Goal: Communication & Community: Share content

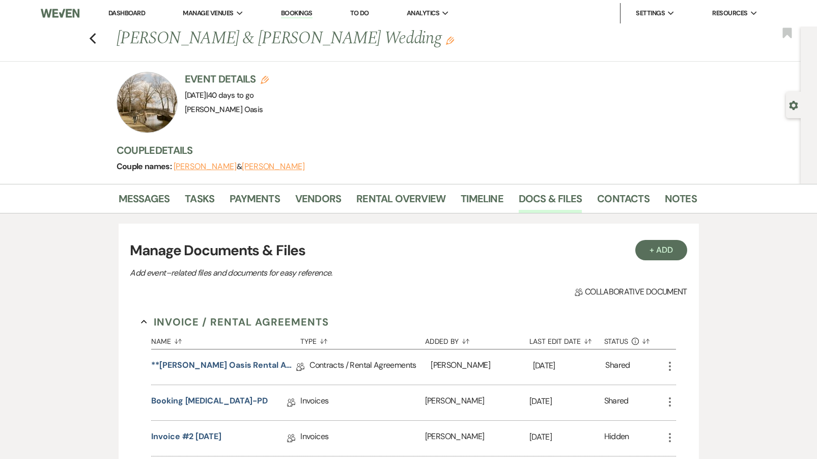
click at [114, 13] on link "Dashboard" at bounding box center [126, 13] width 37 height 9
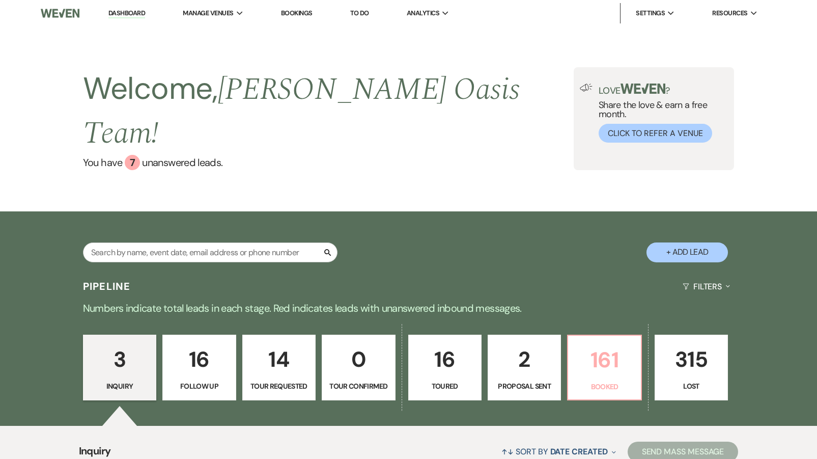
click at [586, 368] on link "161 Booked" at bounding box center [604, 367] width 74 height 66
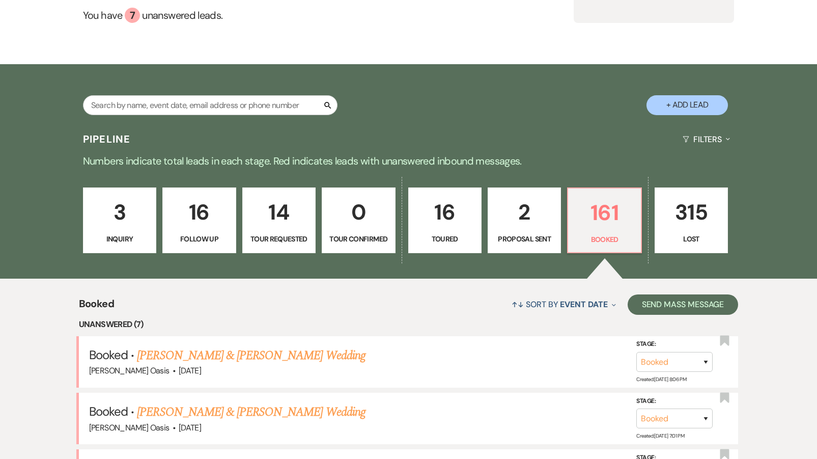
scroll to position [149, 0]
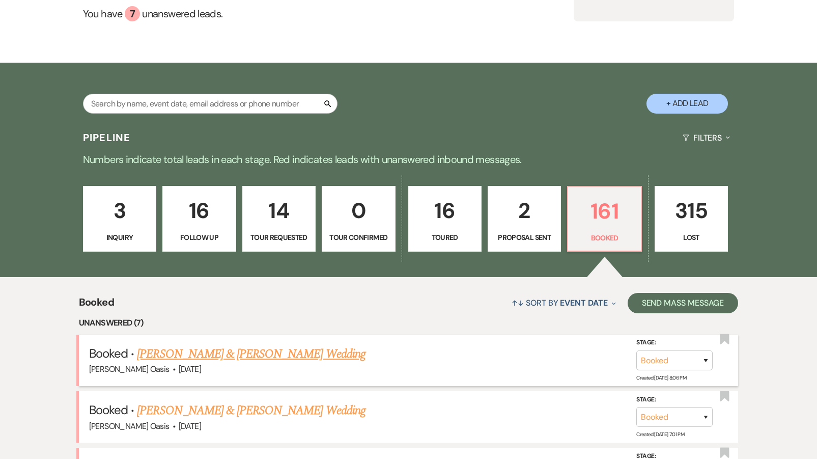
click at [237, 345] on link "[PERSON_NAME] & [PERSON_NAME] Wedding" at bounding box center [251, 354] width 228 height 18
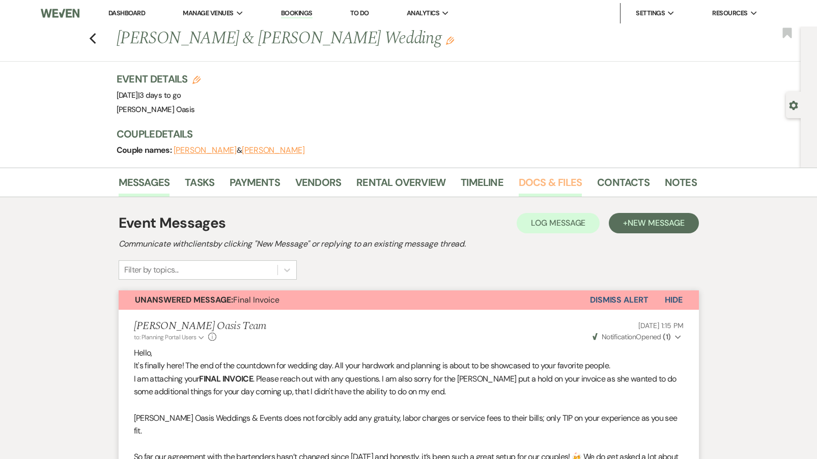
click at [539, 183] on link "Docs & Files" at bounding box center [550, 185] width 63 height 22
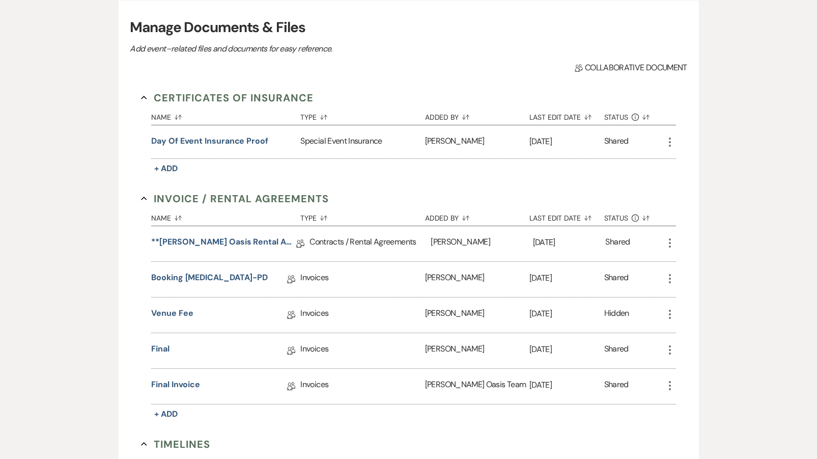
scroll to position [209, 0]
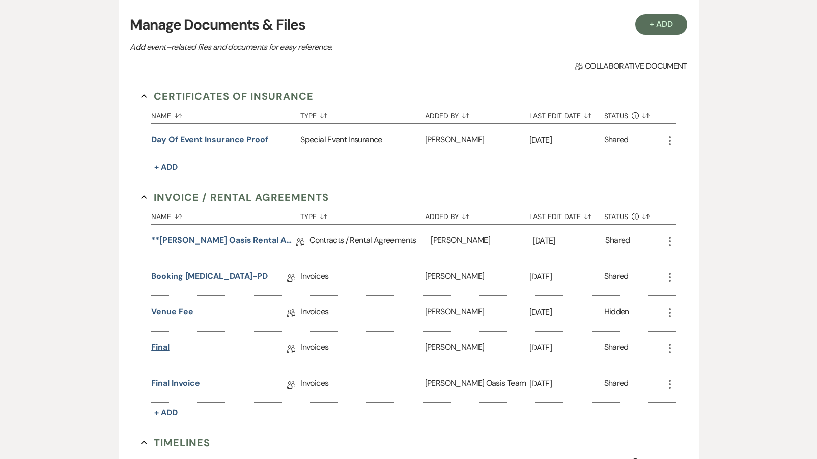
click at [157, 347] on link "Final" at bounding box center [160, 349] width 18 height 16
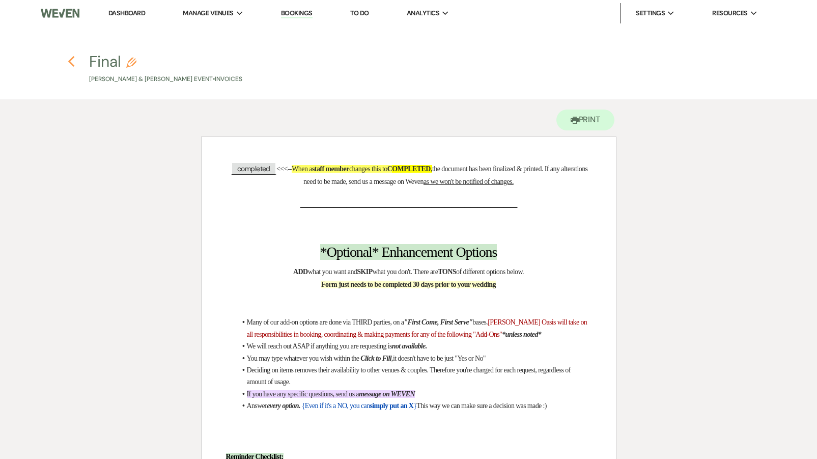
click at [71, 59] on use "button" at bounding box center [71, 61] width 7 height 11
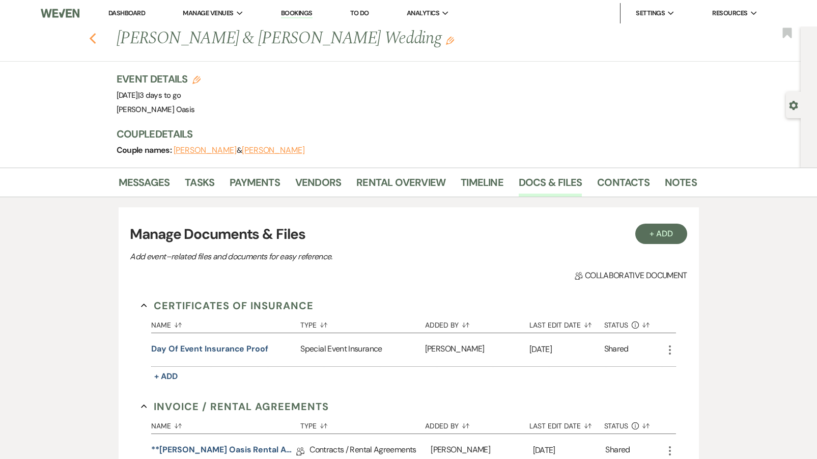
click at [94, 33] on icon "Previous" at bounding box center [93, 39] width 8 height 12
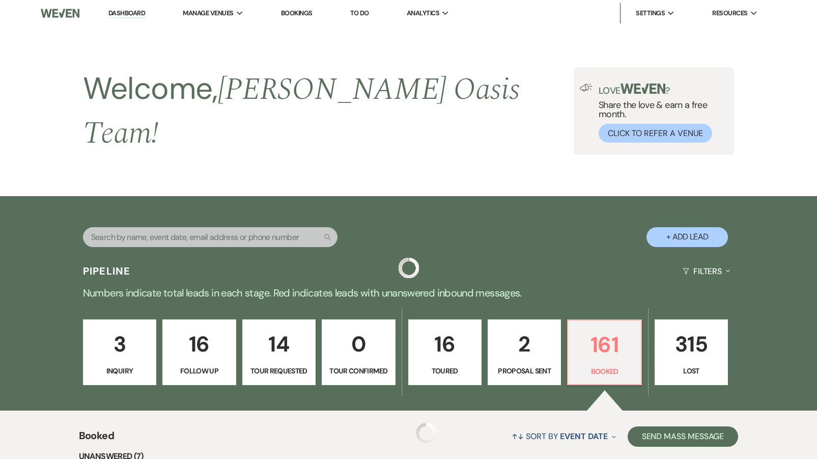
scroll to position [149, 0]
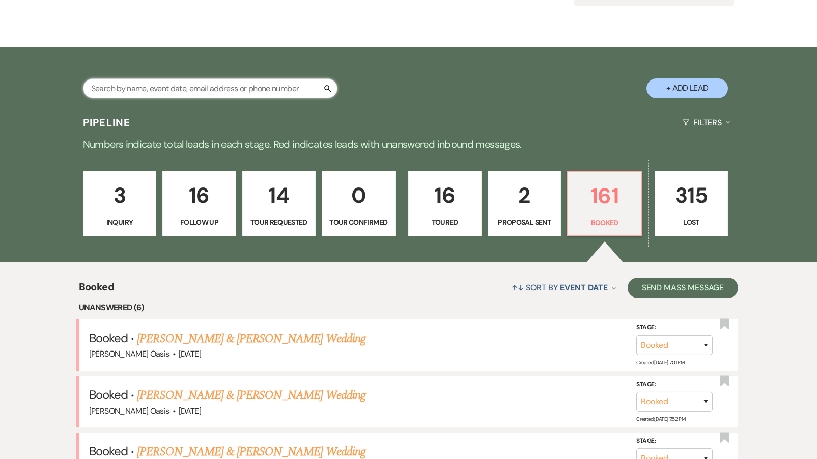
click at [209, 78] on input "text" at bounding box center [210, 88] width 255 height 20
type input "[PERSON_NAME]"
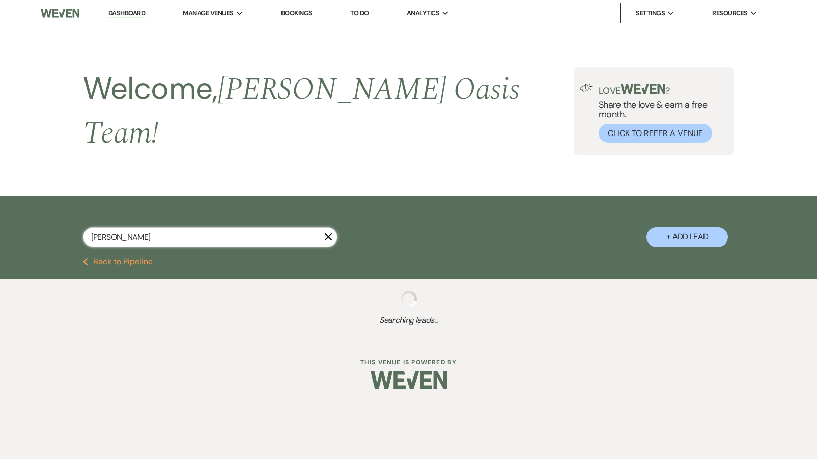
select select "5"
select select "8"
select select "6"
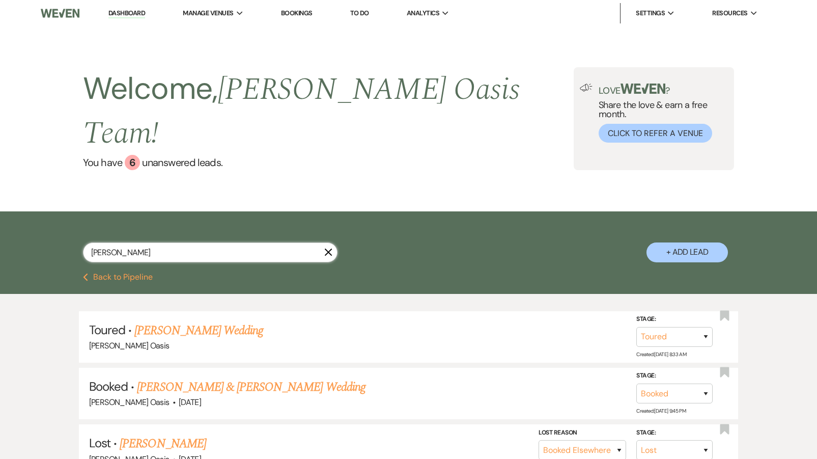
type input "[PERSON_NAME]"
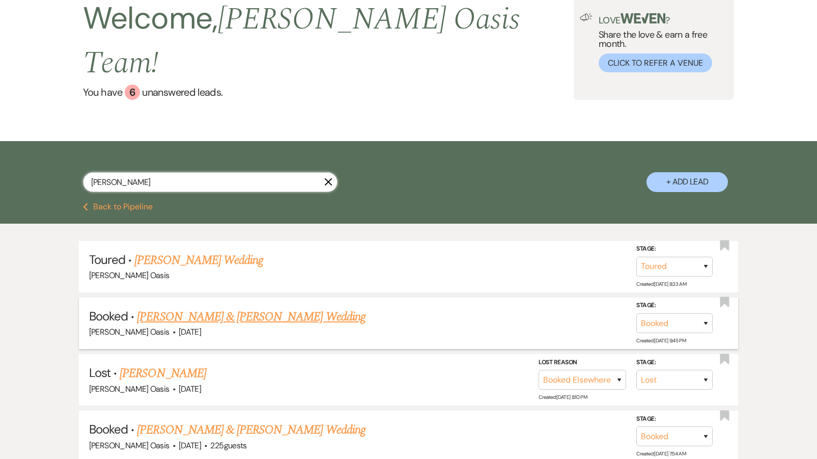
scroll to position [91, 0]
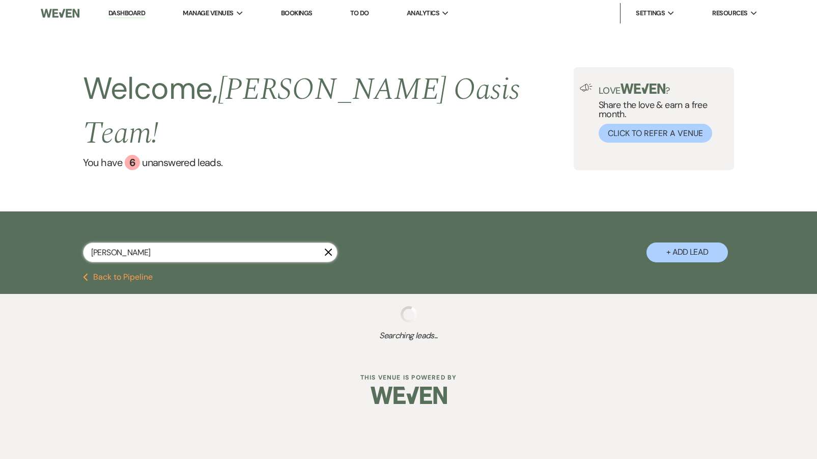
select select "5"
select select "8"
select select "6"
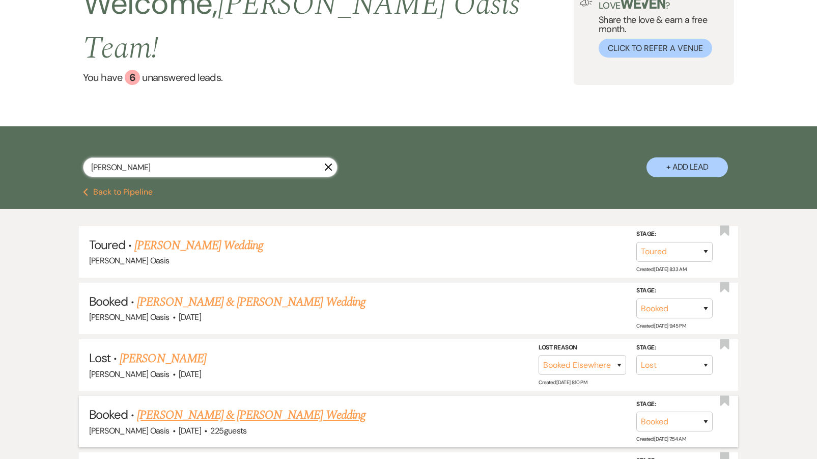
scroll to position [89, 0]
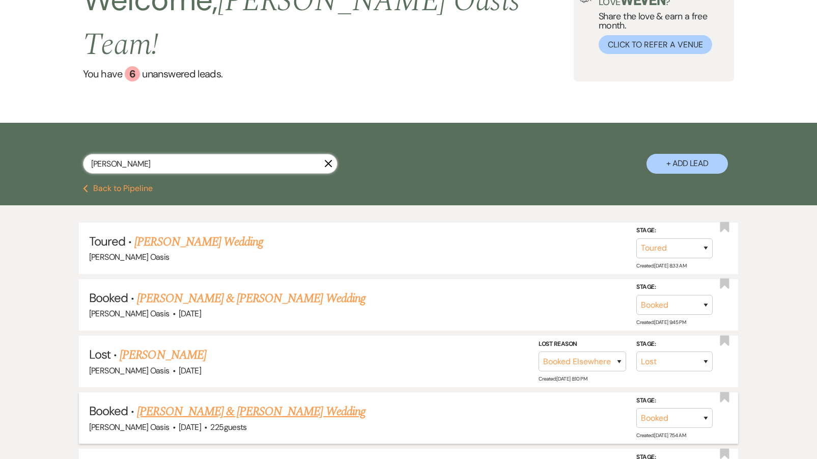
type input "[PERSON_NAME]"
click at [251, 402] on link "[PERSON_NAME] & [PERSON_NAME] Wedding" at bounding box center [251, 411] width 228 height 18
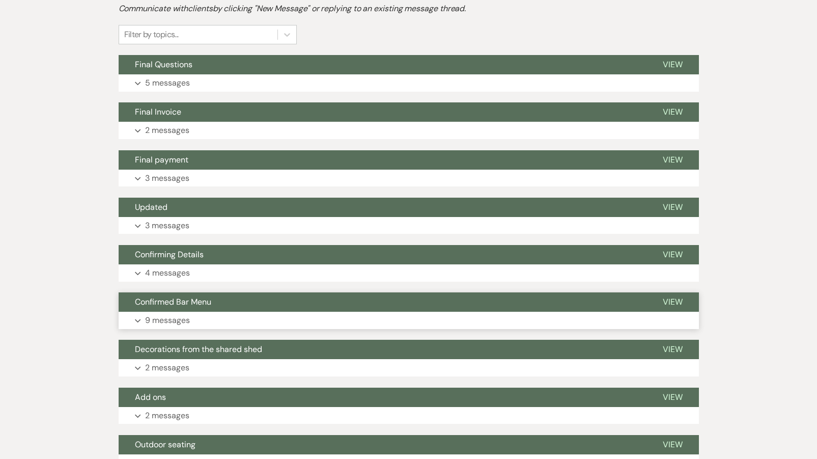
scroll to position [236, 0]
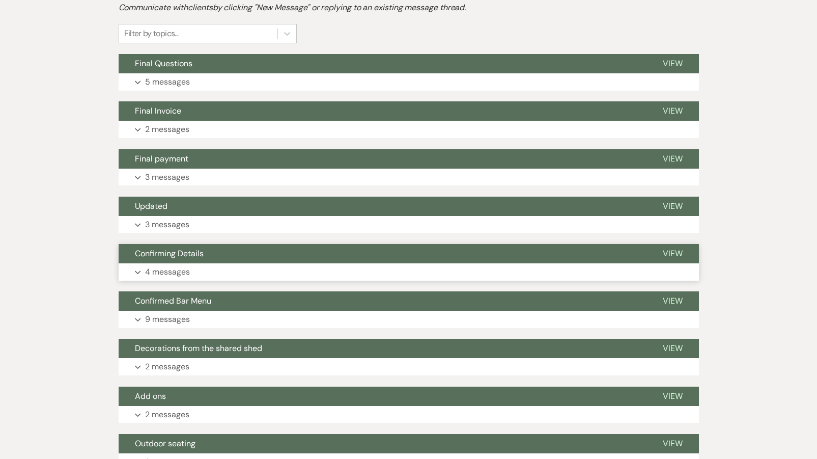
click at [230, 260] on button "Confirming Details" at bounding box center [383, 253] width 528 height 19
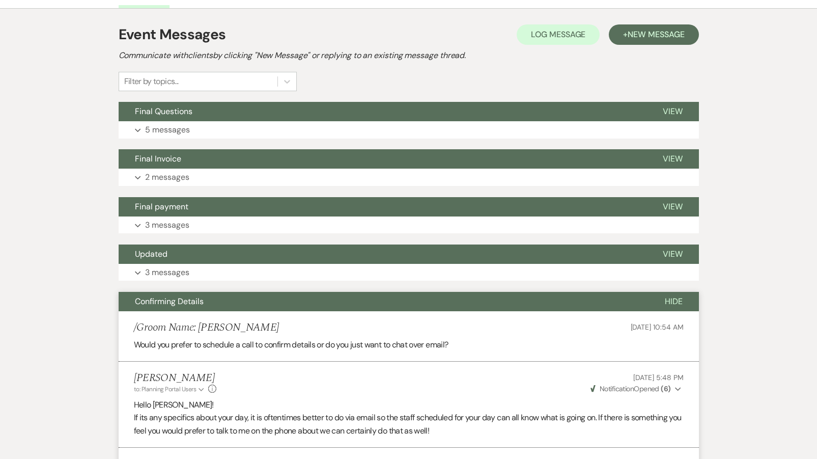
scroll to position [192, 0]
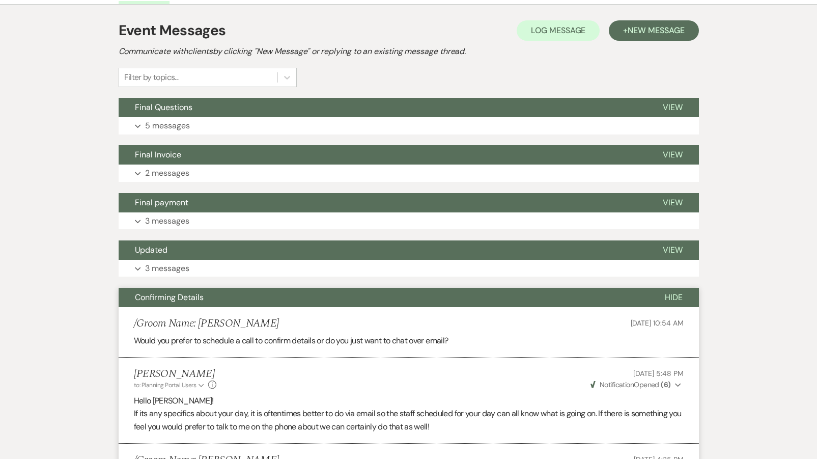
click at [215, 296] on button "Confirming Details" at bounding box center [384, 297] width 530 height 19
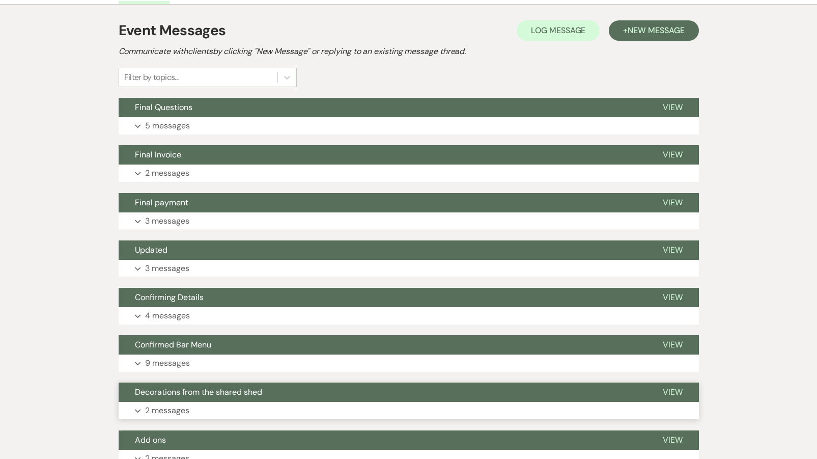
click at [210, 386] on span "Decorations from the shared shed" at bounding box center [198, 391] width 127 height 11
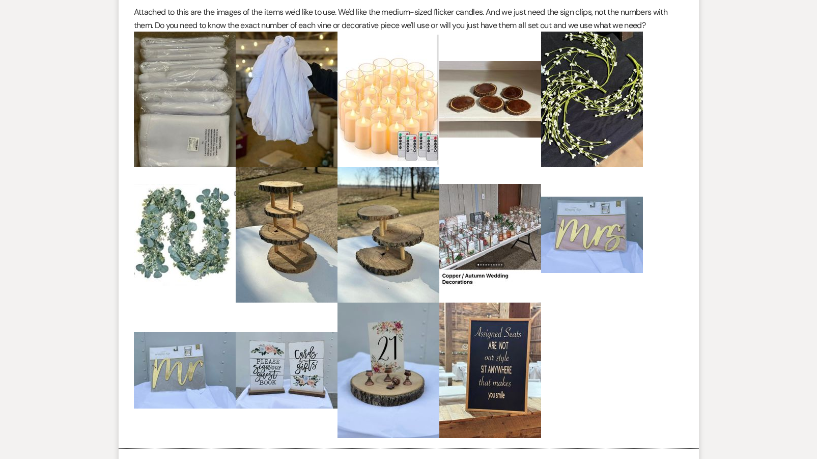
scroll to position [616, 0]
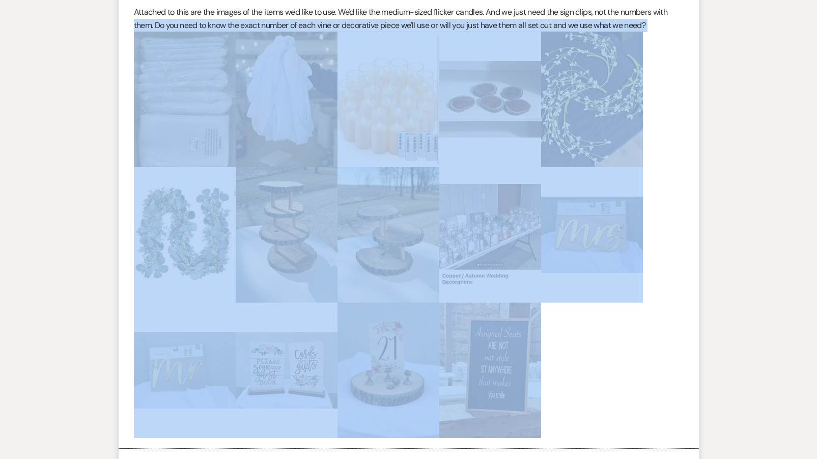
drag, startPoint x: 649, startPoint y: 401, endPoint x: 126, endPoint y: 21, distance: 645.5
click at [126, 21] on li "/Groom Name: [PERSON_NAME] [DATE] 6:12 PM Attached to this are the images of th…" at bounding box center [409, 214] width 580 height 470
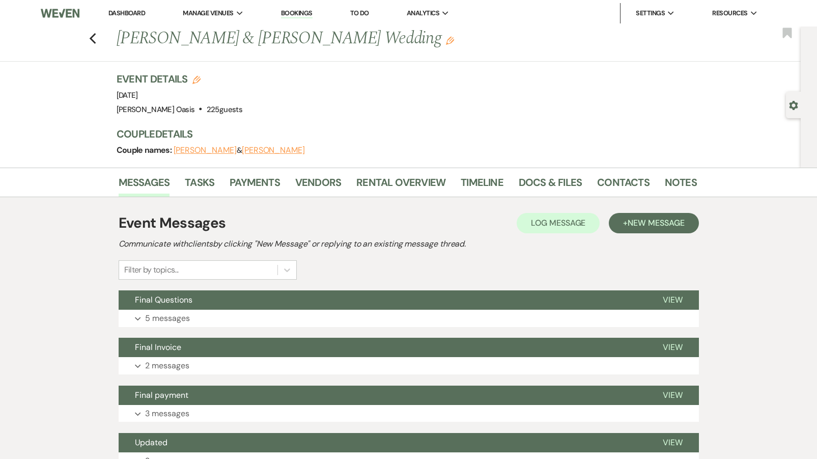
scroll to position [0, 0]
click at [92, 38] on use "button" at bounding box center [92, 38] width 7 height 11
select select "5"
select select "8"
select select "6"
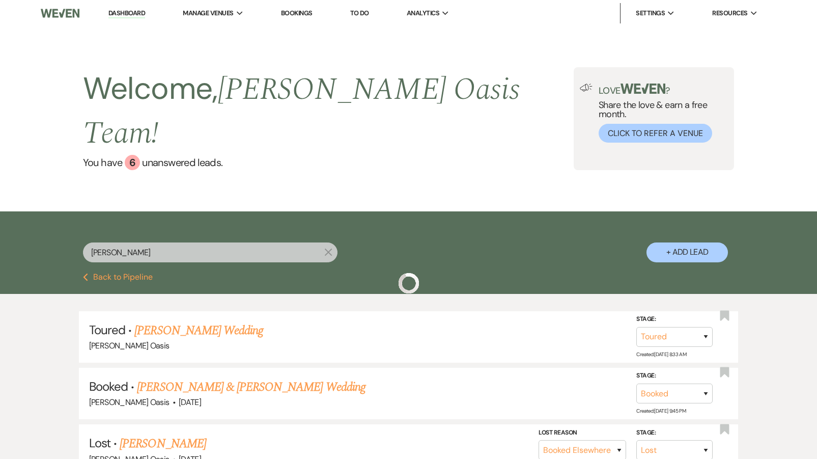
scroll to position [89, 0]
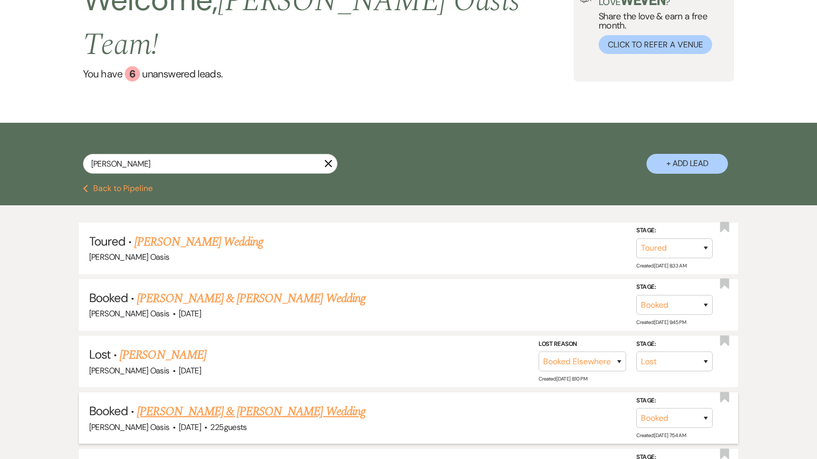
click at [209, 402] on link "[PERSON_NAME] & [PERSON_NAME] Wedding" at bounding box center [251, 411] width 228 height 18
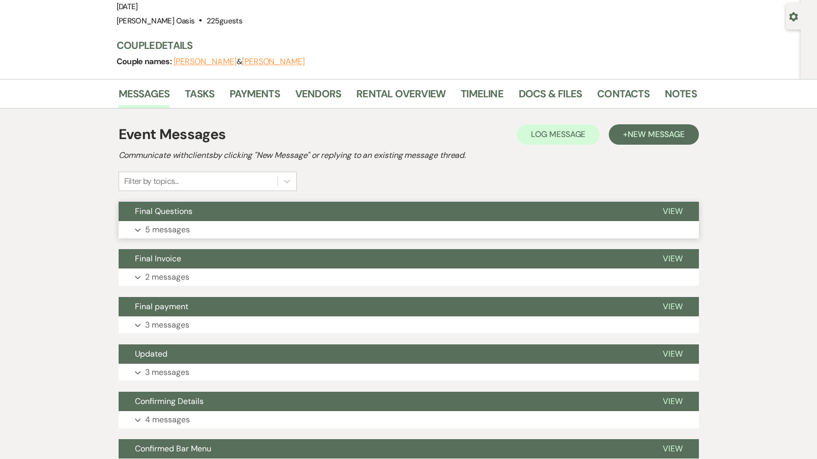
click at [300, 233] on button "Expand 5 messages" at bounding box center [409, 229] width 580 height 17
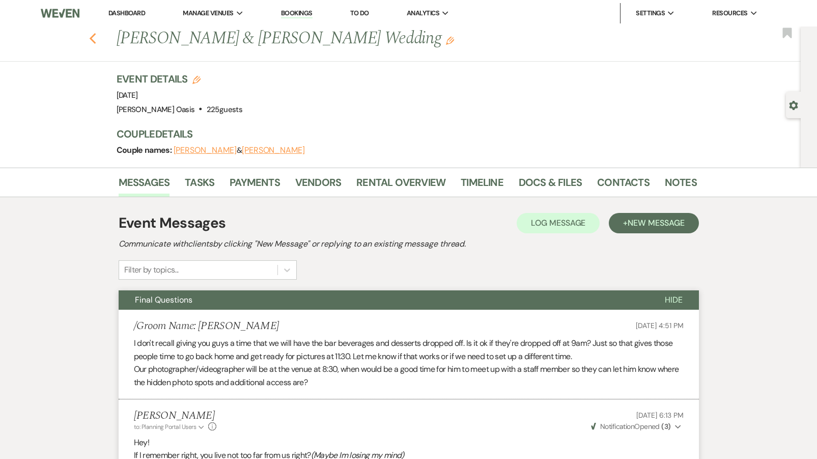
click at [91, 38] on use "button" at bounding box center [92, 38] width 7 height 11
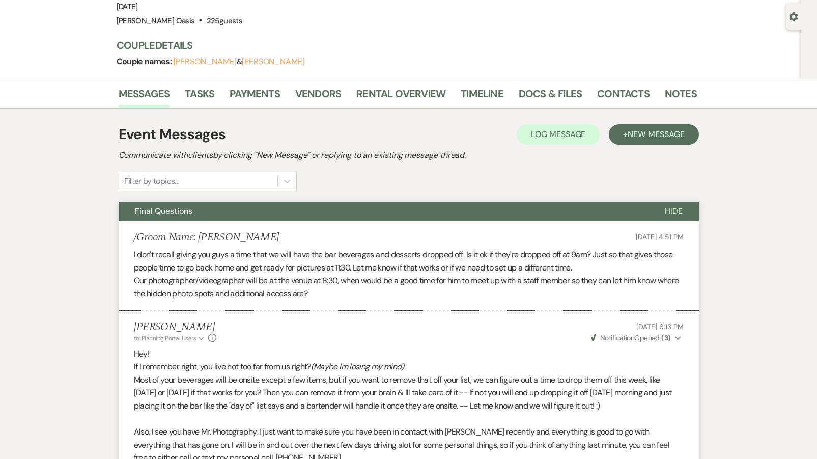
select select "5"
select select "8"
select select "6"
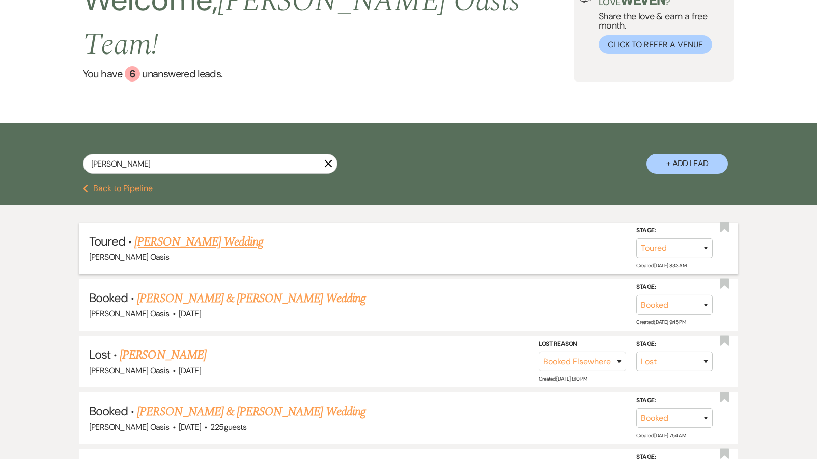
scroll to position [172, 0]
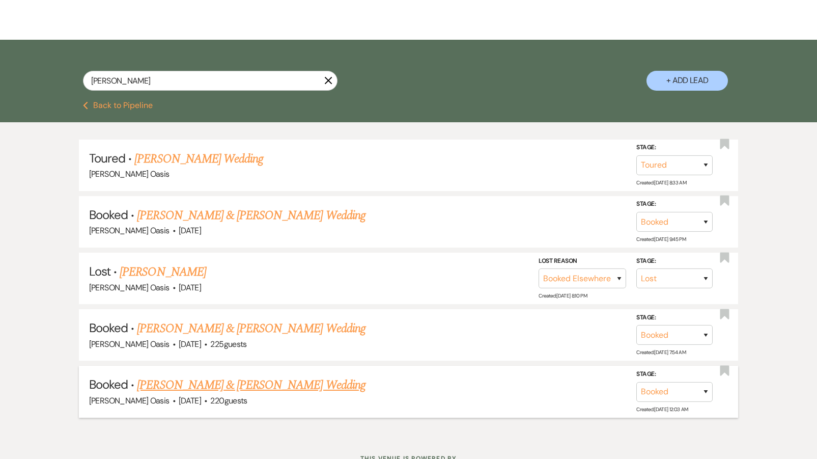
click at [171, 376] on link "[PERSON_NAME] & [PERSON_NAME] Wedding" at bounding box center [251, 385] width 228 height 18
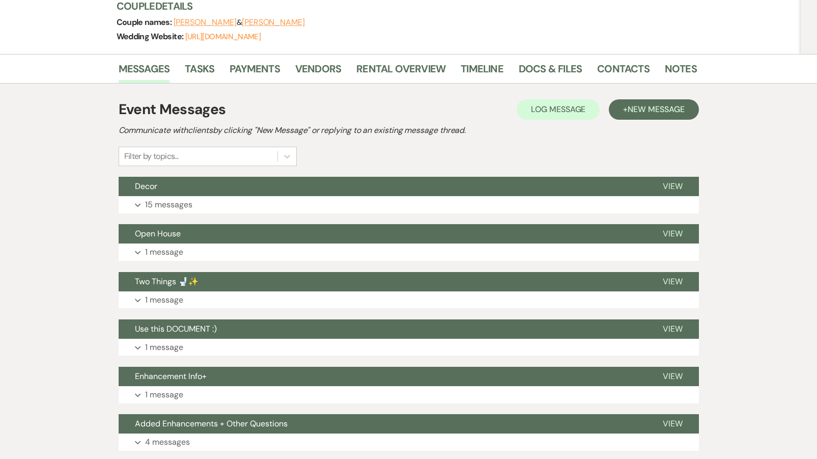
scroll to position [144, 0]
drag, startPoint x: 572, startPoint y: 54, endPoint x: 571, endPoint y: 60, distance: 5.7
click at [572, 54] on div "Messages Tasks Payments Vendors Rental Overview Timeline Docs & Files Contacts …" at bounding box center [408, 69] width 817 height 30
click at [565, 70] on link "Docs & Files" at bounding box center [550, 72] width 63 height 22
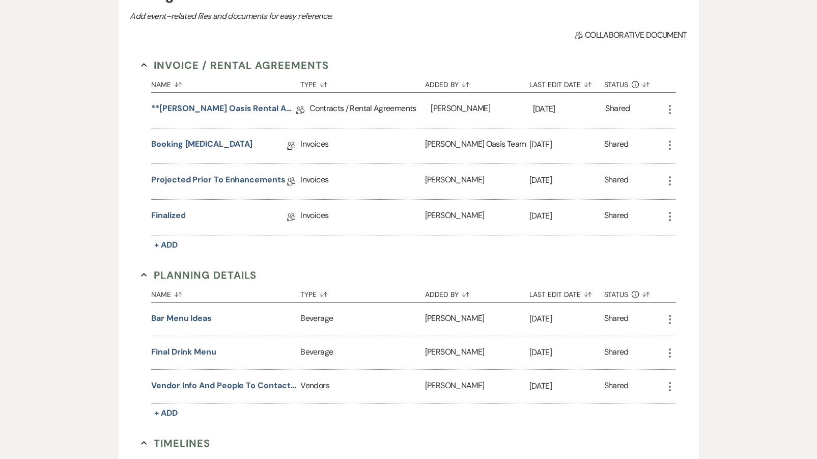
scroll to position [271, 0]
click at [167, 220] on link "finalized" at bounding box center [168, 217] width 34 height 16
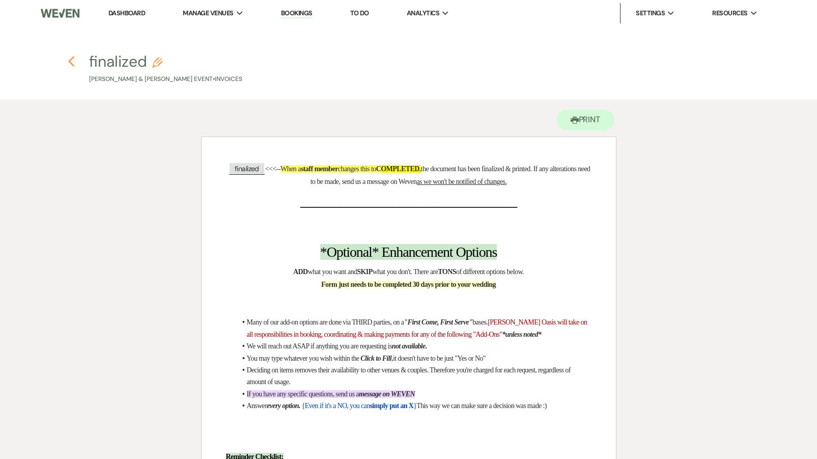
click at [72, 63] on icon "Previous" at bounding box center [72, 61] width 8 height 12
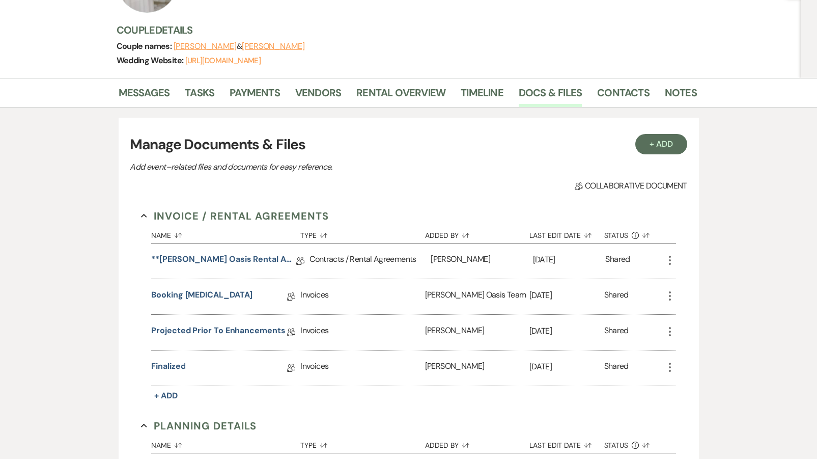
scroll to position [121, 0]
click at [411, 94] on link "Rental Overview" at bounding box center [400, 95] width 89 height 22
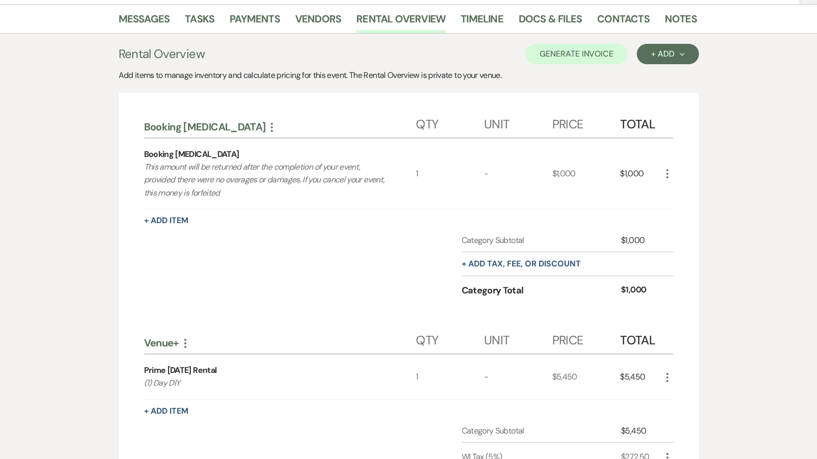
scroll to position [172, 0]
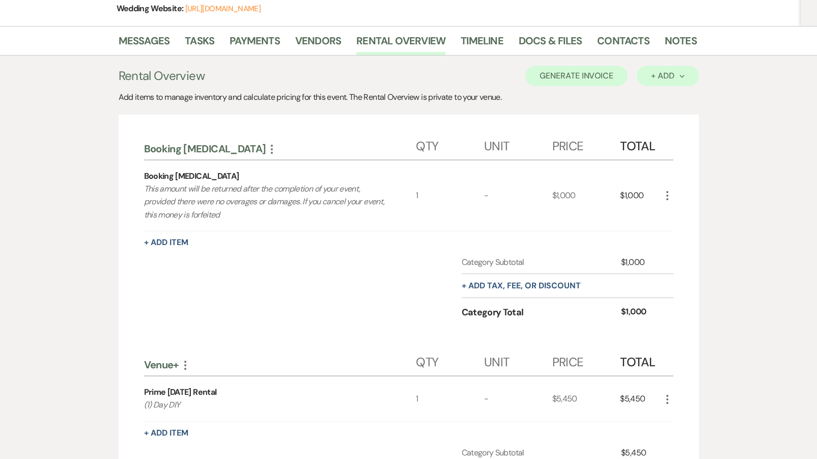
click at [684, 79] on div "+ Add Next" at bounding box center [667, 76] width 33 height 8
click at [660, 118] on button "Category" at bounding box center [663, 115] width 53 height 16
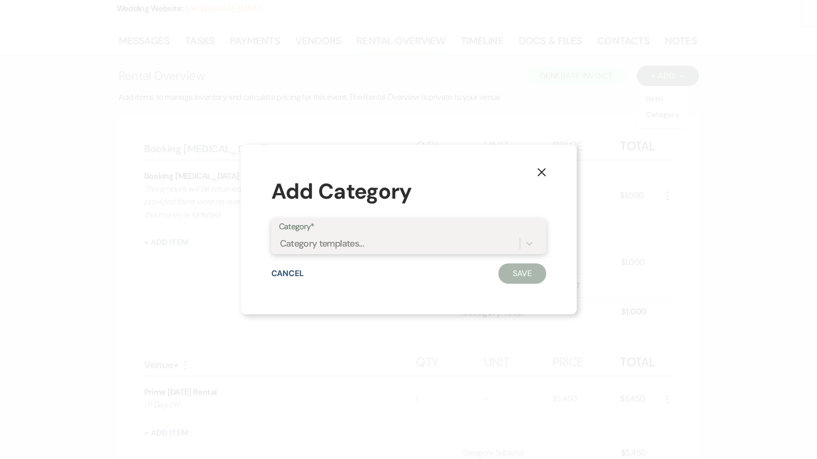
click at [352, 240] on div "Category templates..." at bounding box center [322, 244] width 85 height 14
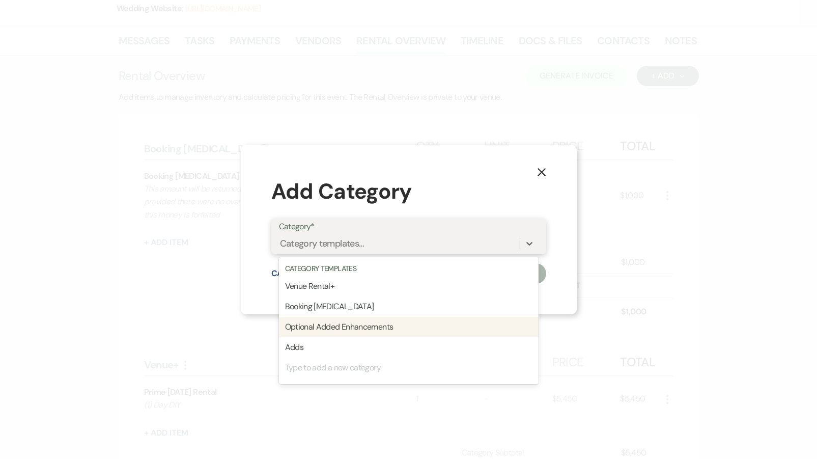
click at [318, 327] on div "Optional Added Enhancements" at bounding box center [409, 327] width 260 height 20
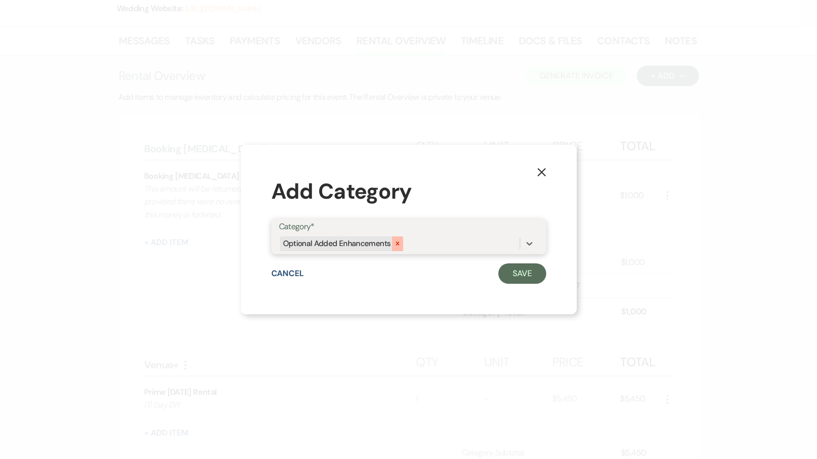
click at [395, 240] on icon at bounding box center [397, 243] width 7 height 7
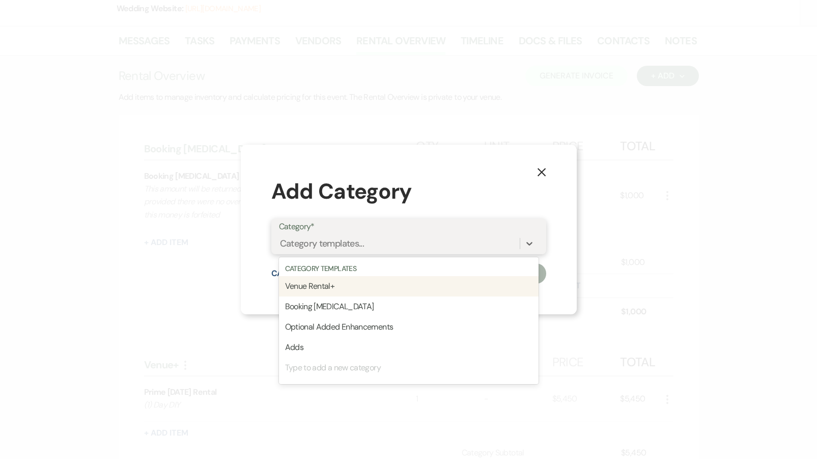
click at [464, 244] on div "Category templates..." at bounding box center [399, 244] width 241 height 18
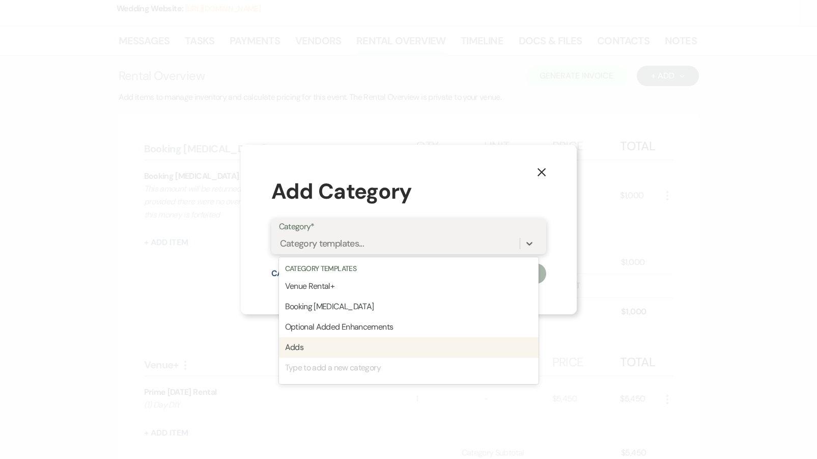
click at [331, 346] on div "Adds" at bounding box center [409, 347] width 260 height 20
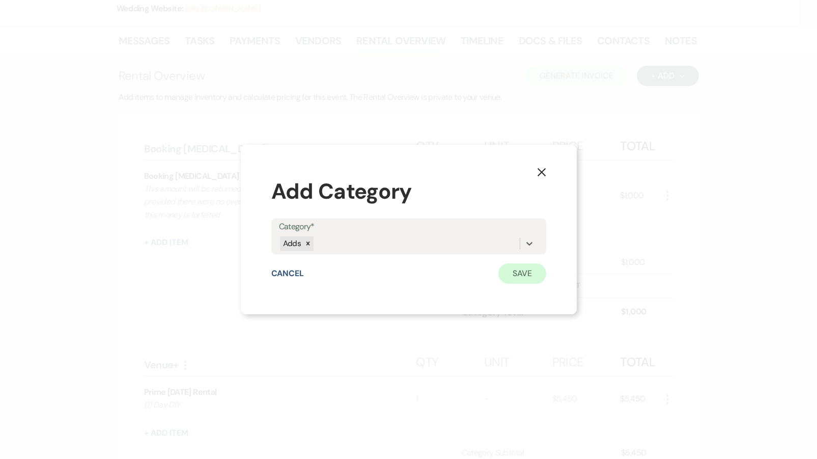
click at [543, 275] on button "Save" at bounding box center [522, 273] width 48 height 20
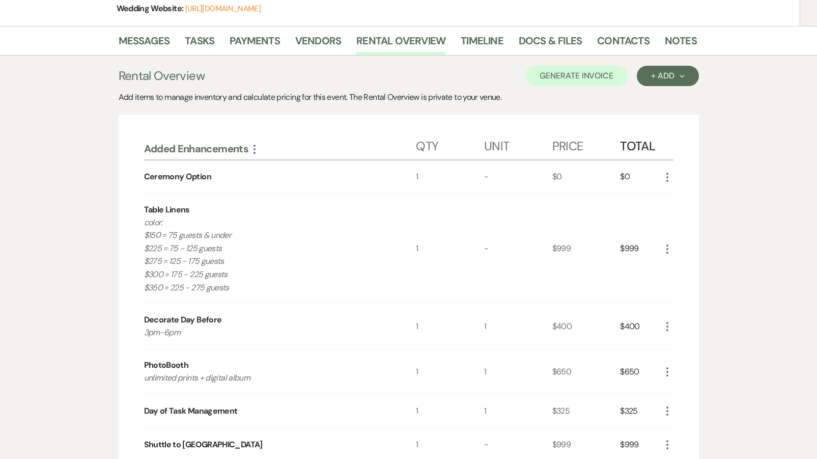
click at [669, 176] on icon "More" at bounding box center [667, 177] width 12 height 12
click at [673, 211] on icon "X" at bounding box center [676, 213] width 6 height 8
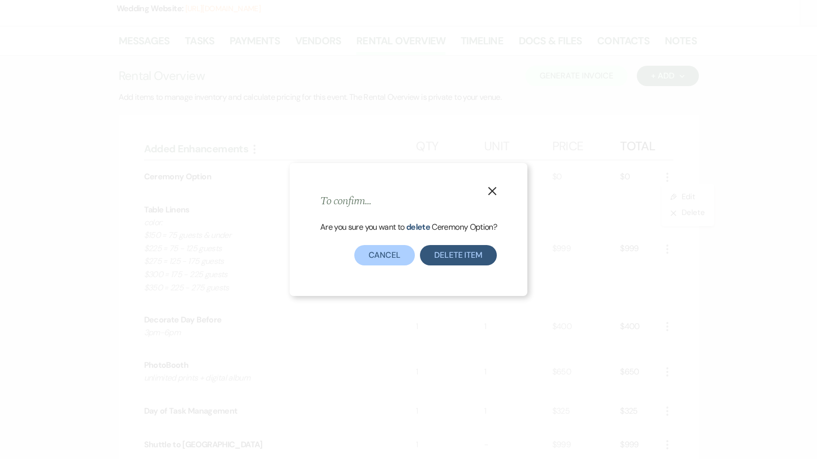
click at [445, 260] on button "Delete Item" at bounding box center [458, 255] width 77 height 20
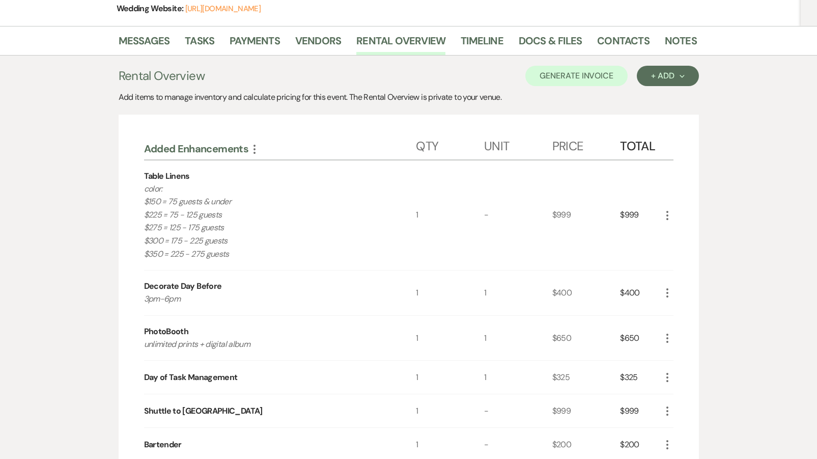
click at [665, 216] on icon "More" at bounding box center [667, 215] width 12 height 12
click at [668, 235] on button "Pencil Edit" at bounding box center [687, 235] width 53 height 16
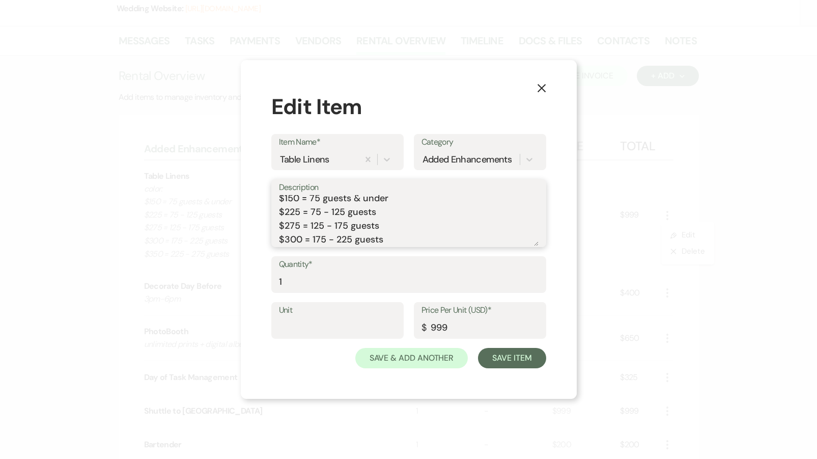
scroll to position [0, 0]
drag, startPoint x: 388, startPoint y: 243, endPoint x: 213, endPoint y: 167, distance: 190.7
click at [213, 167] on div "X Edit Item Item Name* Table Linens Category Added Enhancements Description col…" at bounding box center [408, 229] width 817 height 459
type textarea "WHITE"
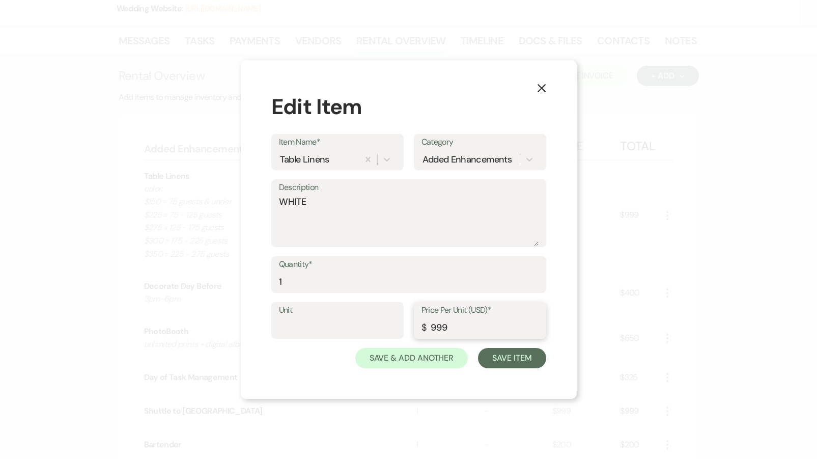
drag, startPoint x: 459, startPoint y: 327, endPoint x: 327, endPoint y: 320, distance: 132.1
click at [327, 320] on div "Unit Price Per Unit (USD)* $ 999" at bounding box center [408, 325] width 275 height 46
type input "300"
click at [529, 358] on button "Save Item" at bounding box center [512, 358] width 68 height 20
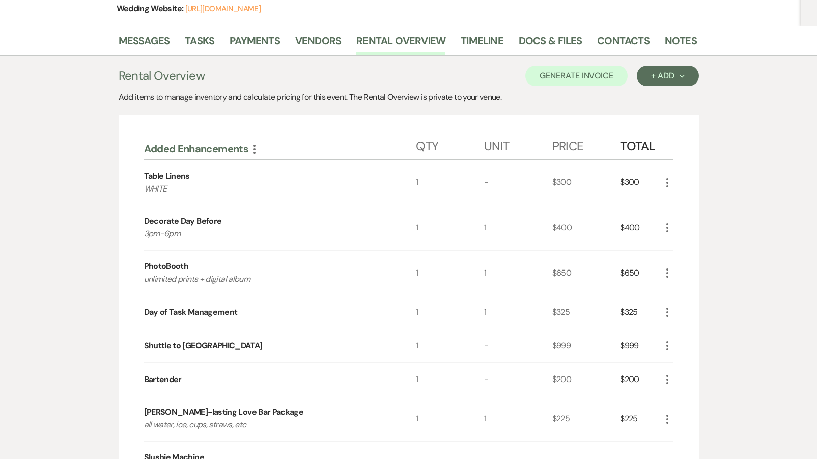
click at [669, 224] on icon "More" at bounding box center [667, 227] width 12 height 12
click at [681, 263] on button "X Delete" at bounding box center [688, 264] width 55 height 16
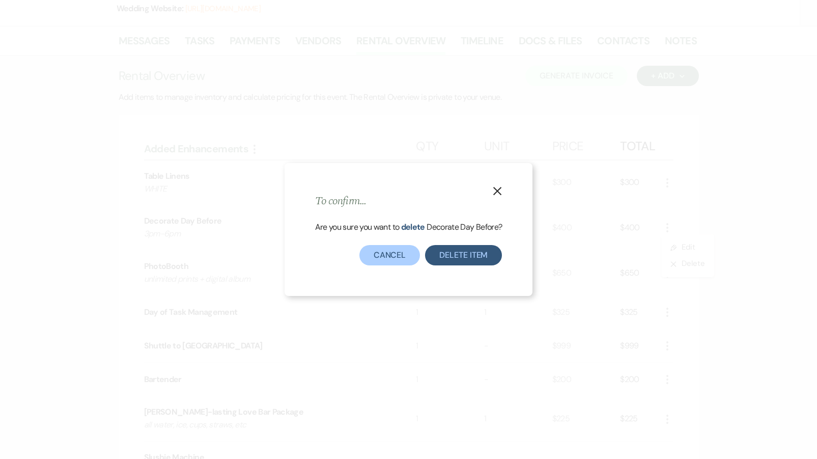
click at [456, 261] on button "Delete Item" at bounding box center [463, 255] width 77 height 20
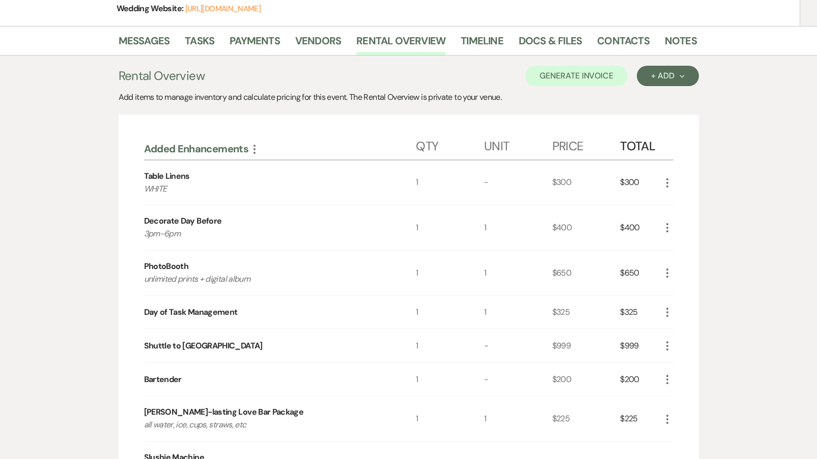
click at [669, 221] on icon "More" at bounding box center [667, 227] width 12 height 12
click at [673, 265] on icon "X" at bounding box center [676, 264] width 6 height 8
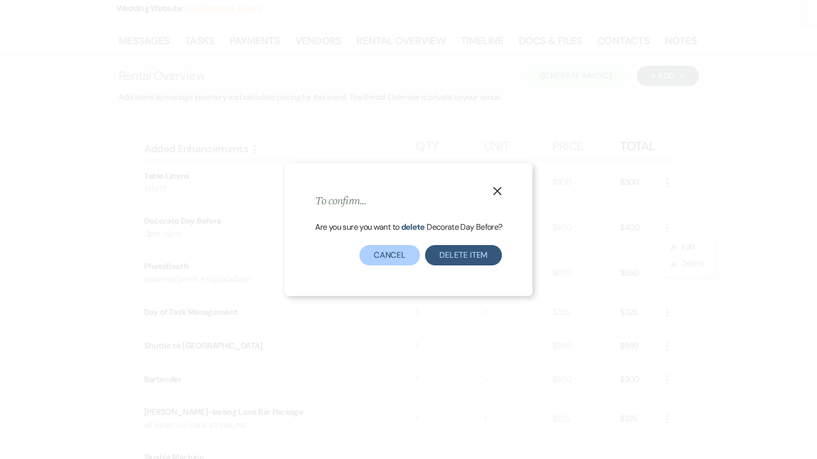
click at [440, 255] on button "Delete Item" at bounding box center [463, 255] width 77 height 20
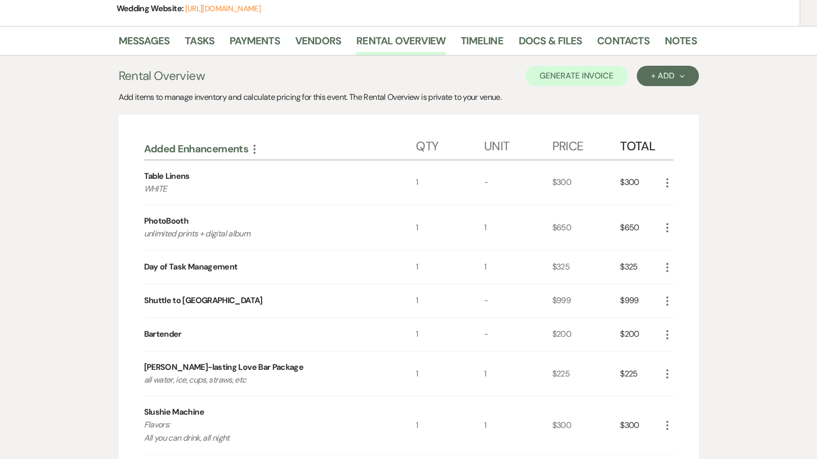
click at [664, 226] on icon "More" at bounding box center [667, 227] width 12 height 12
click at [675, 258] on button "X Delete" at bounding box center [688, 264] width 55 height 16
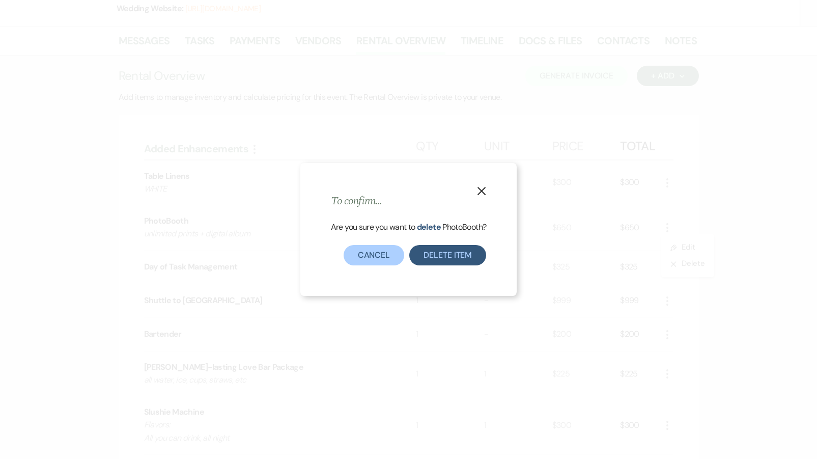
click at [443, 251] on button "Delete Item" at bounding box center [447, 255] width 77 height 20
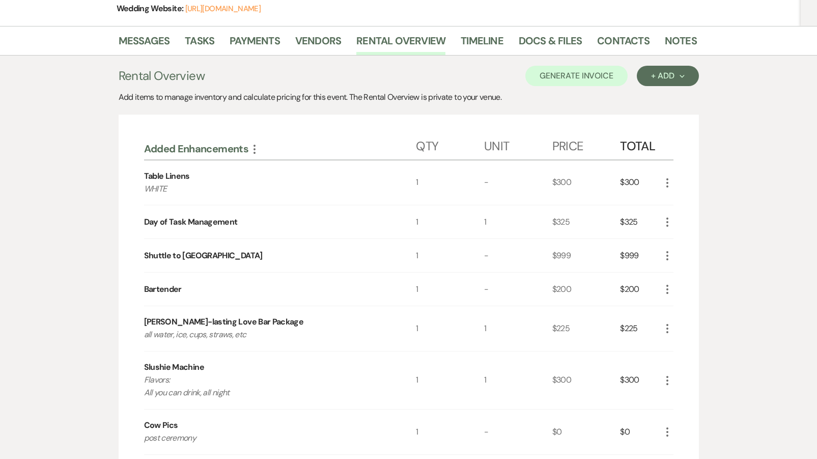
click at [666, 222] on icon "More" at bounding box center [667, 222] width 12 height 12
click at [670, 260] on button "X Delete" at bounding box center [688, 258] width 55 height 16
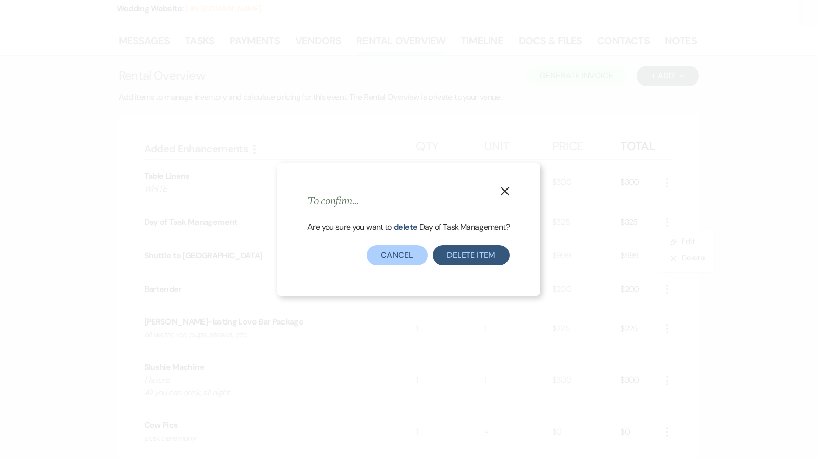
click at [493, 259] on button "Delete Item" at bounding box center [471, 255] width 77 height 20
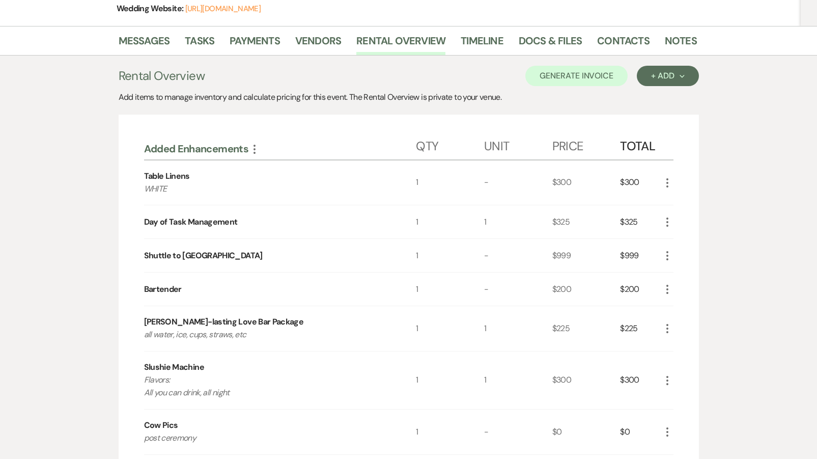
click at [663, 255] on icon "More" at bounding box center [667, 255] width 12 height 12
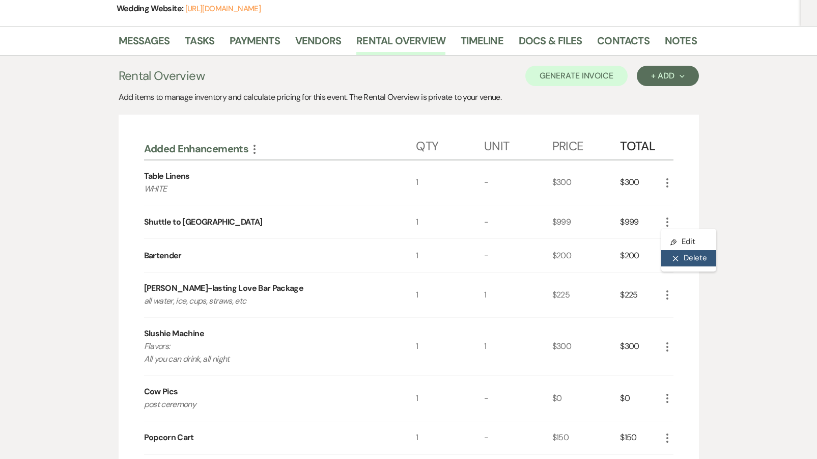
click at [679, 261] on button "X Delete" at bounding box center [688, 258] width 55 height 16
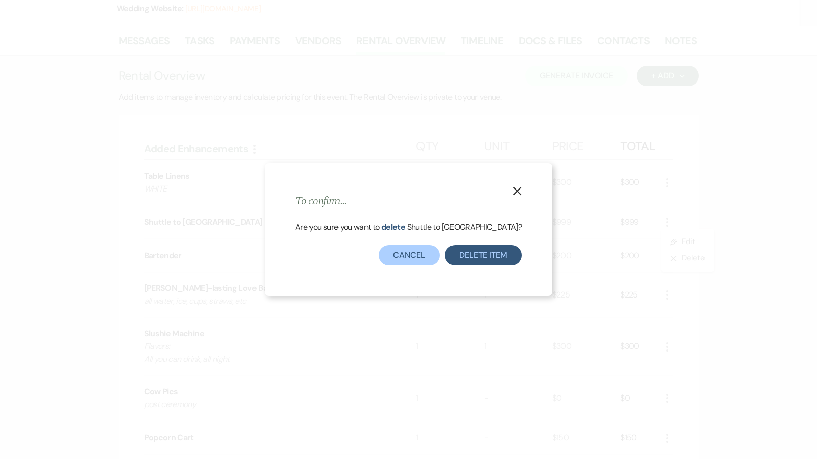
click at [465, 254] on button "Delete Item" at bounding box center [483, 255] width 77 height 20
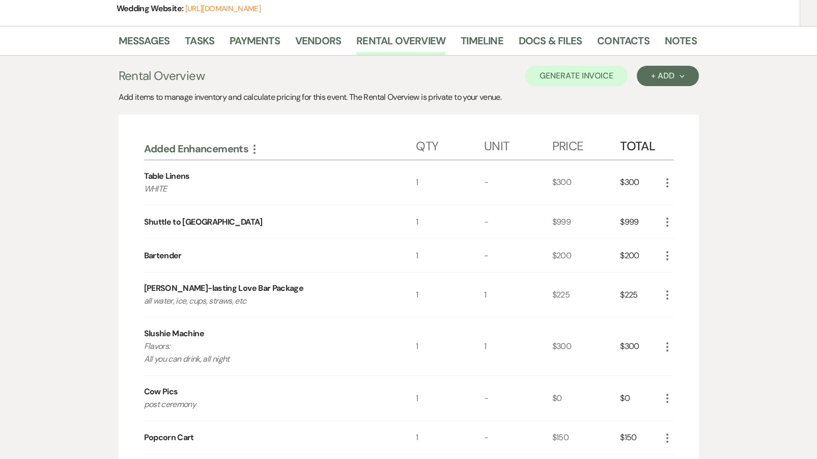
click at [663, 259] on icon "More" at bounding box center [667, 255] width 12 height 12
click at [669, 274] on button "Pencil Edit" at bounding box center [687, 275] width 53 height 16
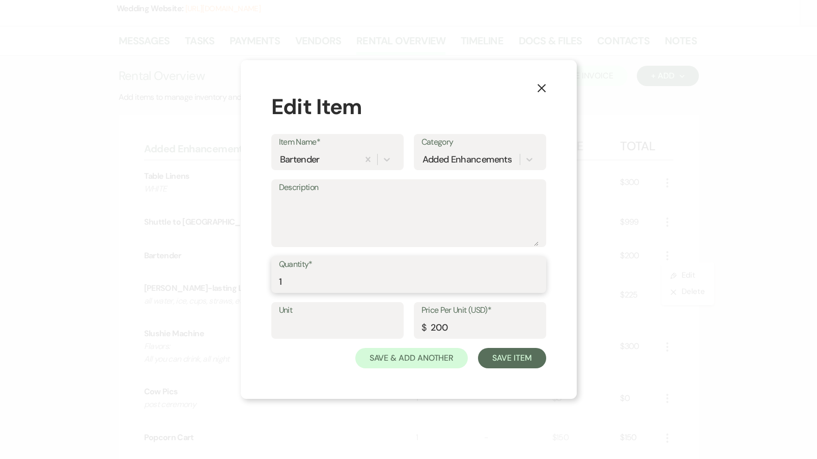
click at [292, 276] on input "1" at bounding box center [409, 282] width 260 height 20
type input "3"
click at [309, 229] on textarea "Description" at bounding box center [409, 220] width 260 height 51
type textarea "outdoor bar"
click at [537, 354] on button "Save Item" at bounding box center [512, 358] width 68 height 20
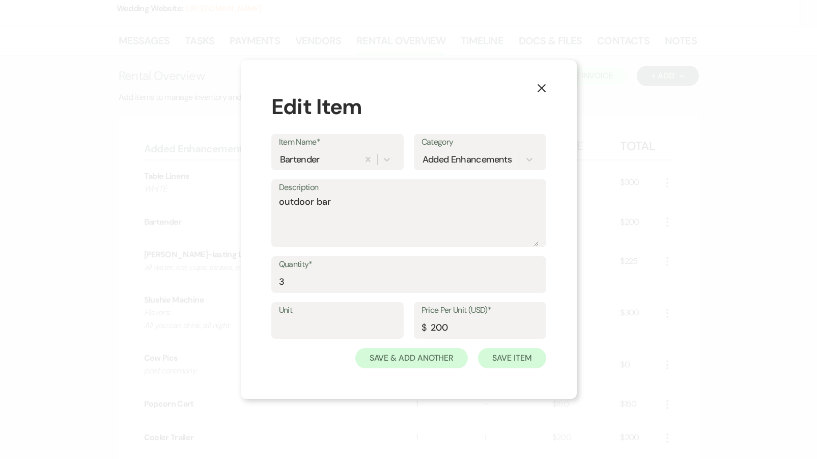
click at [498, 360] on button "Save Item" at bounding box center [512, 358] width 68 height 20
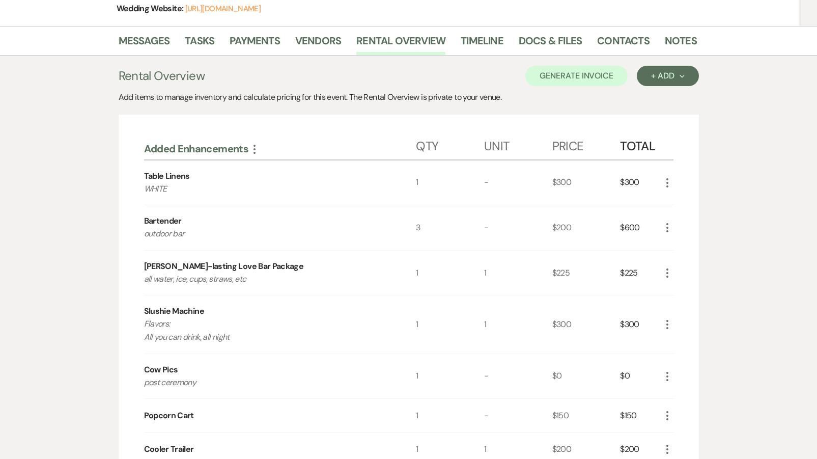
scroll to position [190, 0]
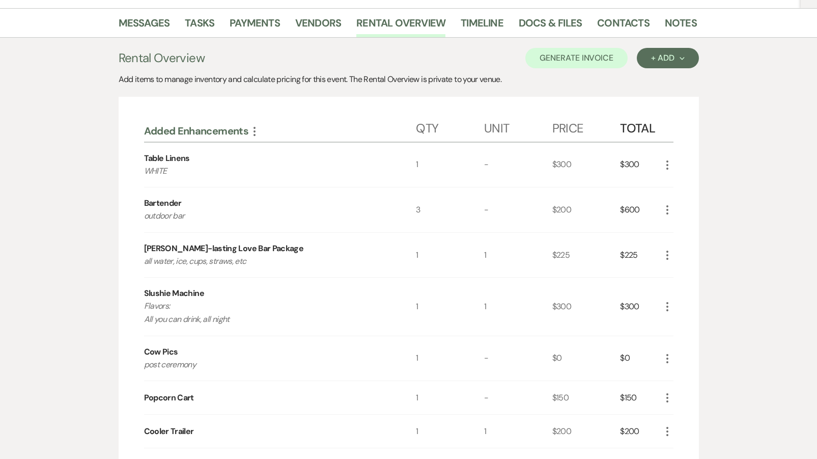
click at [669, 301] on icon "More" at bounding box center [667, 306] width 12 height 12
click at [674, 339] on icon "X" at bounding box center [676, 343] width 6 height 8
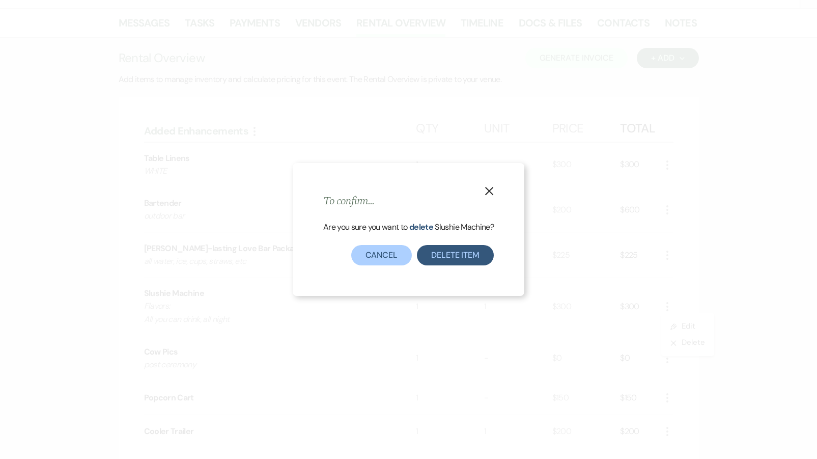
click at [446, 256] on button "Delete Item" at bounding box center [455, 255] width 77 height 20
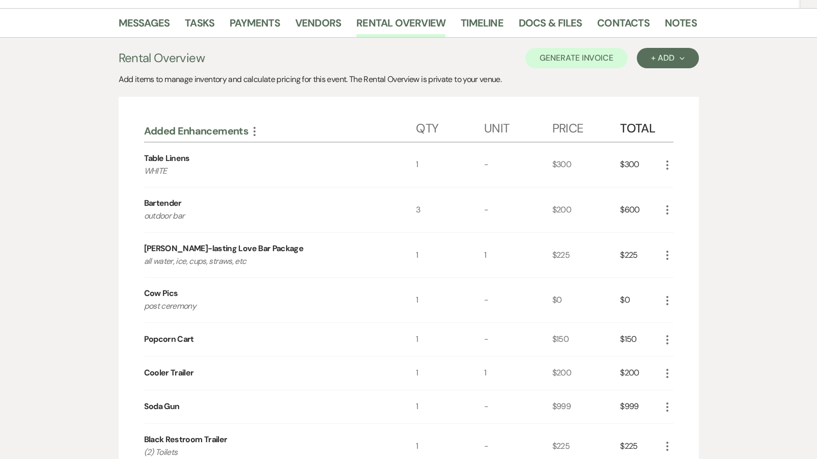
click at [669, 340] on icon "More" at bounding box center [667, 339] width 12 height 12
click at [678, 355] on button "Pencil Edit" at bounding box center [687, 359] width 53 height 16
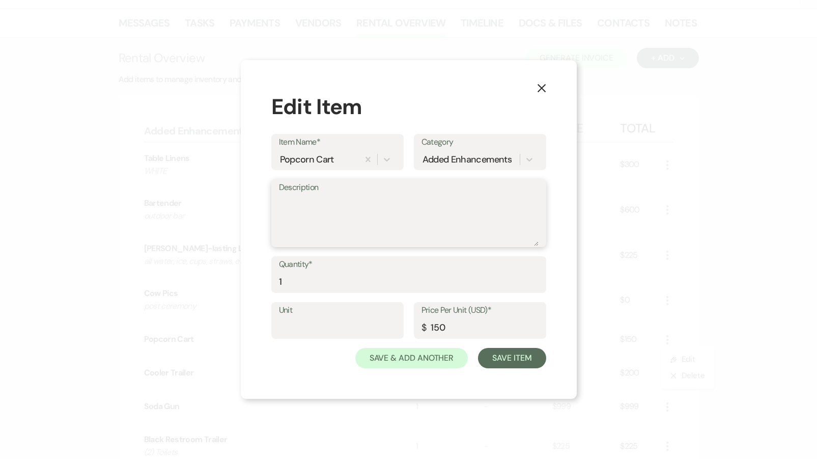
click at [355, 195] on textarea "Description" at bounding box center [409, 220] width 260 height 51
type textarea "4pm"
click at [518, 366] on button "Save Item" at bounding box center [512, 358] width 68 height 20
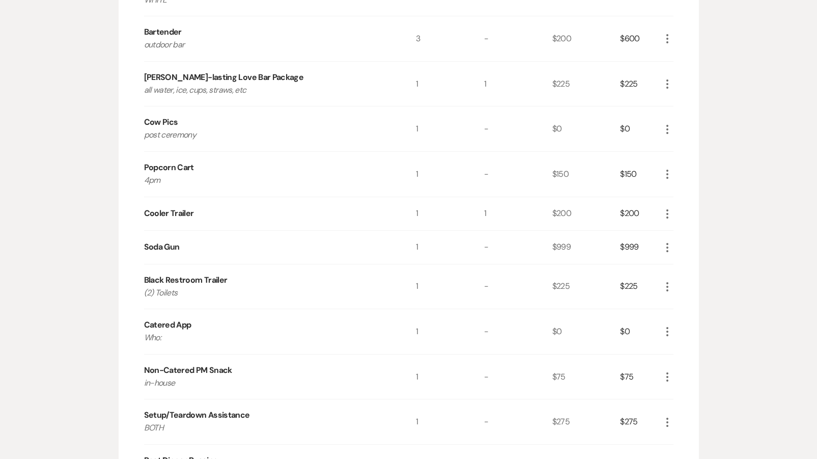
scroll to position [371, 0]
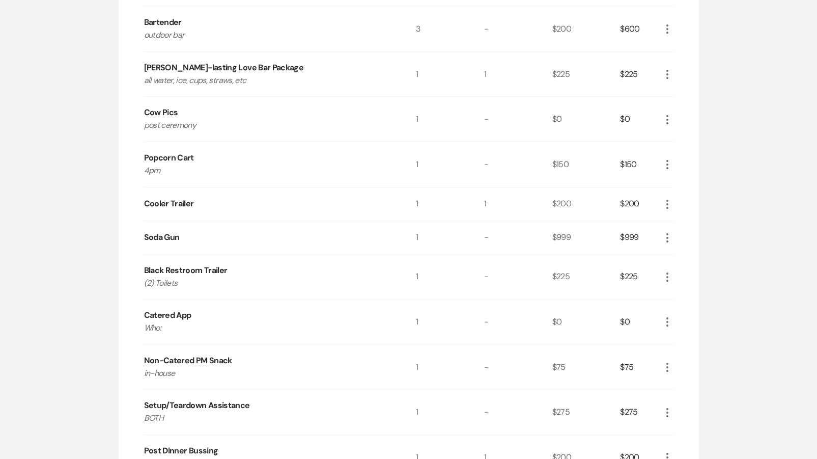
click at [670, 319] on icon "More" at bounding box center [667, 322] width 12 height 12
click at [681, 359] on button "X Delete" at bounding box center [688, 358] width 55 height 16
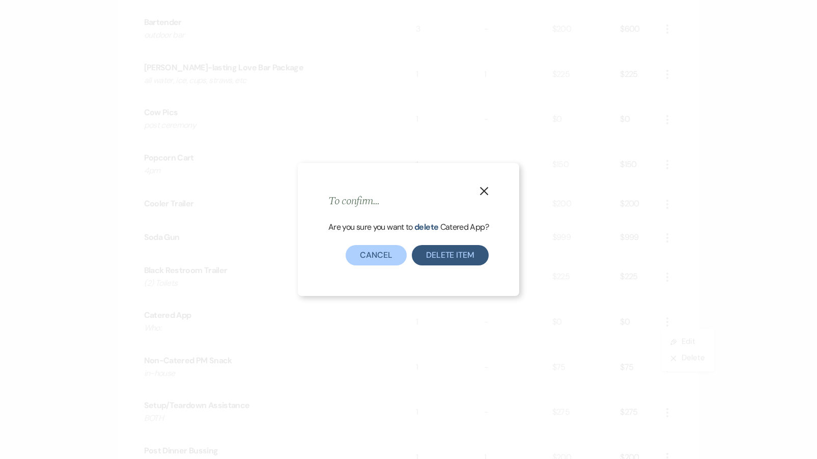
click at [479, 261] on button "Delete Item" at bounding box center [450, 255] width 77 height 20
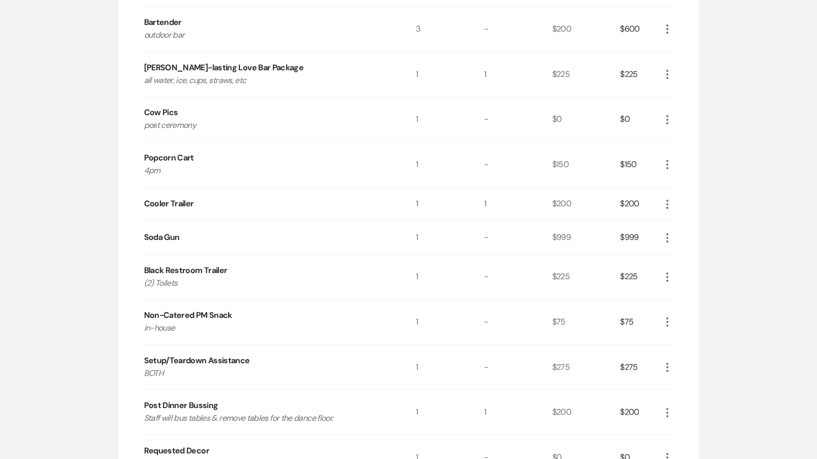
click at [669, 276] on icon "More" at bounding box center [667, 277] width 12 height 12
click at [678, 295] on use "button" at bounding box center [676, 297] width 6 height 6
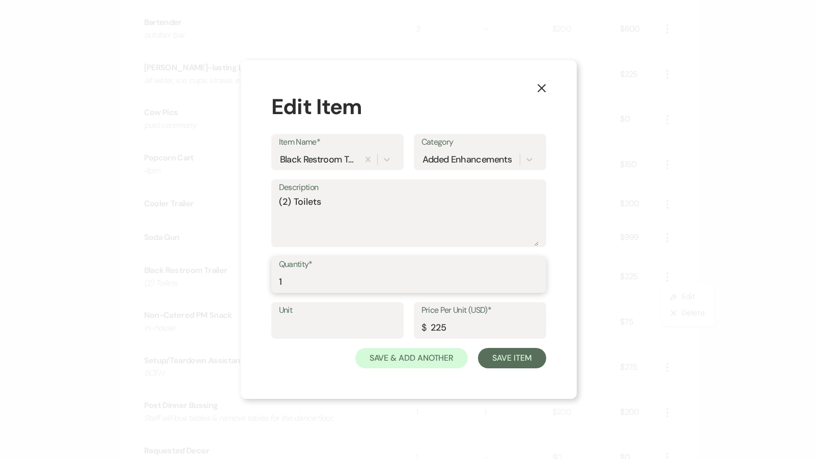
click at [344, 286] on input "1" at bounding box center [409, 282] width 260 height 20
type input "2"
click at [519, 356] on button "Save Item" at bounding box center [512, 358] width 68 height 20
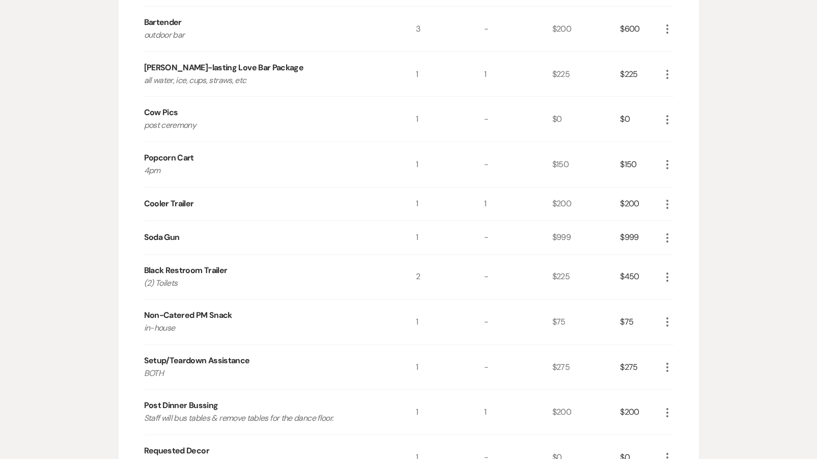
click at [668, 367] on icon "More" at bounding box center [667, 367] width 12 height 12
click at [672, 382] on button "Pencil Edit" at bounding box center [687, 387] width 53 height 16
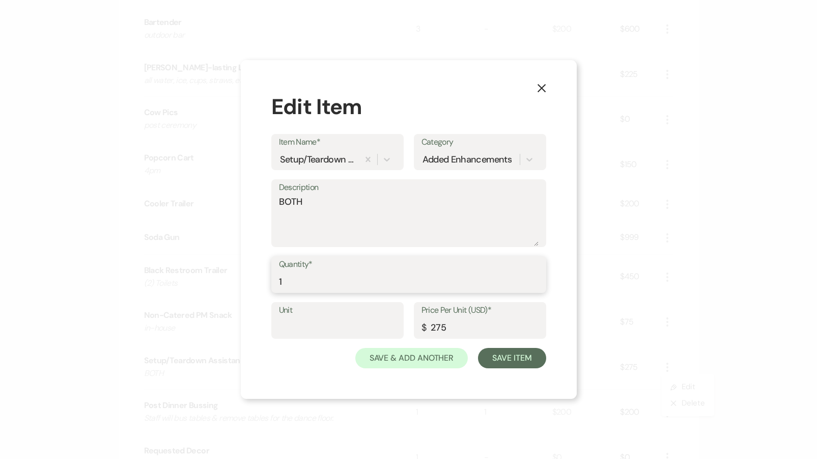
click at [359, 287] on input "1" at bounding box center [409, 282] width 260 height 20
drag, startPoint x: 282, startPoint y: 197, endPoint x: 182, endPoint y: 188, distance: 100.7
click at [182, 188] on div "X Edit Item Item Name* Setup/Teardown Assistance Category Added Enhancements De…" at bounding box center [408, 229] width 817 height 459
type textarea "Setup Only"
drag, startPoint x: 440, startPoint y: 329, endPoint x: 245, endPoint y: 324, distance: 195.1
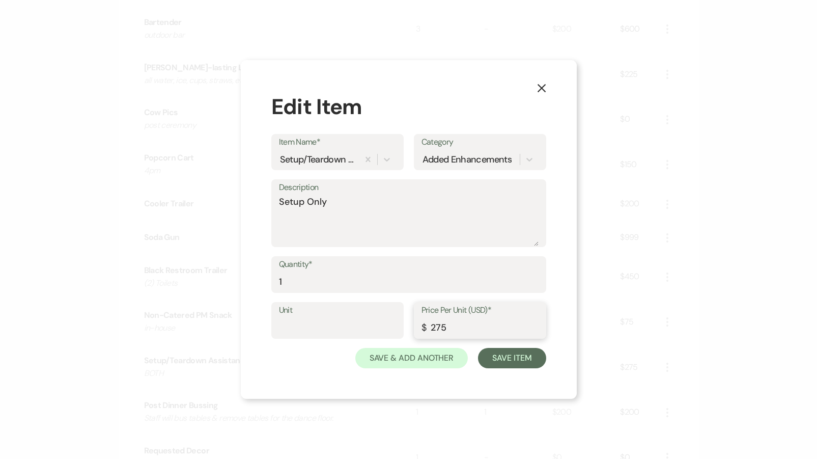
click at [264, 324] on div "X Edit Item Item Name* Setup/Teardown Assistance Category Added Enhancements De…" at bounding box center [409, 229] width 336 height 339
type input "100"
click at [487, 356] on button "Save Item" at bounding box center [512, 358] width 68 height 20
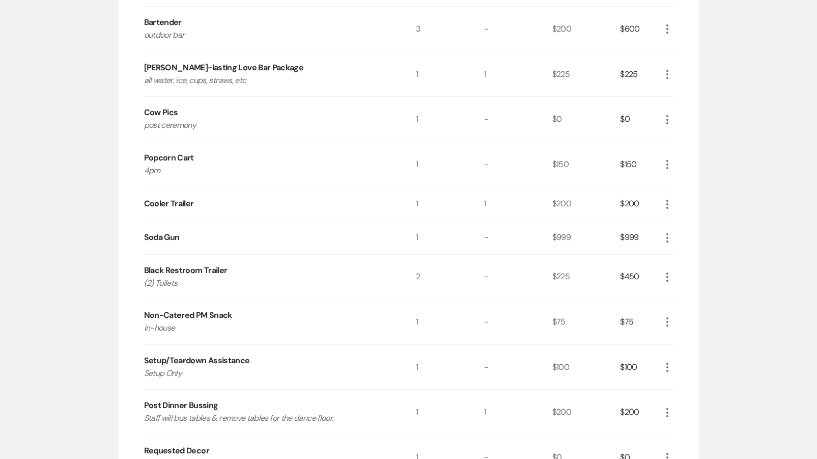
click at [663, 320] on icon "More" at bounding box center [667, 322] width 12 height 12
click at [667, 361] on button "X Delete" at bounding box center [688, 358] width 55 height 16
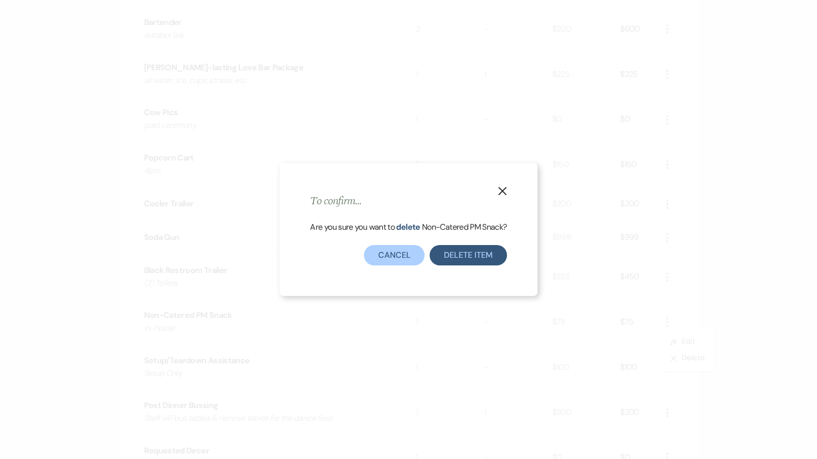
click at [441, 262] on button "Delete Item" at bounding box center [468, 255] width 77 height 20
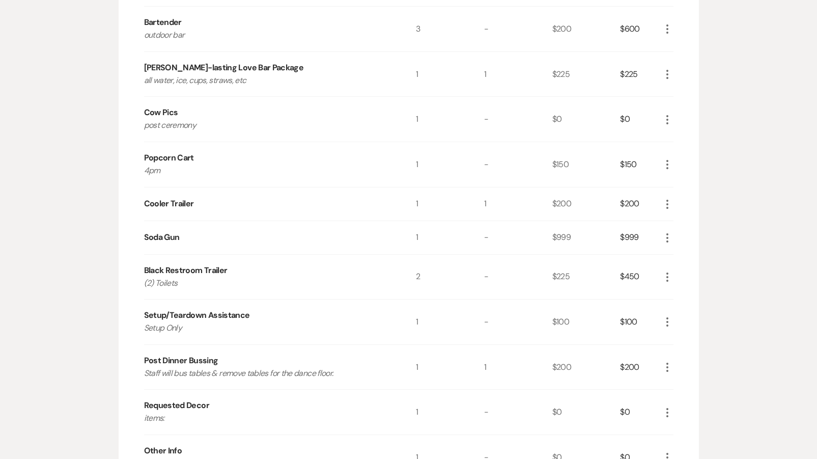
click at [664, 414] on icon "More" at bounding box center [667, 412] width 12 height 12
click at [672, 430] on button "Pencil Edit" at bounding box center [687, 432] width 53 height 16
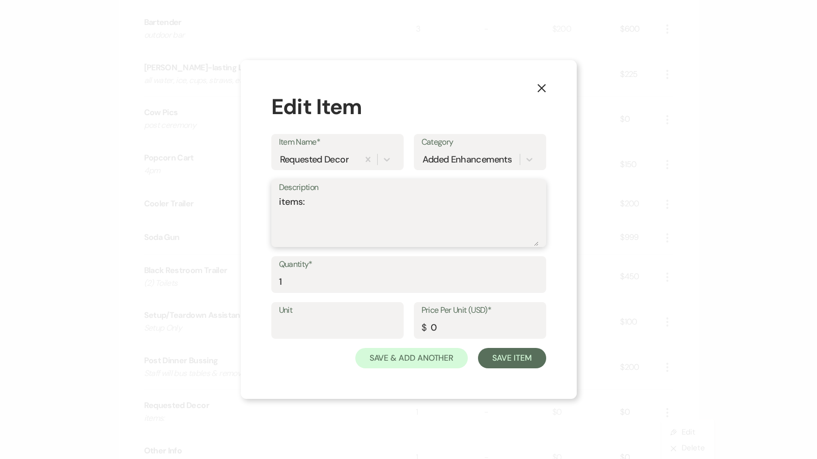
click at [323, 208] on textarea "items:" at bounding box center [409, 220] width 260 height 51
type textarea "items: Mr & Mrs [PERSON_NAME], S/M Flameless"
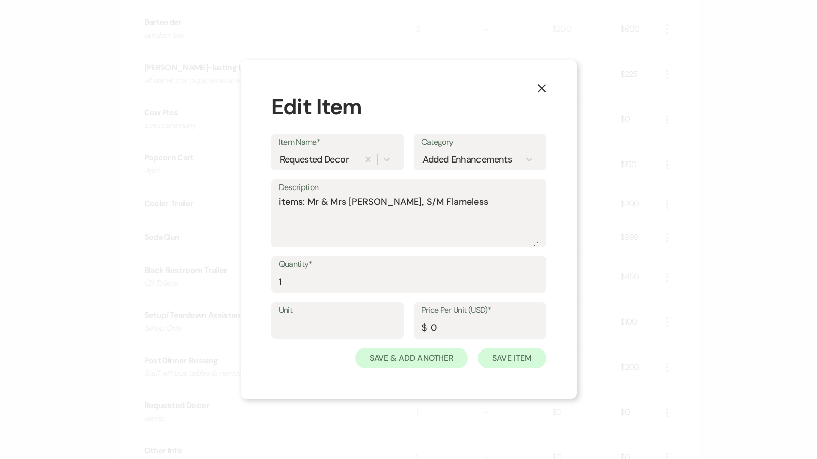
click at [504, 361] on button "Save Item" at bounding box center [512, 358] width 68 height 20
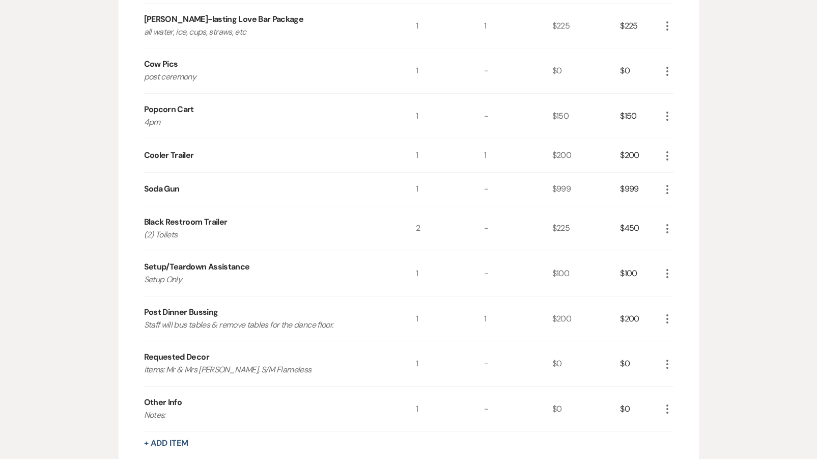
scroll to position [420, 0]
click at [669, 409] on icon "More" at bounding box center [667, 408] width 12 height 12
click at [673, 442] on icon "X" at bounding box center [676, 444] width 6 height 8
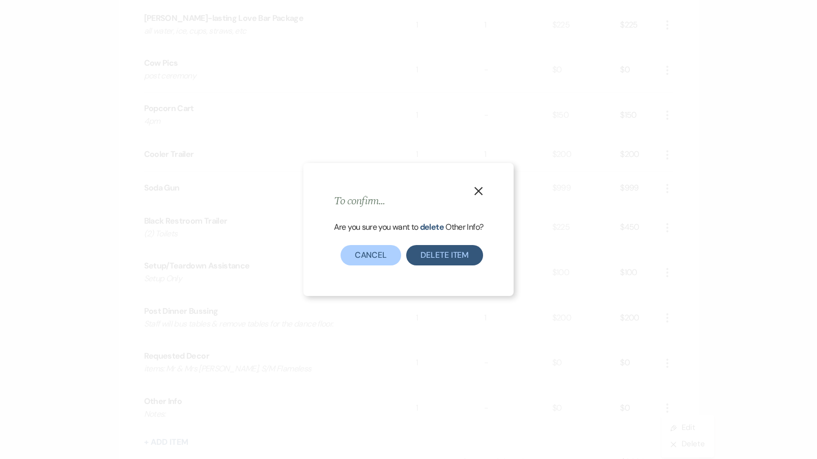
click at [424, 261] on button "Delete Item" at bounding box center [444, 255] width 77 height 20
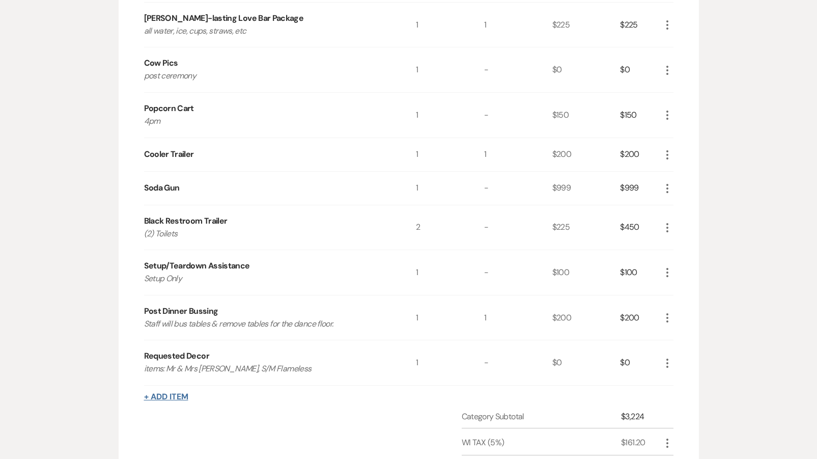
click at [172, 395] on button "+ Add Item" at bounding box center [166, 397] width 44 height 8
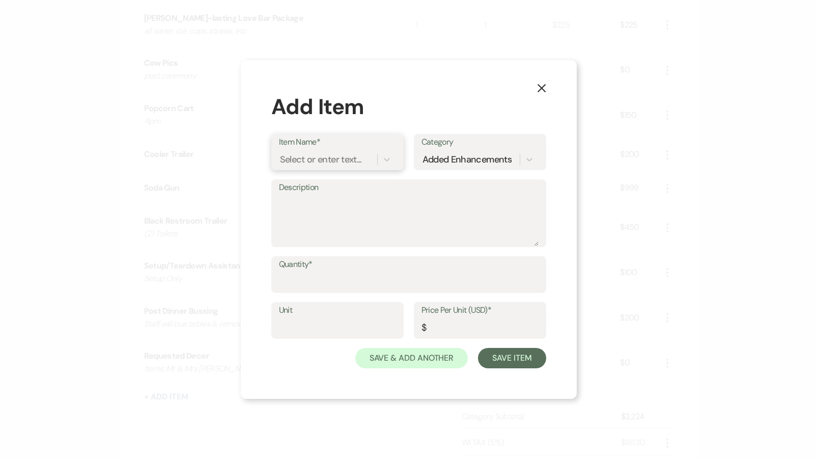
click at [310, 165] on div "Select or enter text..." at bounding box center [321, 160] width 82 height 14
type input "F"
type input "C"
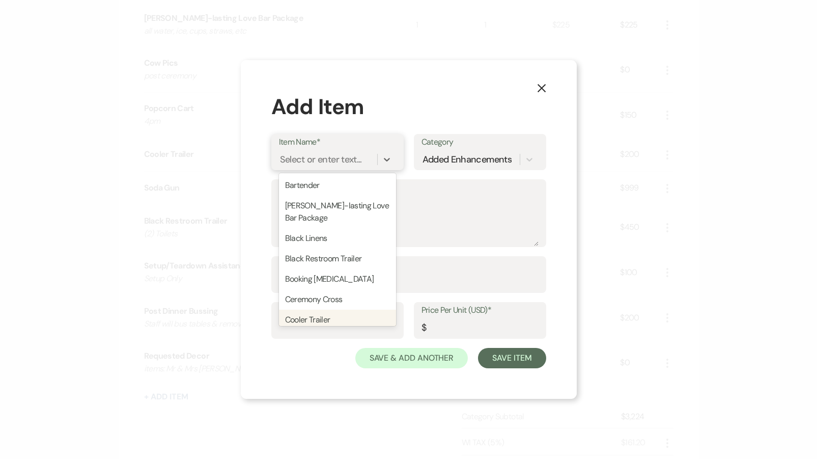
type input "<"
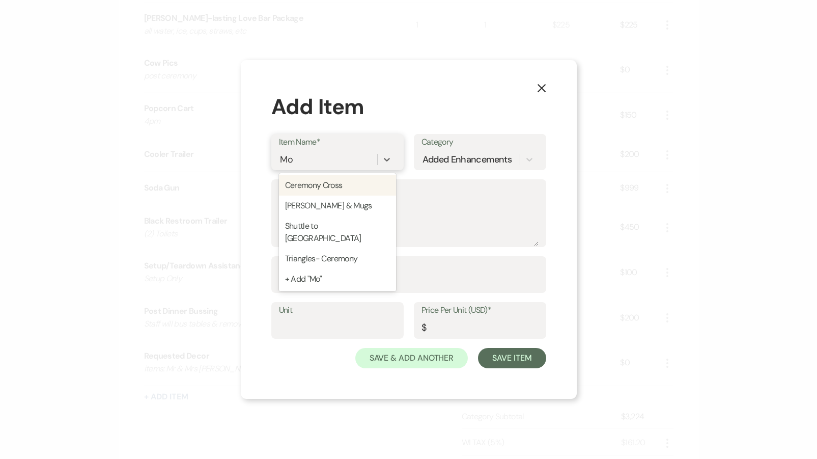
type input "Moo"
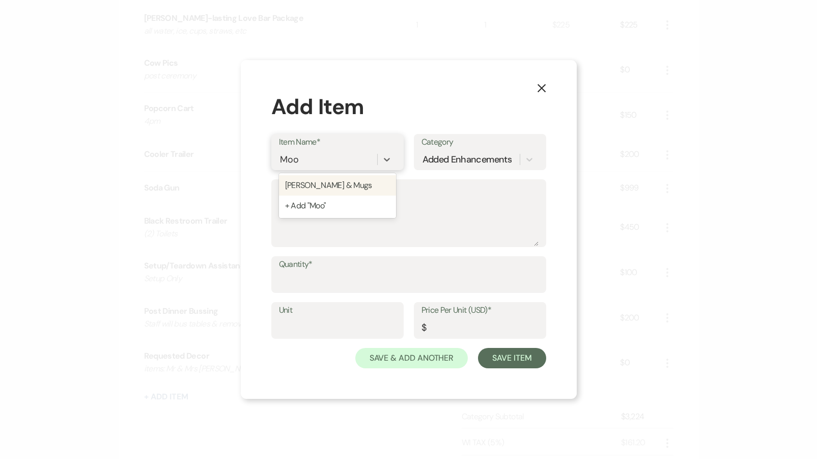
click at [329, 191] on div "[PERSON_NAME] & Mugs" at bounding box center [337, 185] width 117 height 20
type input "1"
type input "100"
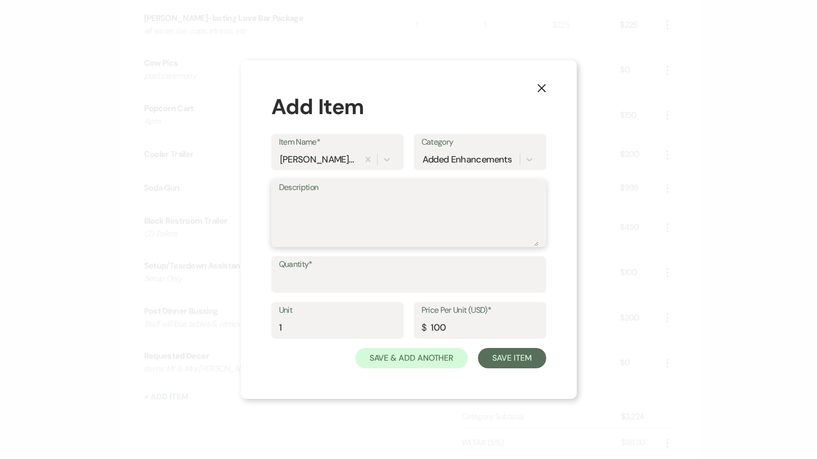
click at [315, 206] on textarea "Description" at bounding box center [409, 220] width 260 height 51
type textarea "Full Herd @ 8:30pm"
click at [316, 273] on input "Quantity*" at bounding box center [409, 282] width 260 height 20
type input "1"
drag, startPoint x: 453, startPoint y: 328, endPoint x: 392, endPoint y: 325, distance: 61.2
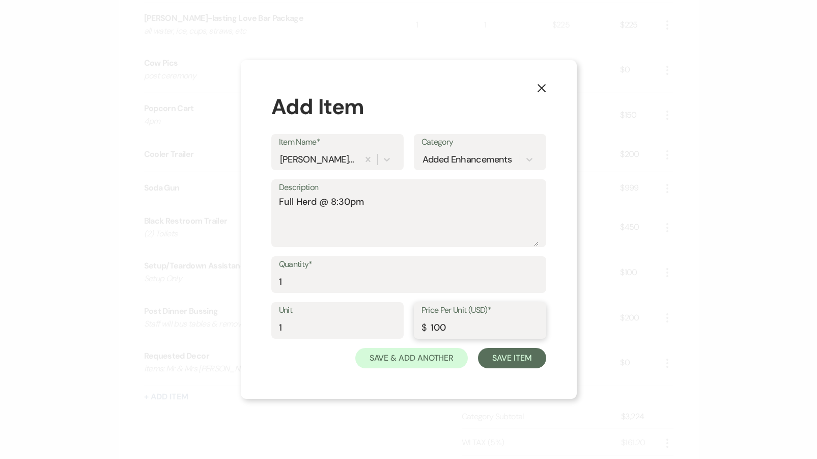
click at [392, 325] on div "Unit 1 Price Per Unit (USD)* $ 100" at bounding box center [408, 325] width 275 height 46
type input "250"
click at [506, 360] on button "Save Item" at bounding box center [512, 358] width 68 height 20
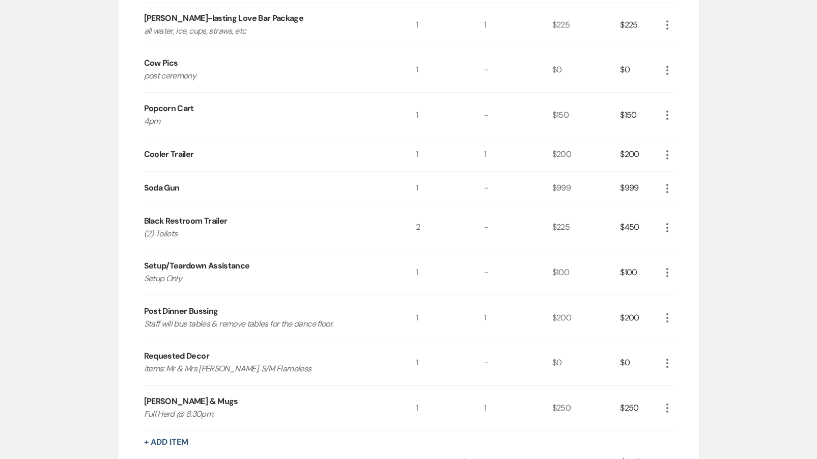
click at [666, 188] on icon "More" at bounding box center [667, 188] width 12 height 12
click at [668, 206] on button "Pencil Edit" at bounding box center [687, 208] width 53 height 16
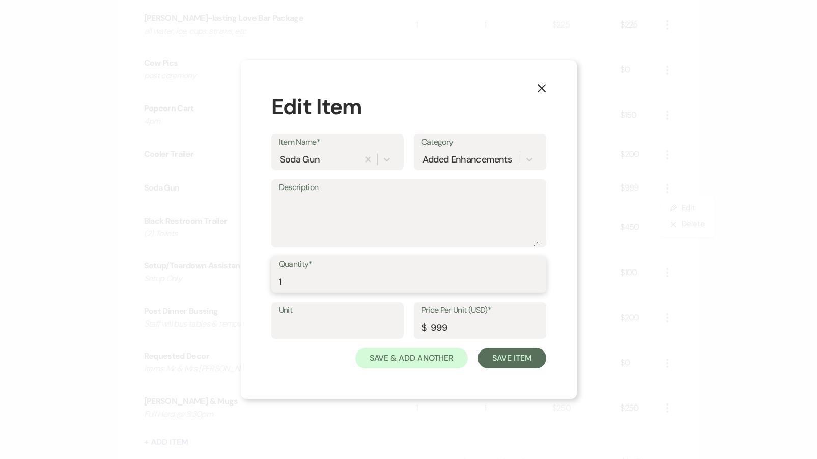
click at [306, 282] on input "1" at bounding box center [409, 282] width 260 height 20
type input "199"
drag, startPoint x: 459, startPoint y: 325, endPoint x: 234, endPoint y: 323, distance: 225.5
click at [247, 323] on div "X Edit Item Item Name* Soda Gun Category Added Enhancements Description Quantit…" at bounding box center [409, 229] width 336 height 339
type input "2"
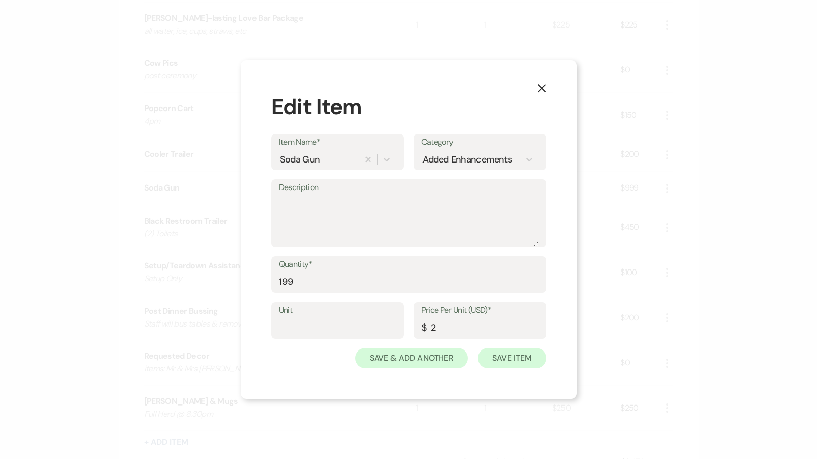
click at [526, 348] on button "Save Item" at bounding box center [512, 358] width 68 height 20
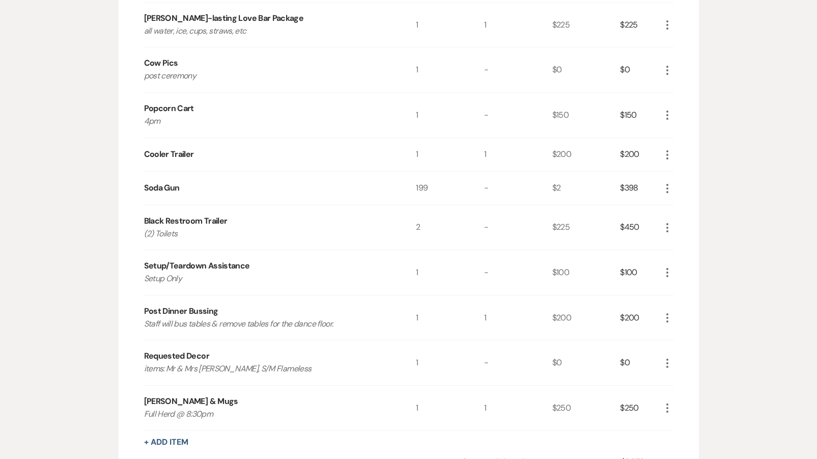
click at [525, 358] on div "-" at bounding box center [518, 362] width 68 height 45
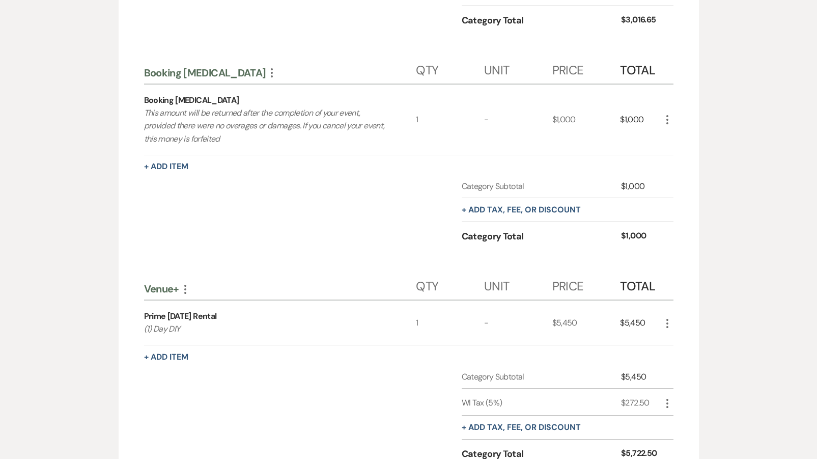
scroll to position [952, 0]
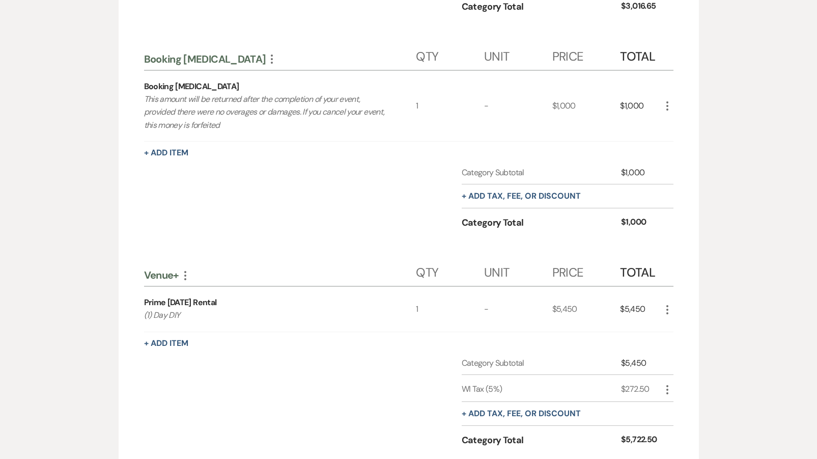
click at [185, 274] on use "button" at bounding box center [185, 275] width 2 height 9
click at [198, 325] on button "Delete Delete Category" at bounding box center [229, 327] width 101 height 16
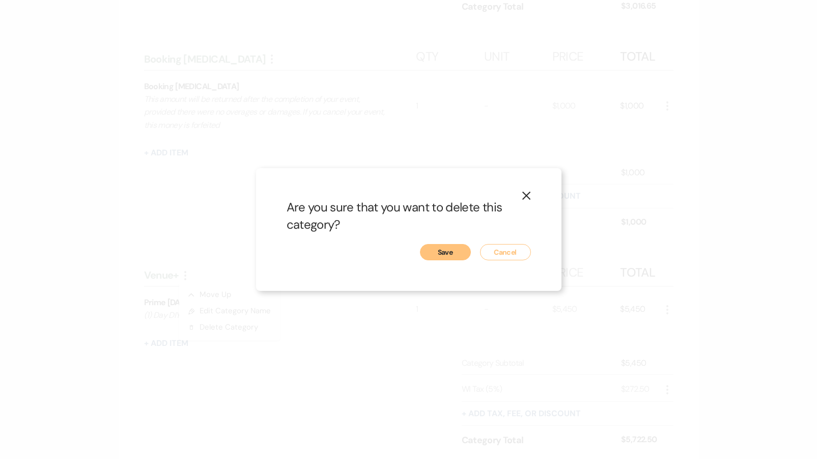
click at [450, 251] on button "Save" at bounding box center [445, 252] width 51 height 16
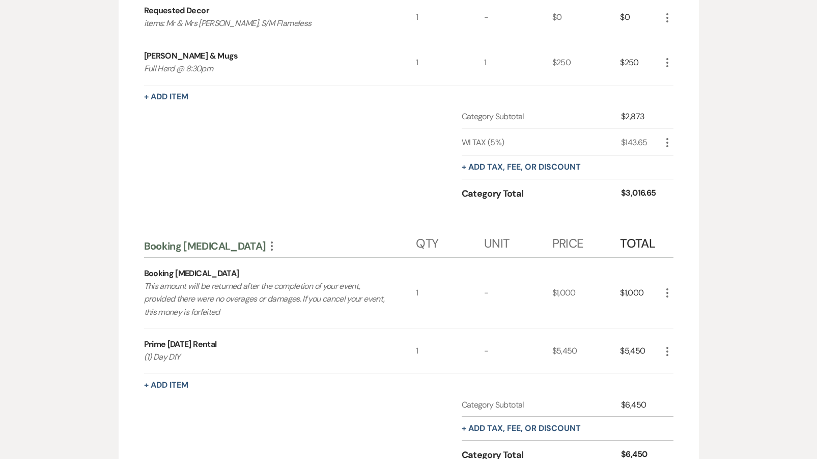
scroll to position [763, 0]
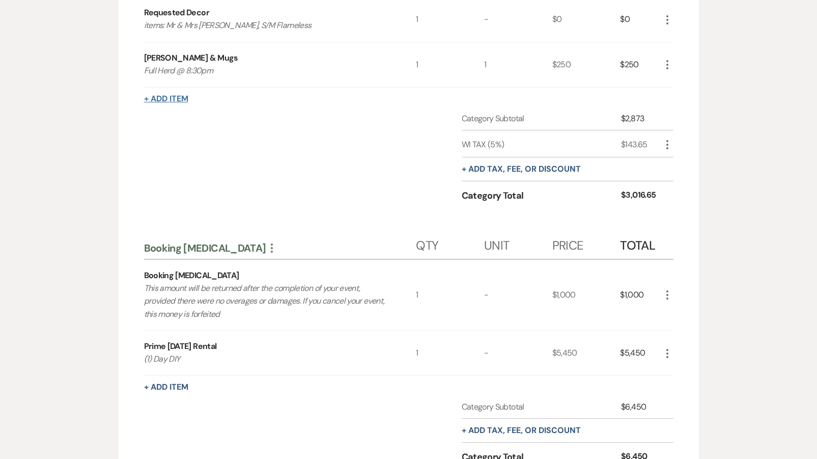
click at [171, 95] on button "+ Add Item" at bounding box center [166, 99] width 44 height 8
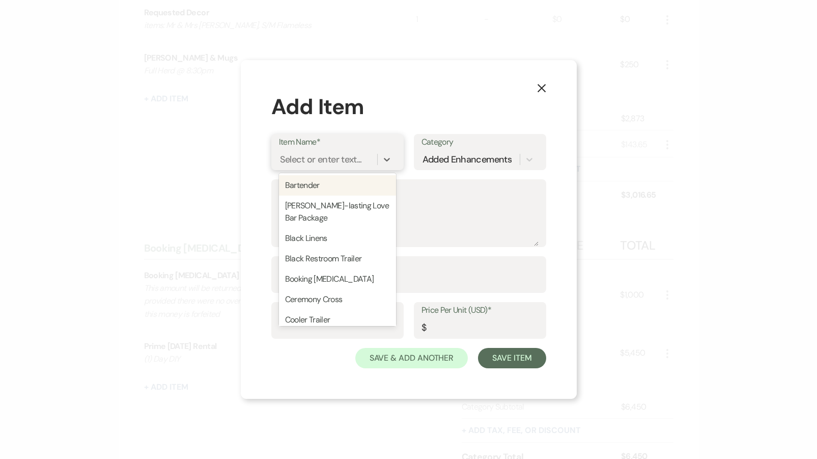
click at [311, 166] on div "Select or enter text..." at bounding box center [321, 160] width 82 height 14
type input "Sa"
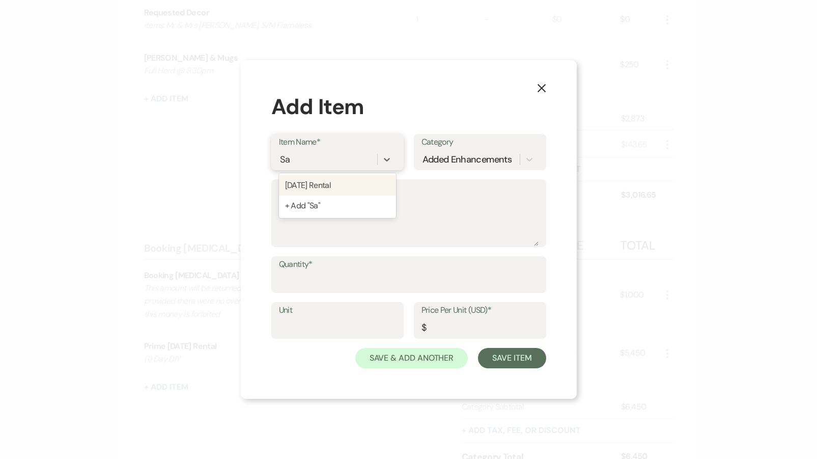
click at [317, 188] on div "[DATE] Rental" at bounding box center [337, 185] width 117 height 20
type textarea "(1) Day DIY"
type input "1"
type input "0"
click at [443, 325] on input "0" at bounding box center [480, 328] width 117 height 20
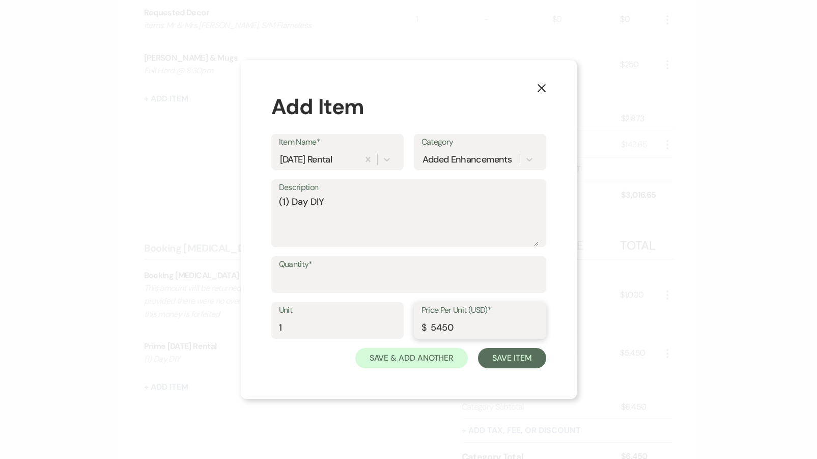
type input "5450"
click at [373, 275] on input "Quantity*" at bounding box center [409, 282] width 260 height 20
type input "1"
click at [511, 363] on button "Save Item" at bounding box center [512, 358] width 68 height 20
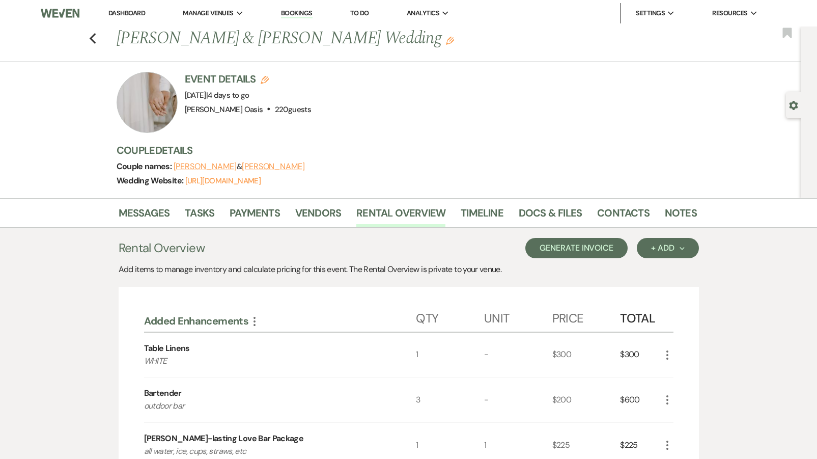
scroll to position [0, 0]
click at [598, 251] on button "Generate Invoice" at bounding box center [576, 248] width 102 height 20
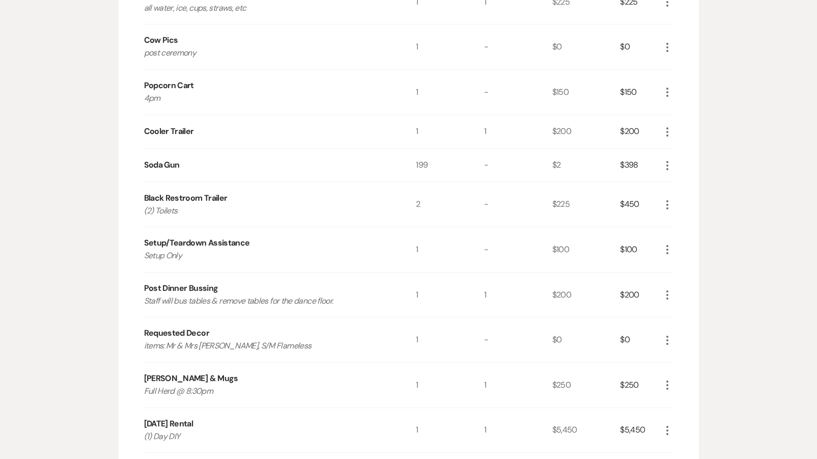
scroll to position [669, 0]
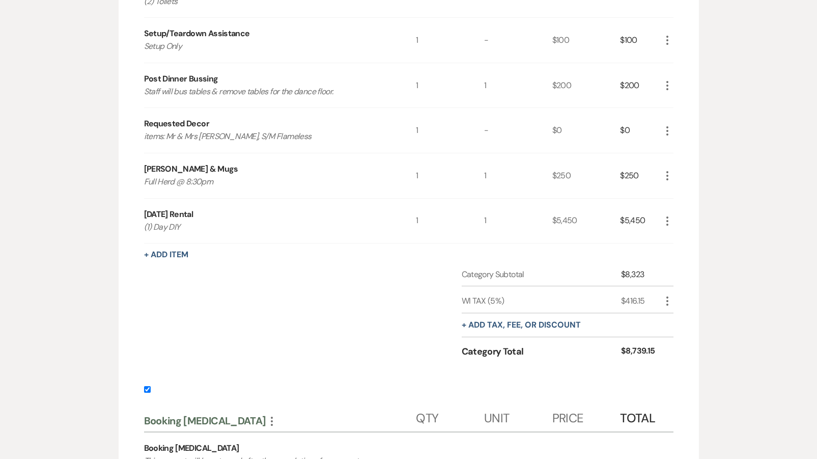
click at [147, 389] on input "checkbox" at bounding box center [147, 389] width 7 height 7
checkbox input "false"
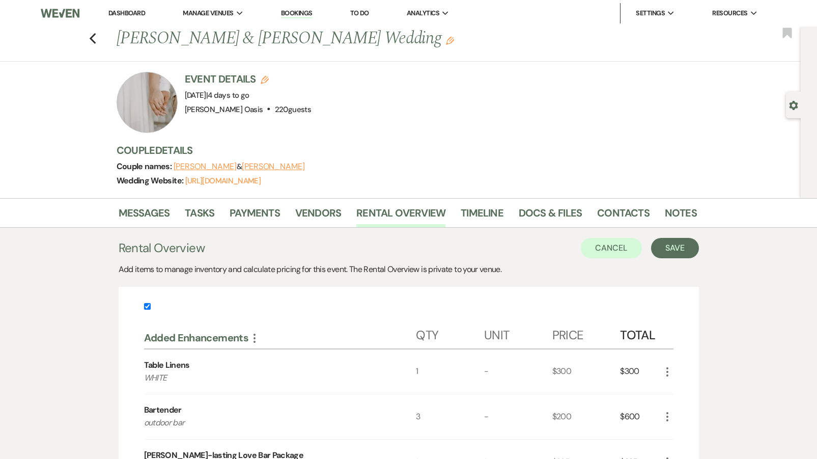
scroll to position [0, 0]
click at [674, 248] on button "Save" at bounding box center [675, 248] width 48 height 20
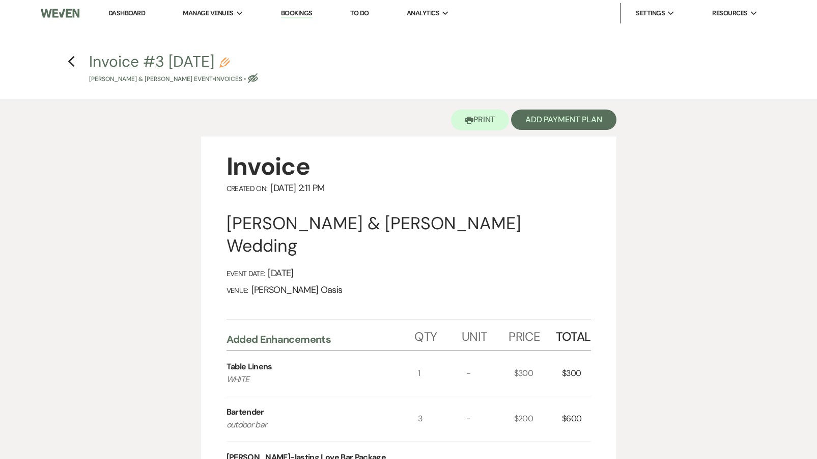
click at [230, 61] on icon "Pencil" at bounding box center [224, 63] width 10 height 10
select select "22"
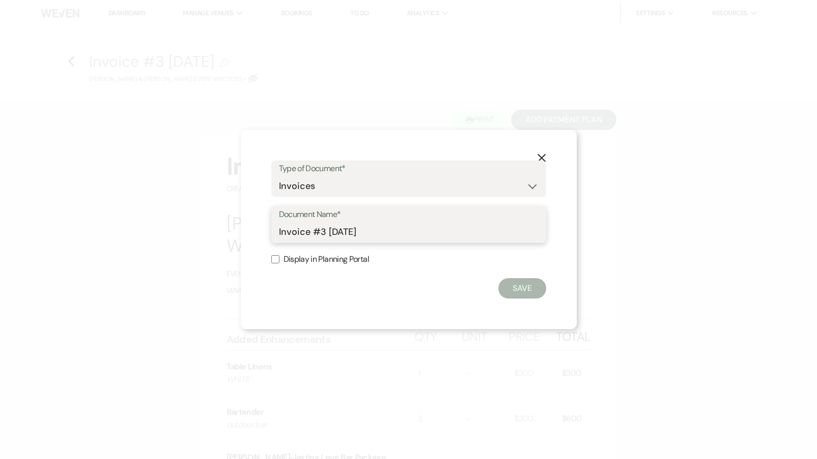
drag, startPoint x: 382, startPoint y: 233, endPoint x: 158, endPoint y: 215, distance: 224.7
click at [158, 215] on div "X Type of Document* Special Event Insurance Vendor Certificate of Insurance Con…" at bounding box center [408, 229] width 817 height 459
type input "Final Invoice"
click at [540, 158] on icon "X" at bounding box center [541, 157] width 9 height 9
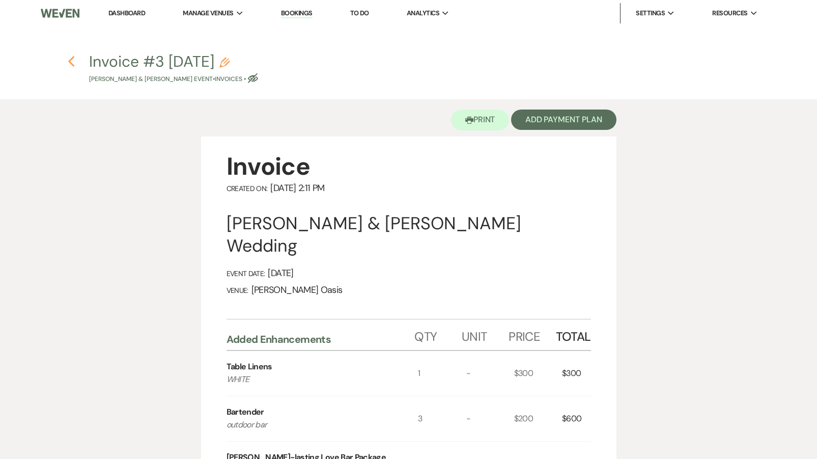
click at [74, 59] on icon "Previous" at bounding box center [72, 61] width 8 height 12
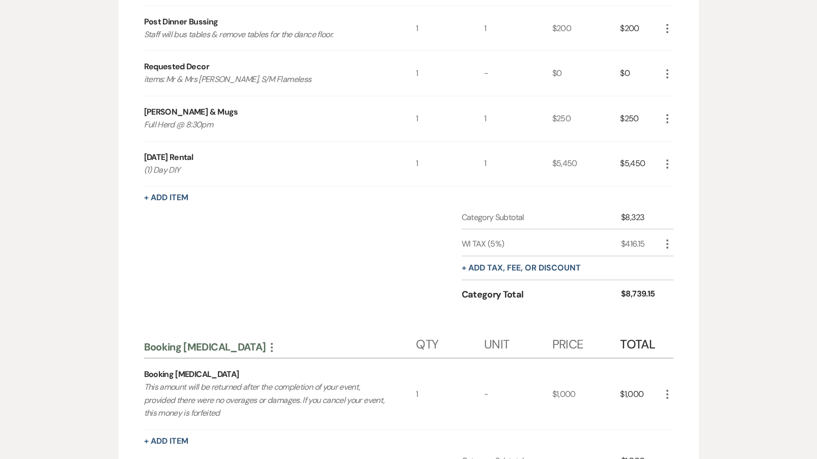
scroll to position [710, 0]
click at [468, 263] on button "+ Add tax, fee, or discount" at bounding box center [521, 267] width 119 height 8
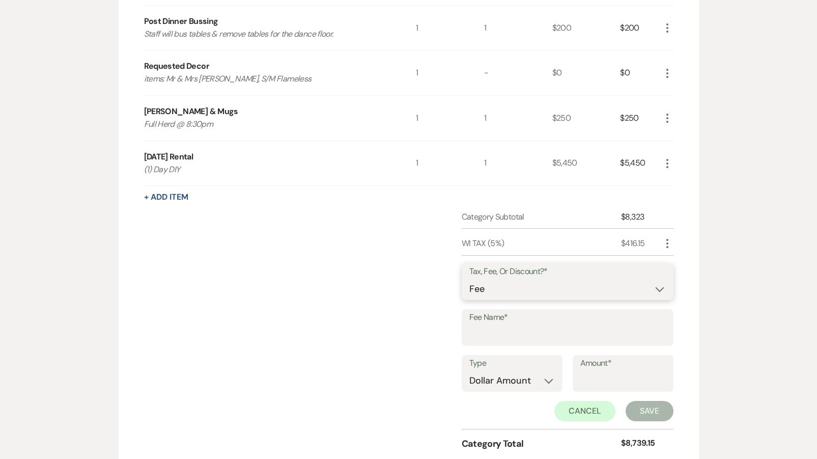
select select "2"
click at [494, 325] on input "Fee Name*" at bounding box center [567, 335] width 197 height 20
type input "WI Tax"
click at [594, 374] on input "Amount*" at bounding box center [623, 381] width 86 height 20
type input "416.15"
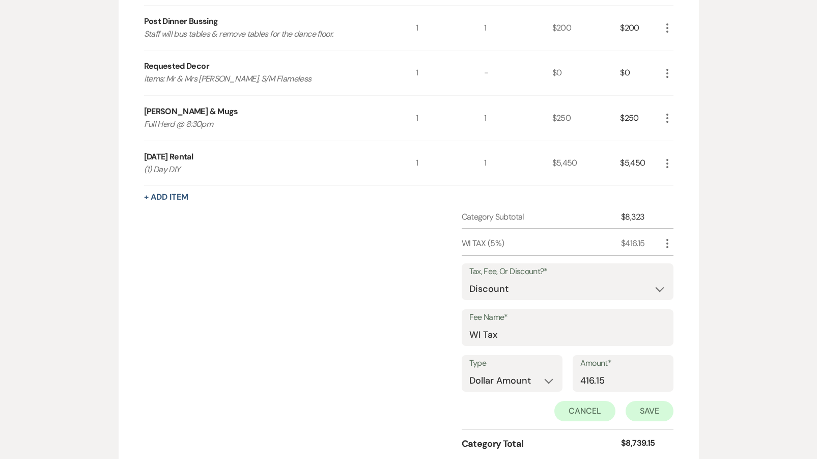
click at [659, 406] on button "Save" at bounding box center [650, 411] width 48 height 20
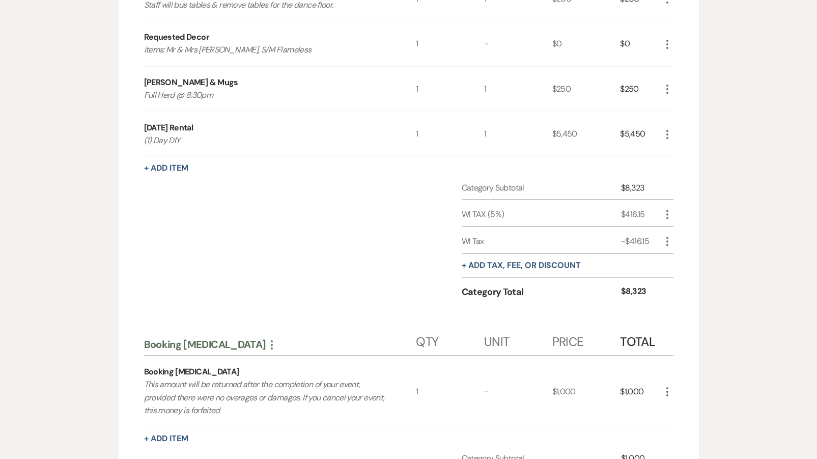
scroll to position [798, 0]
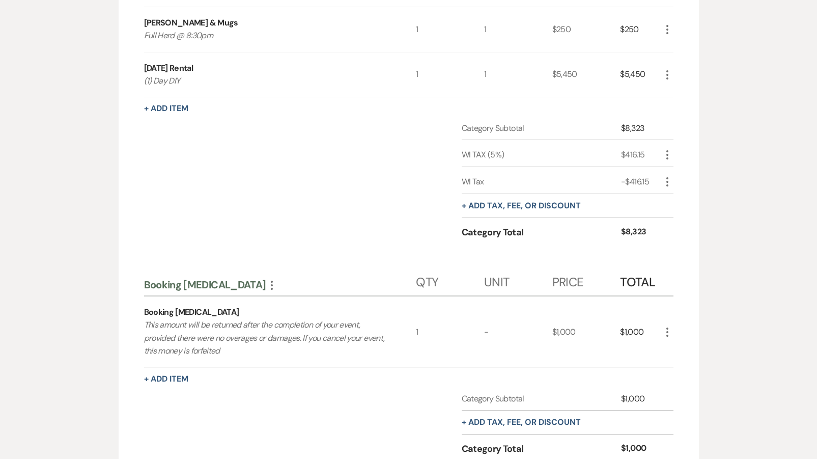
click at [499, 207] on div "+ Add tax, fee, or discount" at bounding box center [521, 205] width 119 height 23
click at [498, 208] on div "+ Add tax, fee, or discount" at bounding box center [521, 205] width 119 height 23
click at [498, 202] on button "+ Add tax, fee, or discount" at bounding box center [521, 206] width 119 height 8
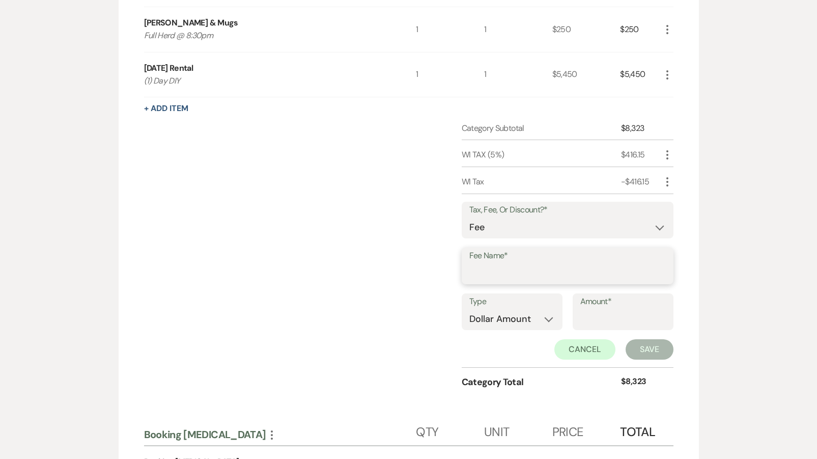
click at [470, 263] on input "Fee Name*" at bounding box center [567, 273] width 197 height 20
select select "2"
click at [475, 266] on input "Fee Name*" at bounding box center [567, 274] width 195 height 20
click at [533, 268] on input "(1) Bartener- Per RO" at bounding box center [567, 273] width 197 height 20
type input "(1) [PERSON_NAME]- per RO"
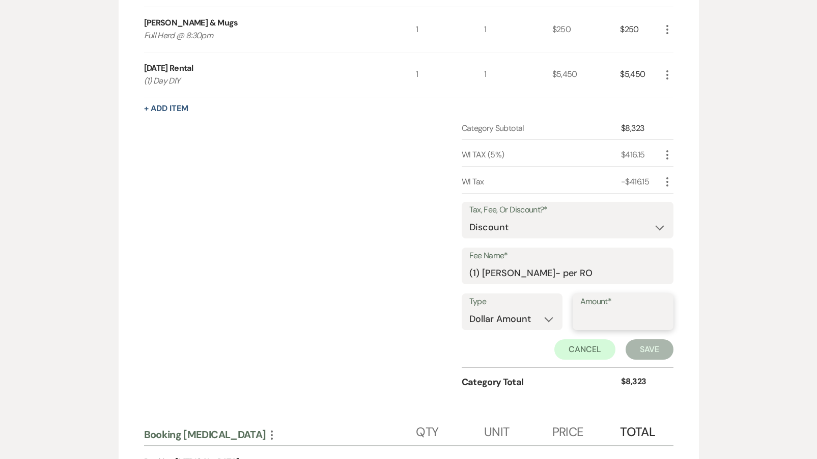
click at [608, 309] on input "Amount*" at bounding box center [623, 319] width 86 height 20
type input "200"
click at [638, 341] on button "Save" at bounding box center [650, 349] width 48 height 20
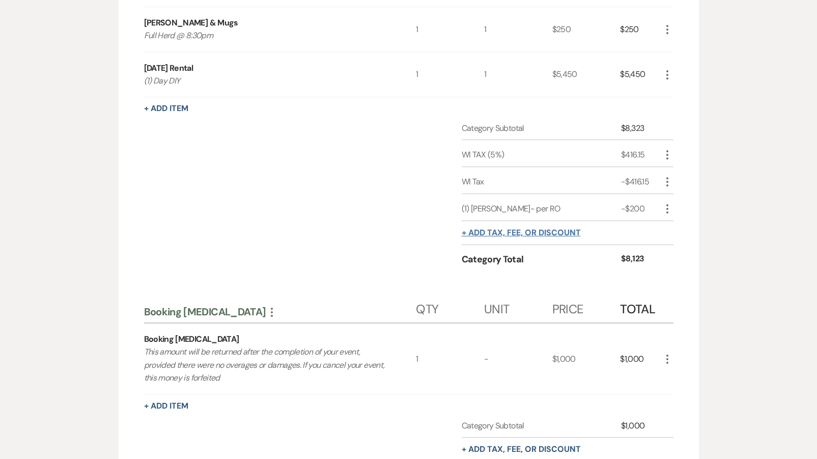
click at [530, 230] on button "+ Add tax, fee, or discount" at bounding box center [521, 233] width 119 height 8
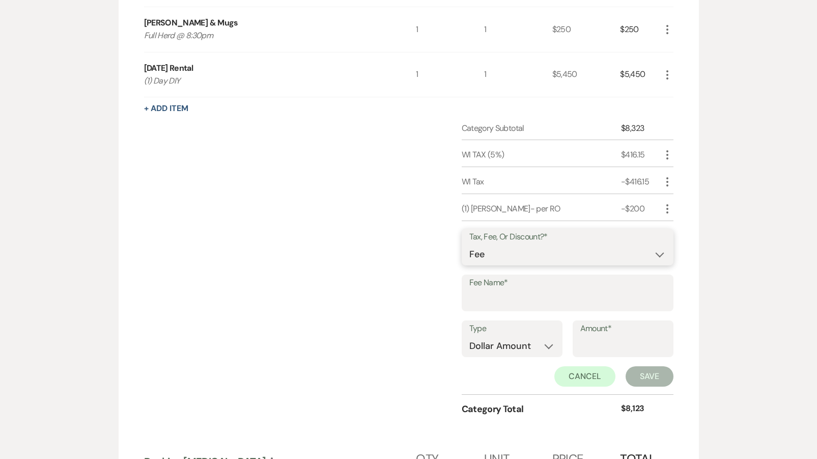
select select "2"
click at [513, 290] on input "Fee Name*" at bounding box center [567, 300] width 197 height 20
type input "Cooler Trailer-per RO"
click at [594, 342] on input "Amount*" at bounding box center [623, 346] width 86 height 20
type input "200"
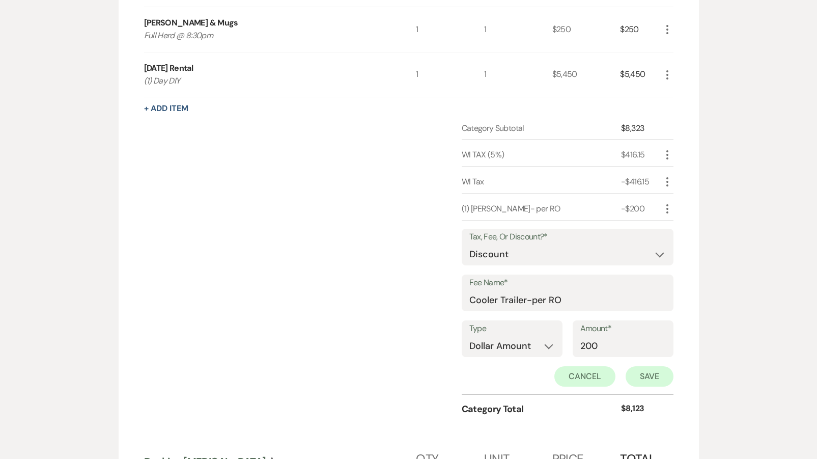
click at [649, 371] on button "Save" at bounding box center [650, 376] width 48 height 20
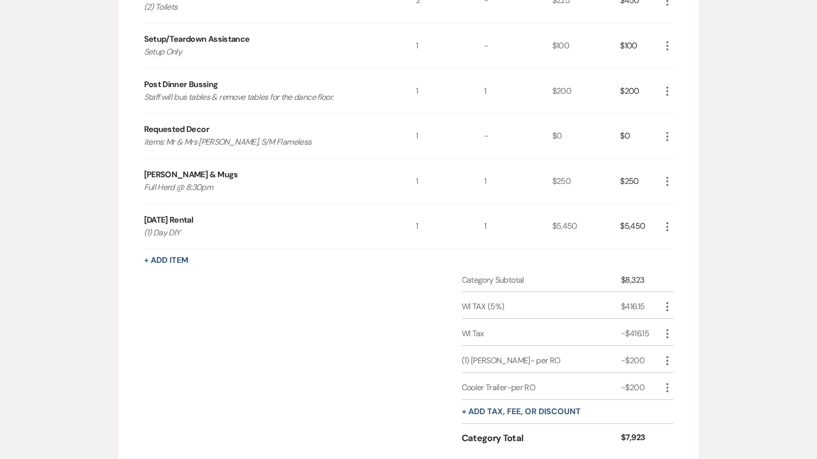
scroll to position [666, 0]
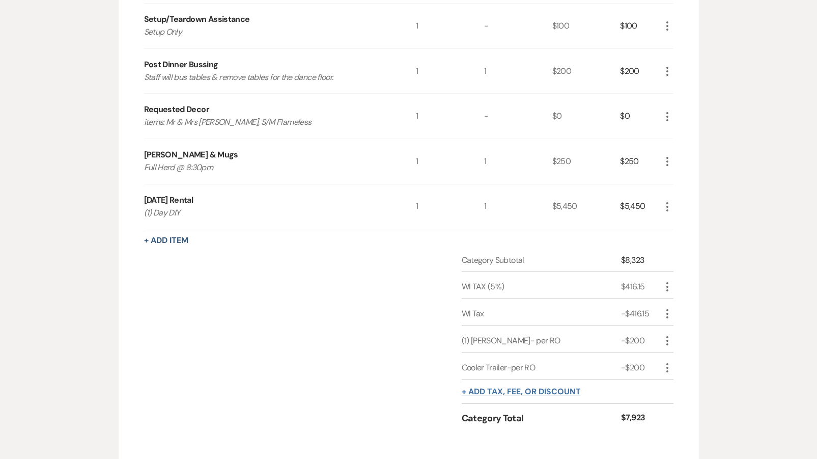
click at [524, 387] on button "+ Add tax, fee, or discount" at bounding box center [521, 391] width 119 height 8
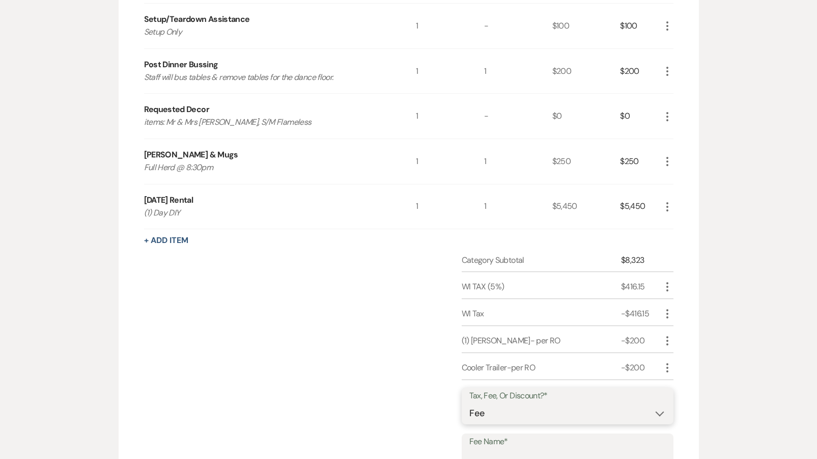
select select "2"
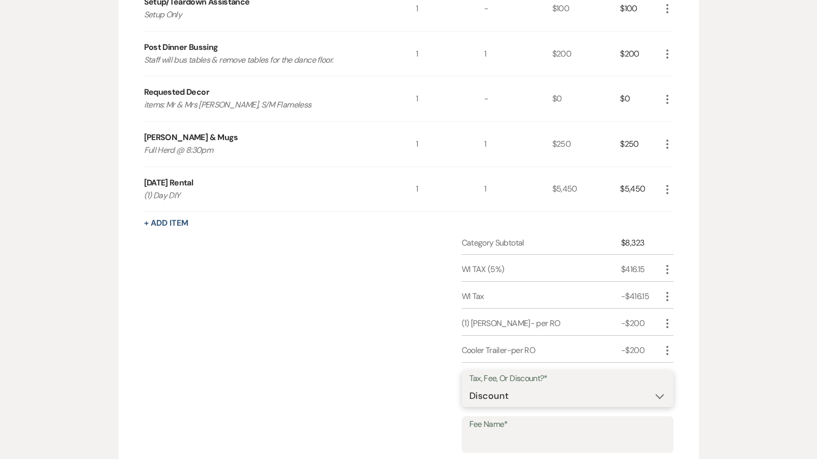
scroll to position [689, 0]
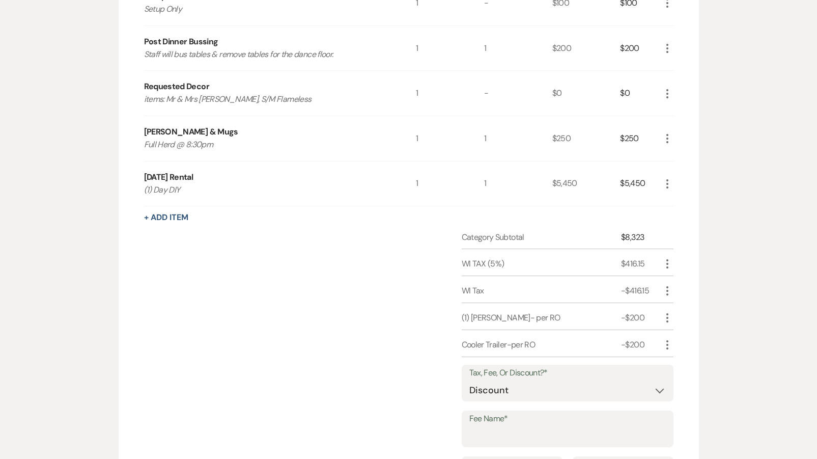
click at [507, 418] on label "Fee Name*" at bounding box center [567, 418] width 197 height 15
click at [507, 426] on input "Fee Name*" at bounding box center [567, 436] width 197 height 20
click at [508, 426] on input "Fee Name*" at bounding box center [567, 436] width 197 height 20
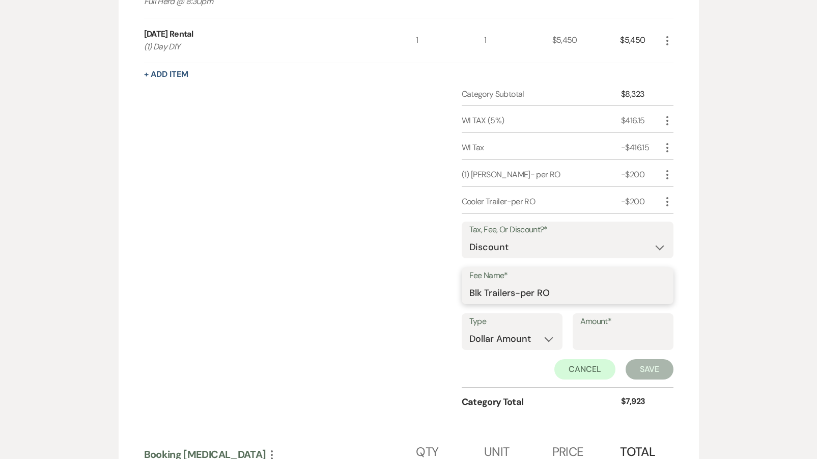
scroll to position [835, 0]
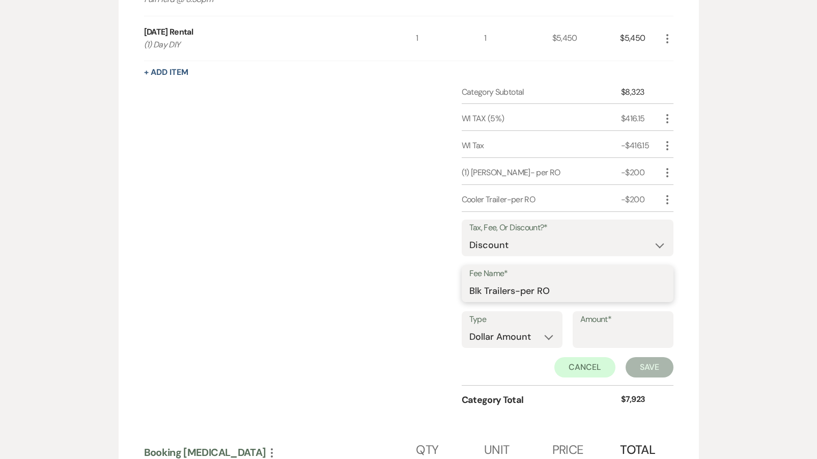
type input "Blk Trailers-per RO"
click at [635, 339] on input "Amount*" at bounding box center [623, 336] width 86 height 20
type input "450"
click at [637, 363] on button "Save" at bounding box center [650, 366] width 48 height 20
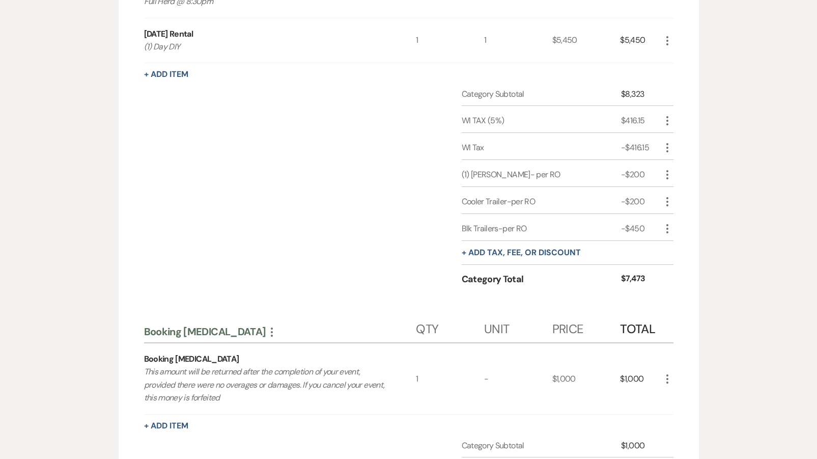
scroll to position [831, 0]
click at [666, 145] on use "button" at bounding box center [667, 148] width 2 height 9
click at [673, 160] on button "Pencil Edit" at bounding box center [687, 168] width 53 height 16
select select "2"
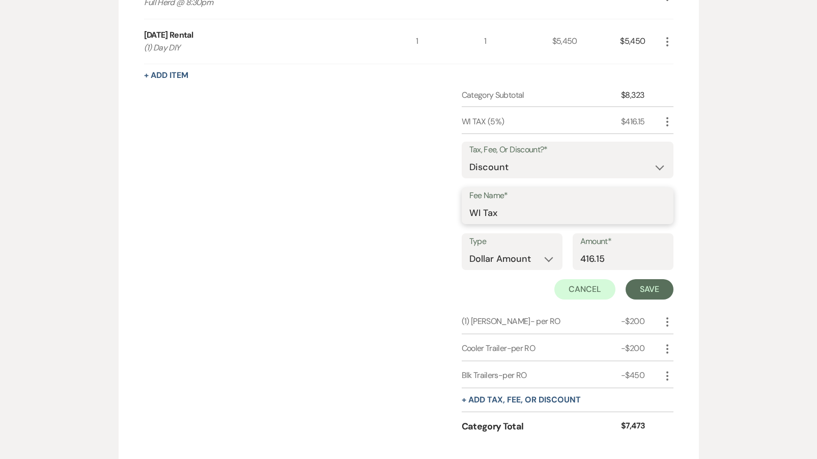
click at [505, 211] on input "WI Tax" at bounding box center [567, 213] width 197 height 20
type input "W"
type input "CD-per RO"
click at [659, 282] on button "Save" at bounding box center [650, 289] width 48 height 20
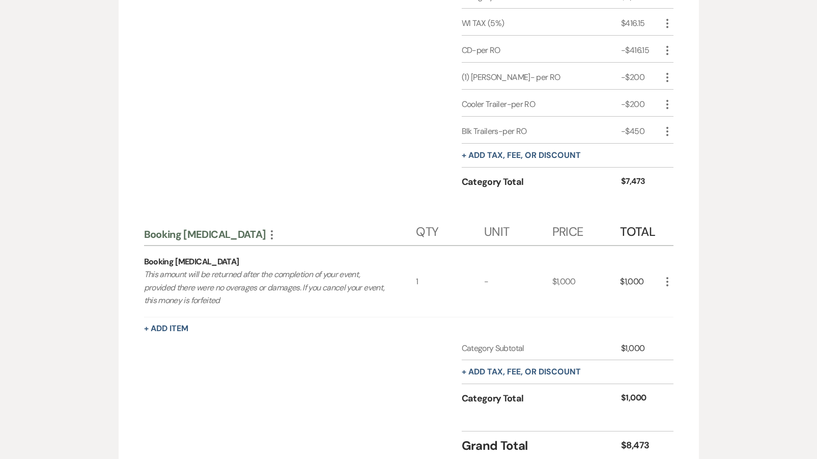
scroll to position [929, 0]
click at [509, 152] on button "+ Add tax, fee, or discount" at bounding box center [521, 156] width 119 height 8
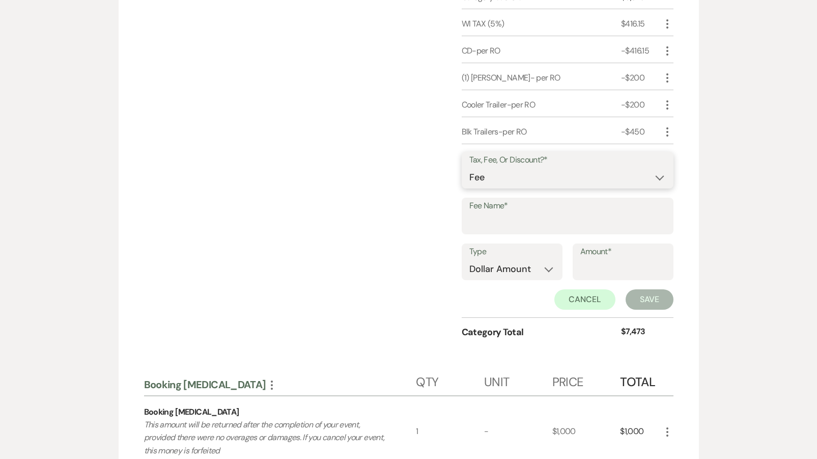
select select "2"
click at [486, 215] on input "Fee Name*" at bounding box center [567, 223] width 197 height 20
type input "z"
type input "Table Bussing-per RO"
click at [585, 259] on input "Amount*" at bounding box center [623, 269] width 86 height 20
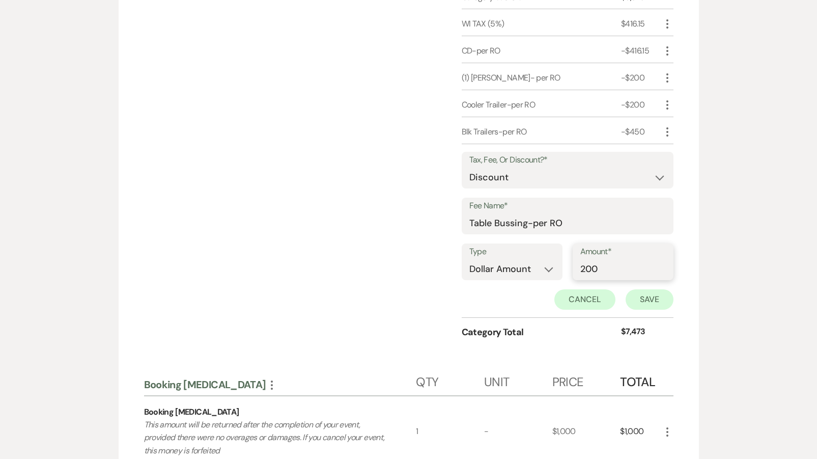
type input "200"
click at [638, 295] on button "Save" at bounding box center [650, 299] width 48 height 20
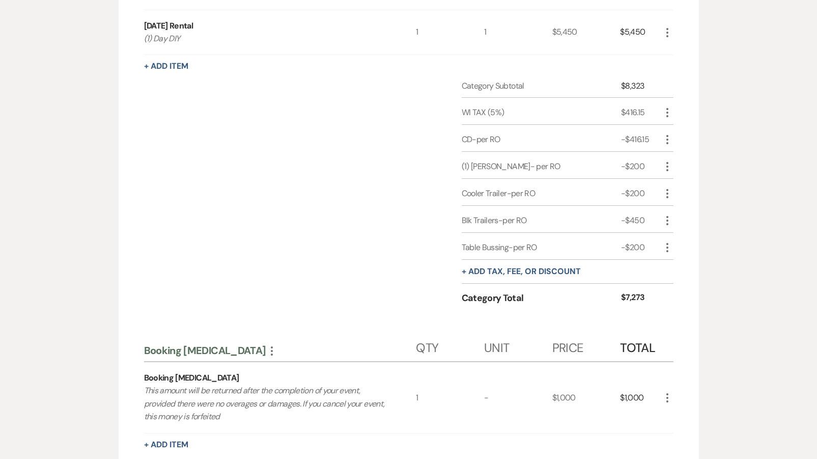
scroll to position [851, 0]
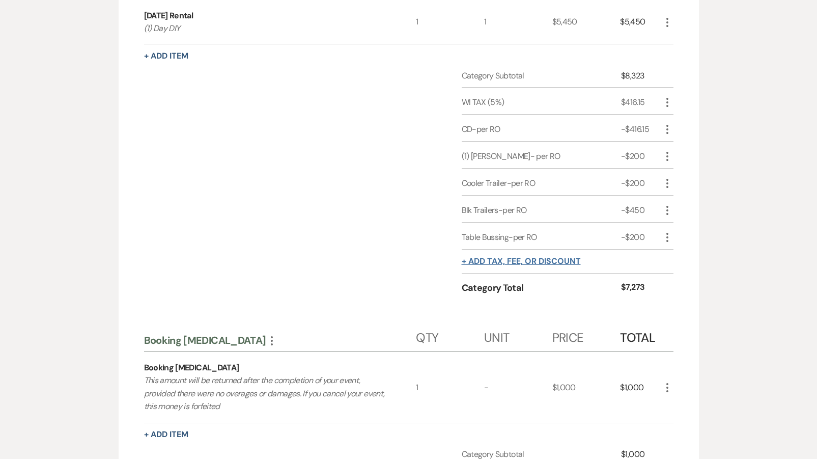
click at [499, 257] on button "+ Add tax, fee, or discount" at bounding box center [521, 261] width 119 height 8
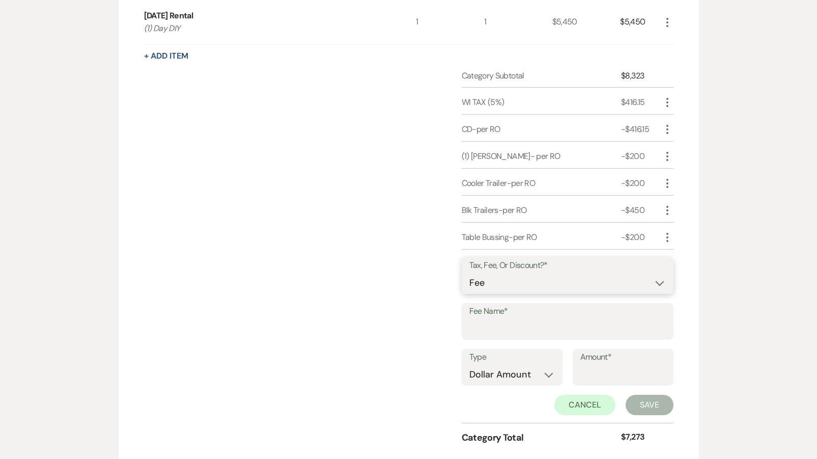
select select "2"
click at [491, 321] on input "Fee Name*" at bounding box center [567, 329] width 197 height 20
type input "m"
type input "Moos&Mugs-per RO"
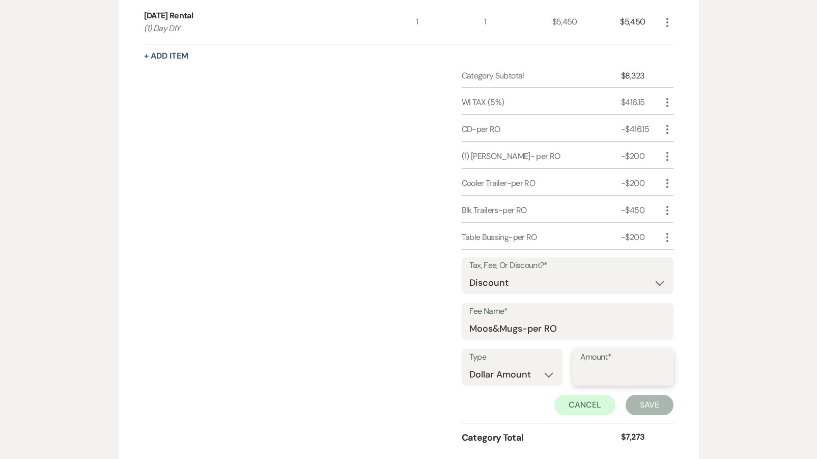
click at [618, 368] on input "Amount*" at bounding box center [623, 375] width 86 height 20
type input "100"
click at [636, 403] on button "Save" at bounding box center [650, 405] width 48 height 20
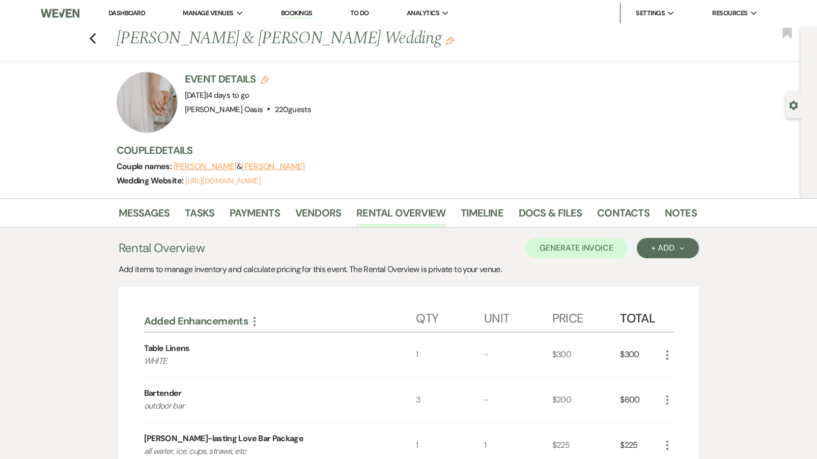
scroll to position [0, 0]
click at [562, 249] on button "Generate Invoice" at bounding box center [576, 248] width 102 height 20
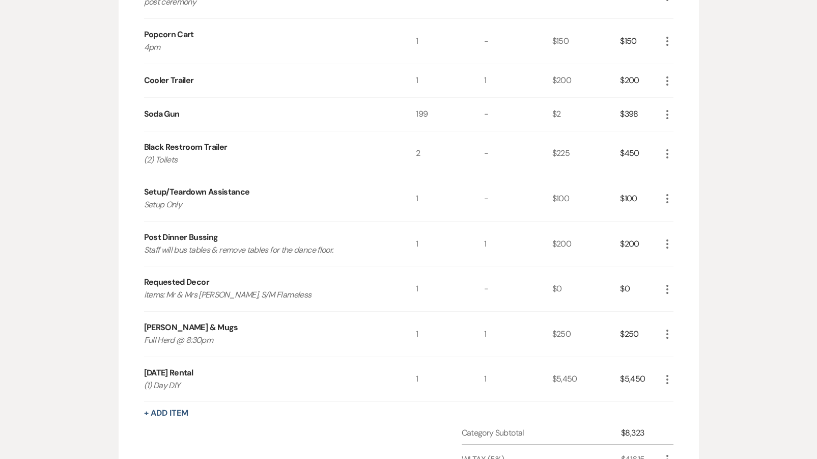
scroll to position [842, 0]
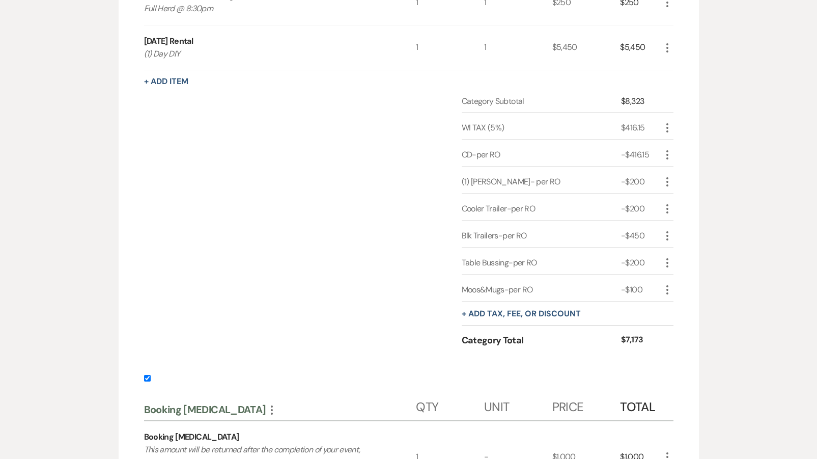
click at [146, 380] on label at bounding box center [408, 381] width 529 height 17
click at [146, 380] on input "checkbox" at bounding box center [147, 378] width 7 height 7
checkbox input "false"
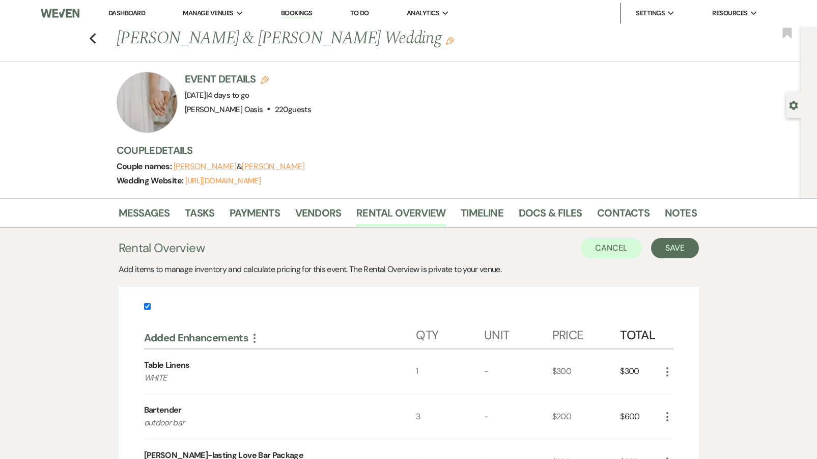
scroll to position [0, 0]
click at [680, 244] on button "Save" at bounding box center [675, 248] width 48 height 20
click at [672, 252] on button "Save" at bounding box center [675, 248] width 48 height 20
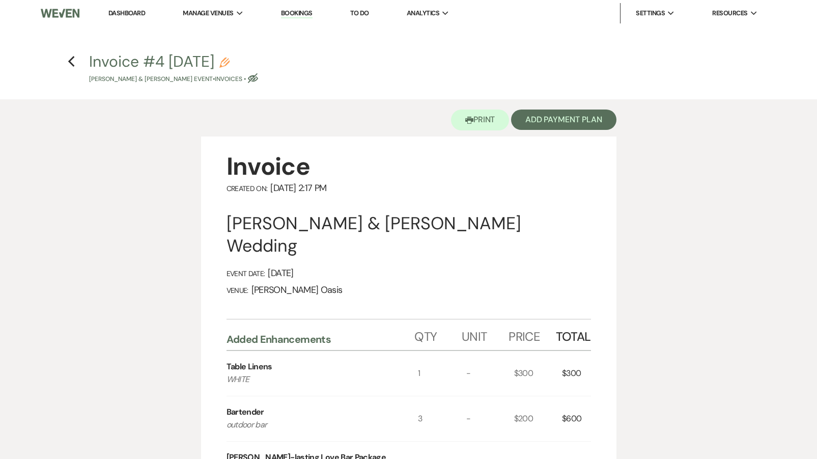
click at [249, 62] on button "Invoice #4 [DATE] Pencil [PERSON_NAME] & [PERSON_NAME] Event • Invoices • Eye B…" at bounding box center [173, 69] width 169 height 30
select select "22"
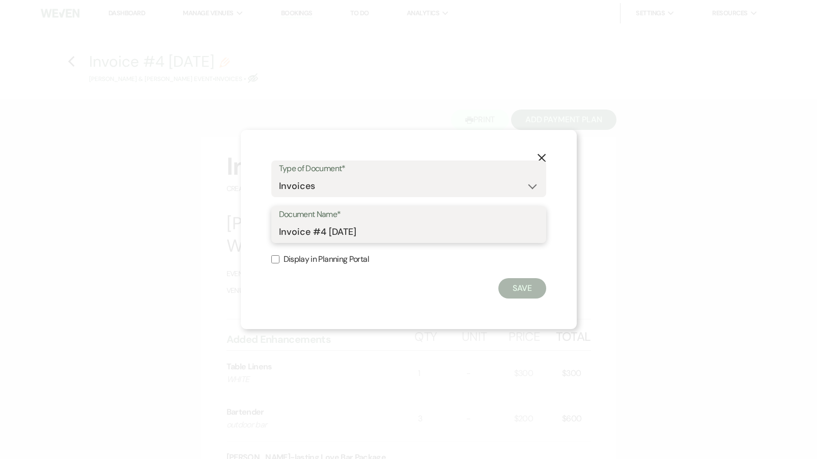
drag, startPoint x: 329, startPoint y: 222, endPoint x: 80, endPoint y: 197, distance: 250.2
click at [80, 197] on div "X Type of Document* Special Event Insurance Vendor Certificate of Insurance Con…" at bounding box center [408, 229] width 817 height 459
type input "Final"
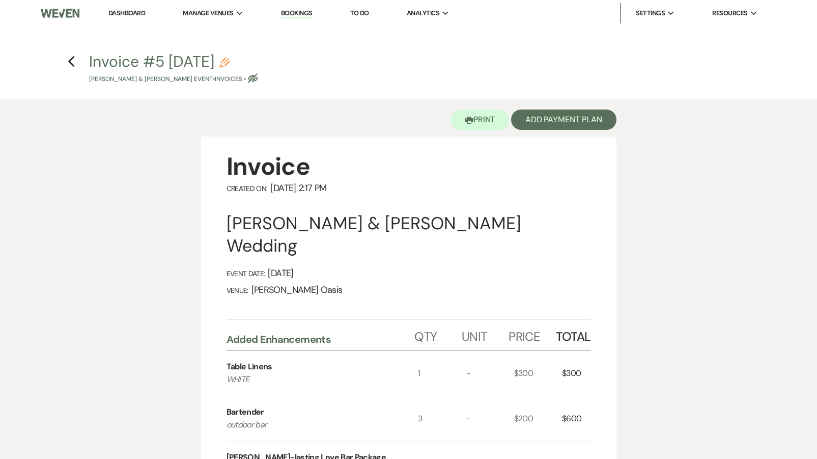
click at [230, 61] on icon "Pencil" at bounding box center [224, 63] width 10 height 10
select select "22"
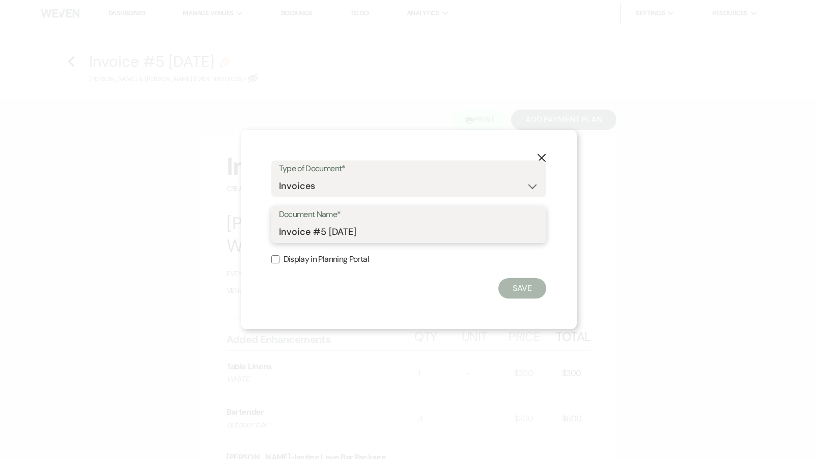
click at [377, 238] on input "Invoice #5 [DATE]" at bounding box center [409, 232] width 260 height 20
drag, startPoint x: 377, startPoint y: 238, endPoint x: 210, endPoint y: 213, distance: 168.8
click at [210, 213] on div "X Type of Document* Special Event Insurance Vendor Certificate of Insurance Con…" at bounding box center [408, 229] width 817 height 459
type input "Final Invoice"
click at [514, 284] on button "Save" at bounding box center [522, 288] width 48 height 20
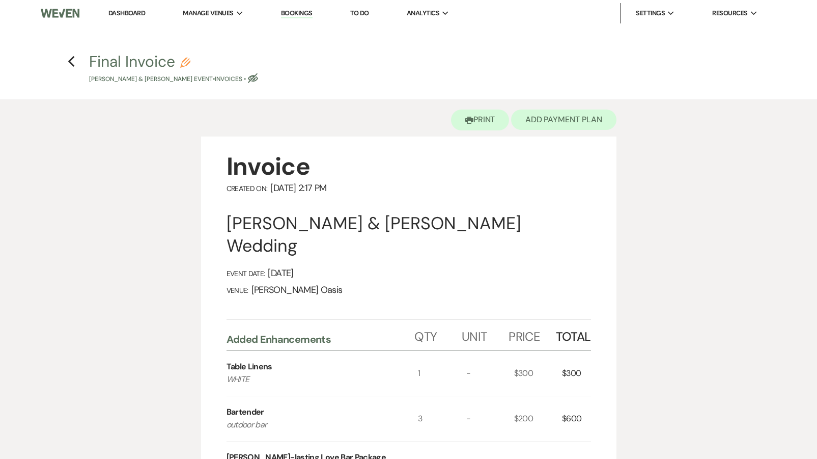
click at [562, 121] on button "Add Payment Plan" at bounding box center [563, 119] width 105 height 20
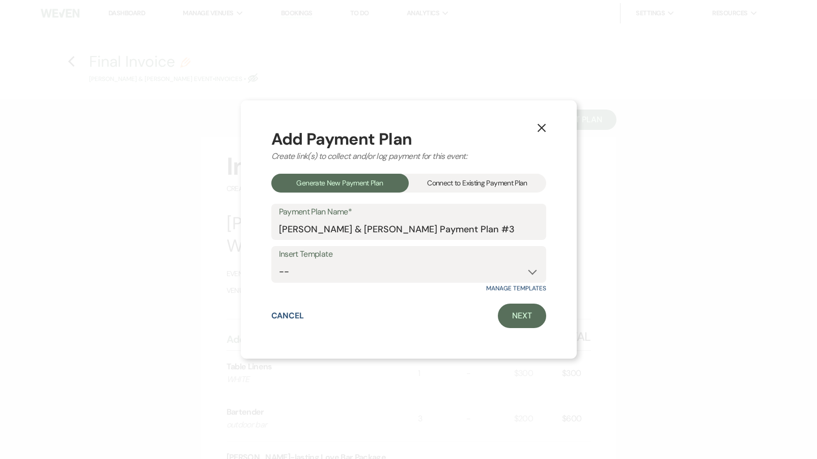
click at [486, 194] on div "Add Payment Plan Create link(s) to collect and/or log payment for this event: G…" at bounding box center [408, 230] width 275 height 198
click at [487, 185] on div "Connect to Existing Payment Plan" at bounding box center [477, 183] width 137 height 19
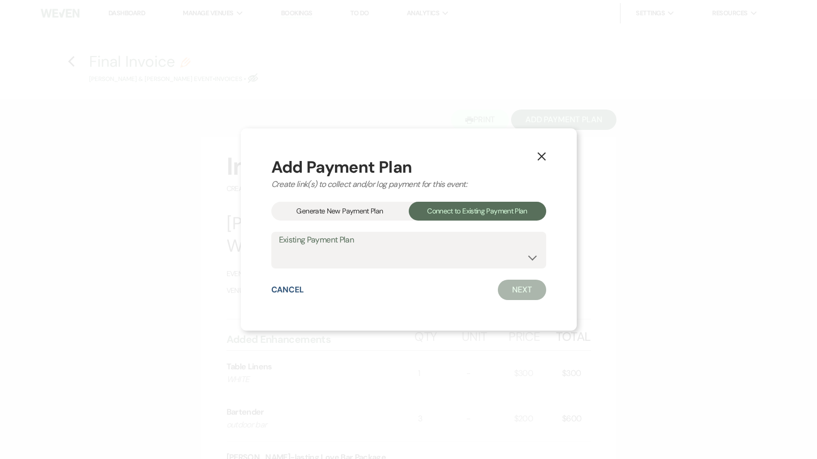
click at [471, 223] on div "Add Payment Plan Create link(s) to collect and/or log payment for this event: G…" at bounding box center [408, 229] width 275 height 141
click at [471, 245] on label "Existing Payment Plan" at bounding box center [409, 240] width 260 height 15
select select "7799"
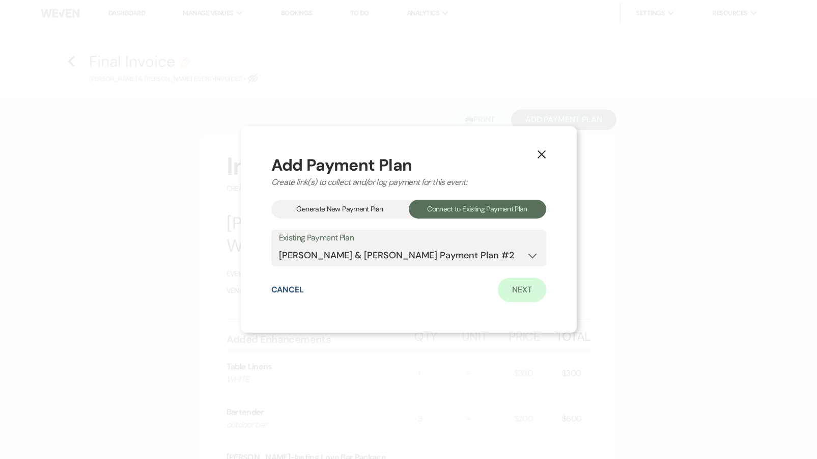
click at [513, 292] on link "Next" at bounding box center [522, 289] width 48 height 24
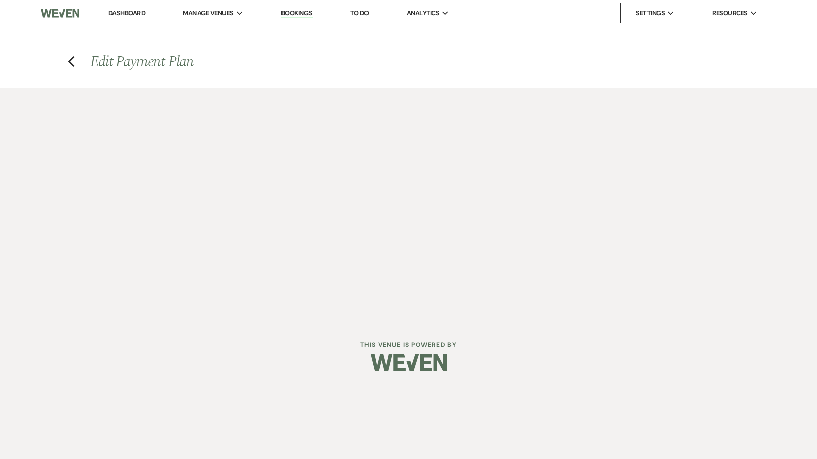
select select "28935"
select select "1"
select select "true"
select select "1"
select select "true"
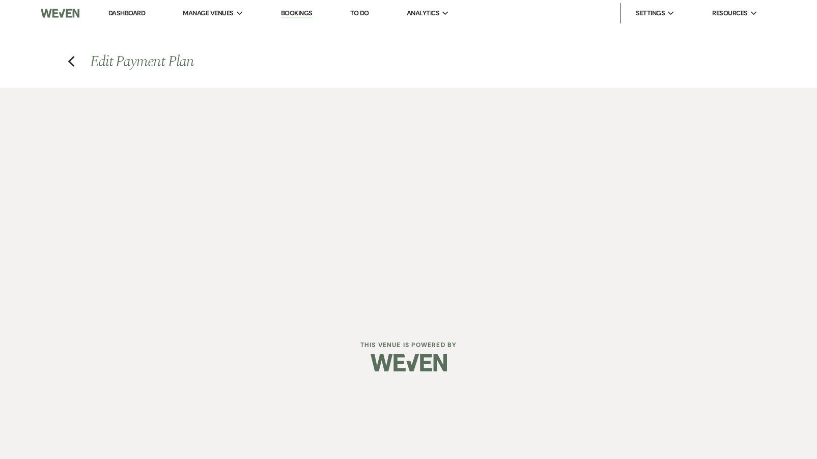
select select "2"
select select "flat"
select select "true"
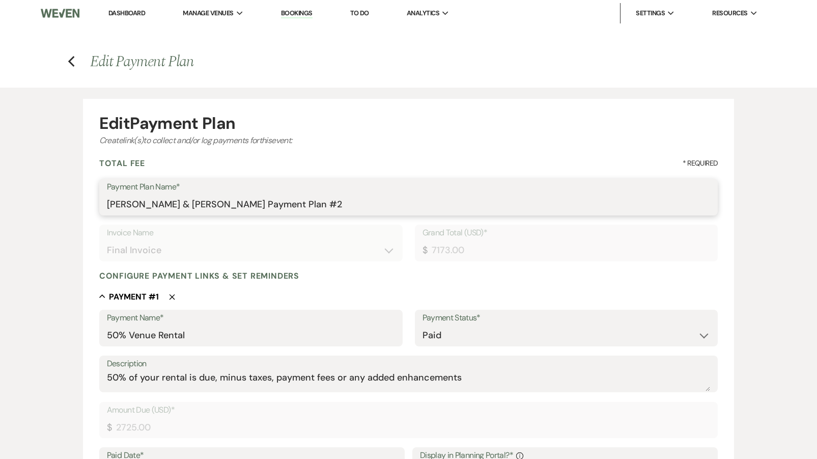
drag, startPoint x: 316, startPoint y: 205, endPoint x: 32, endPoint y: 185, distance: 285.3
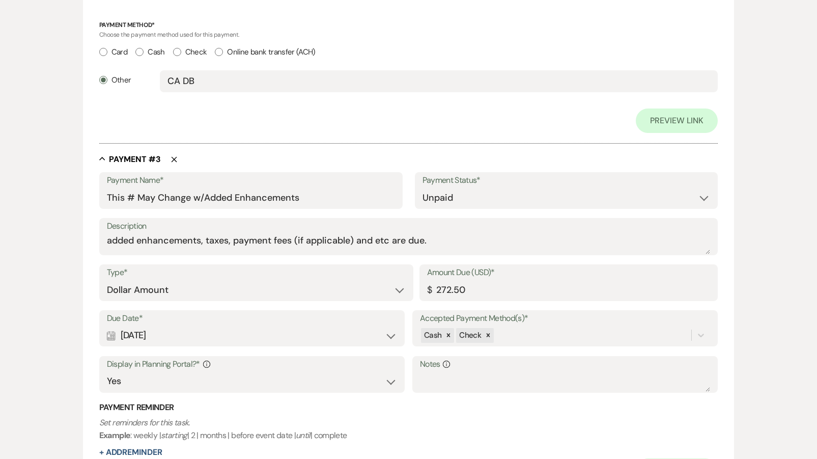
scroll to position [934, 0]
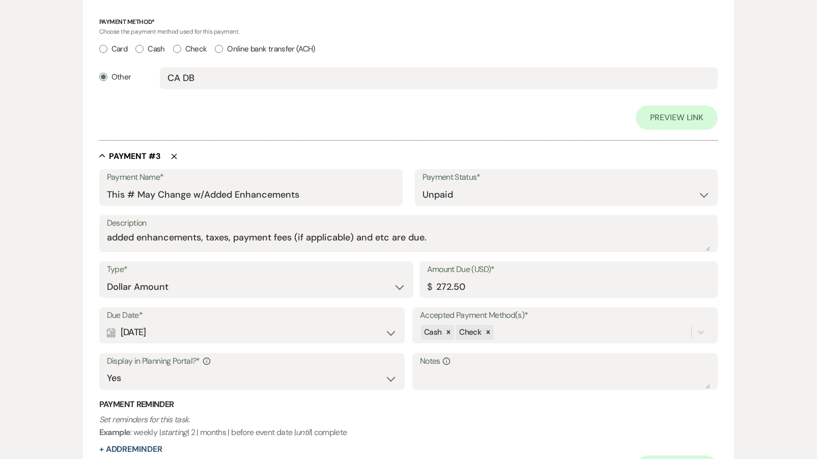
type input "Venue Rental+"
drag, startPoint x: 318, startPoint y: 186, endPoint x: -5, endPoint y: 140, distance: 326.1
type input "Final Invoice"
drag, startPoint x: 503, startPoint y: 277, endPoint x: 286, endPoint y: 275, distance: 217.9
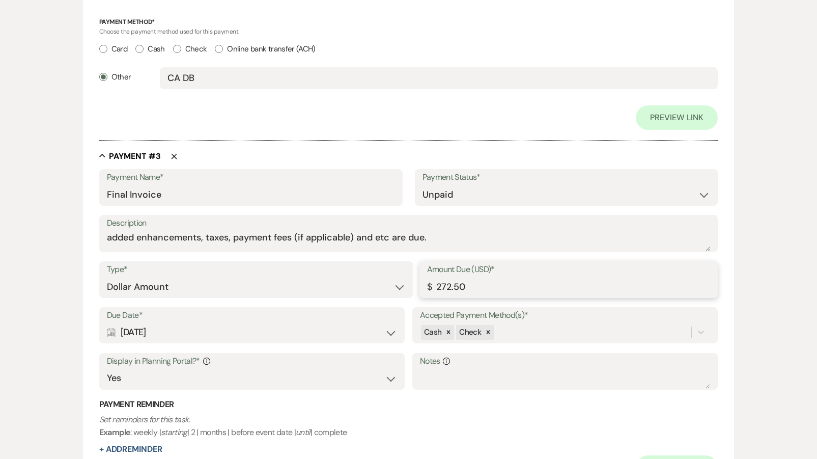
click at [286, 275] on div "Type* Dollar Amount Percentage of Grand Total Amount Due (USD)* $ 272.50" at bounding box center [408, 284] width 619 height 46
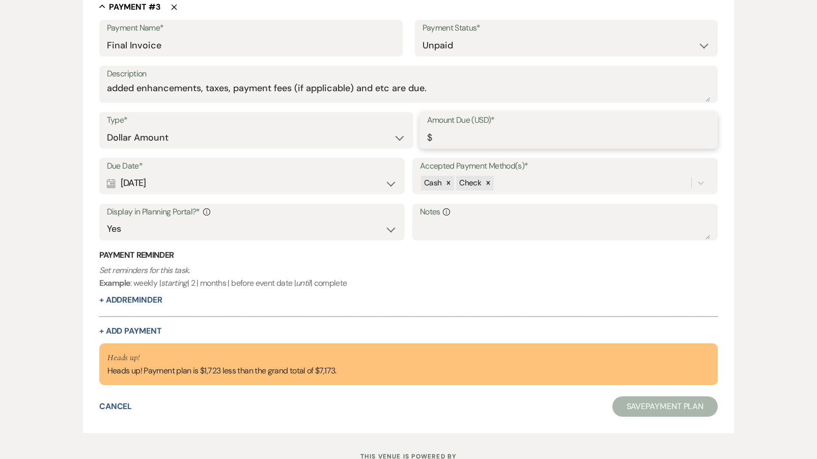
scroll to position [1035, 0]
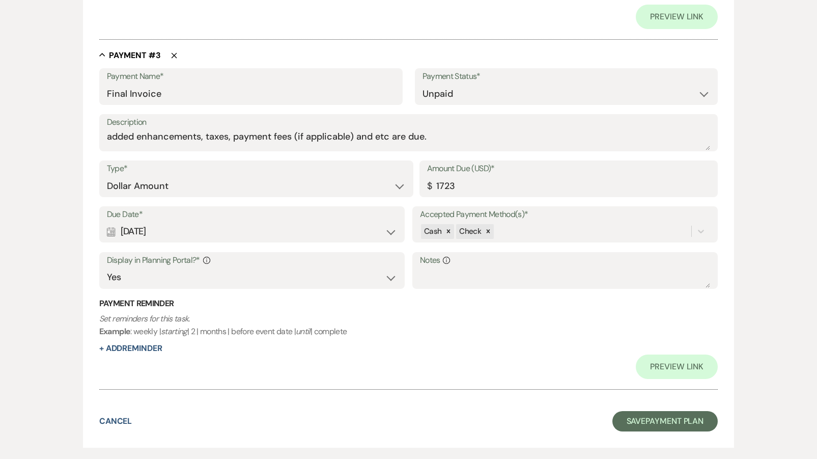
type input "1723.00"
click at [165, 225] on div "Calendar [DATE] Expand" at bounding box center [252, 231] width 290 height 20
select select "day"
select select "beforeEventDate"
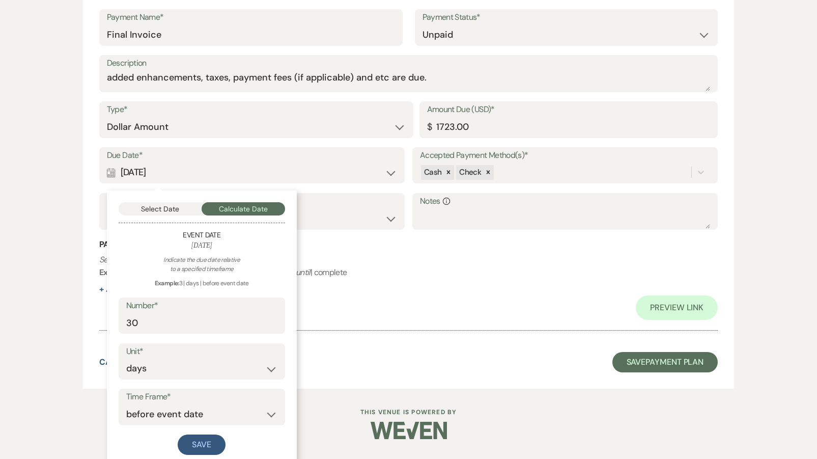
scroll to position [1094, 0]
click at [161, 204] on button "Select Date" at bounding box center [160, 209] width 83 height 13
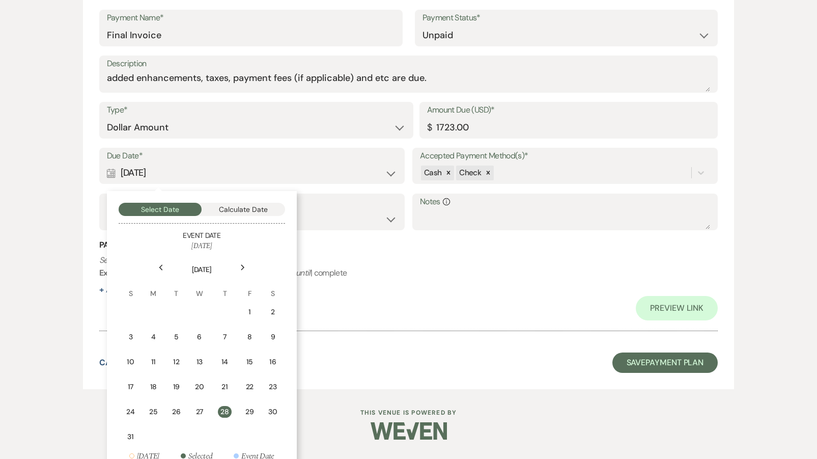
click at [240, 264] on icon "Next" at bounding box center [242, 267] width 5 height 6
click at [267, 375] on td "27" at bounding box center [271, 388] width 25 height 26
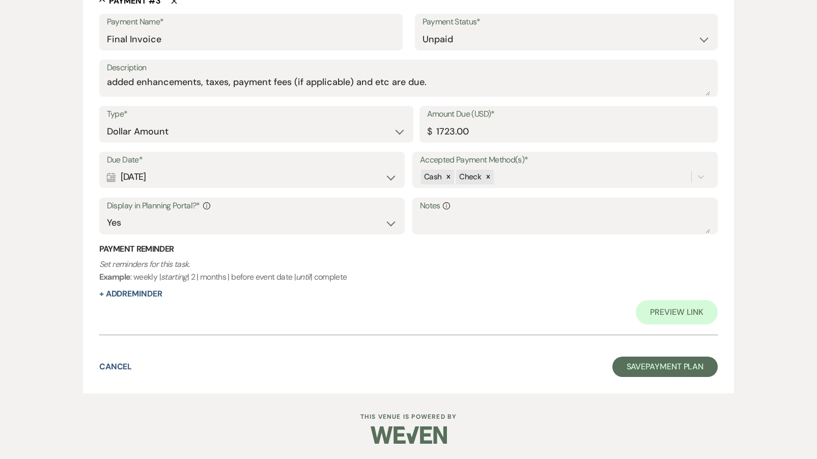
scroll to position [1081, 0]
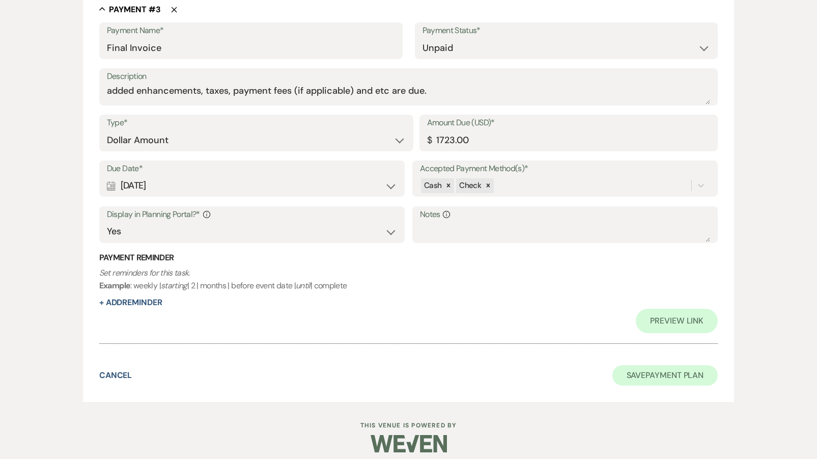
click at [637, 372] on button "Save Payment Plan" at bounding box center [665, 375] width 106 height 20
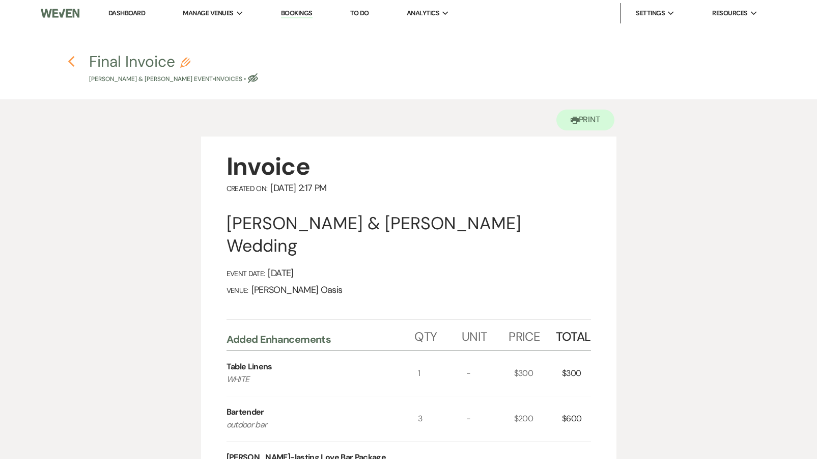
click at [69, 59] on icon "Previous" at bounding box center [72, 61] width 8 height 12
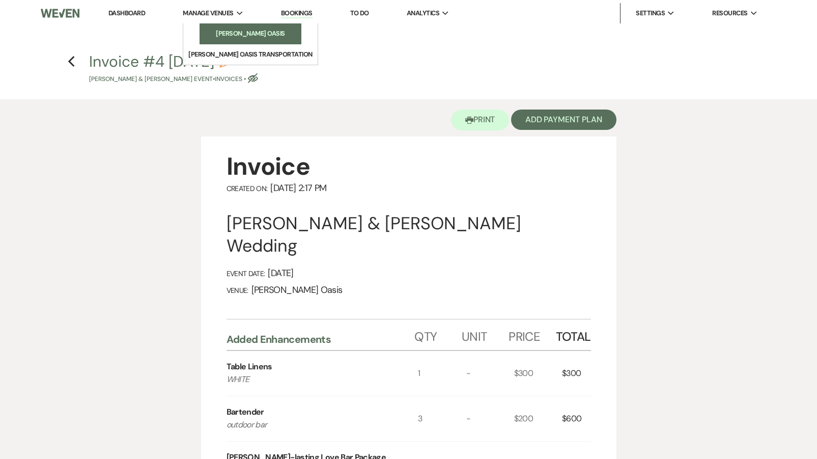
click at [215, 24] on link "[PERSON_NAME] Oasis" at bounding box center [251, 33] width 102 height 20
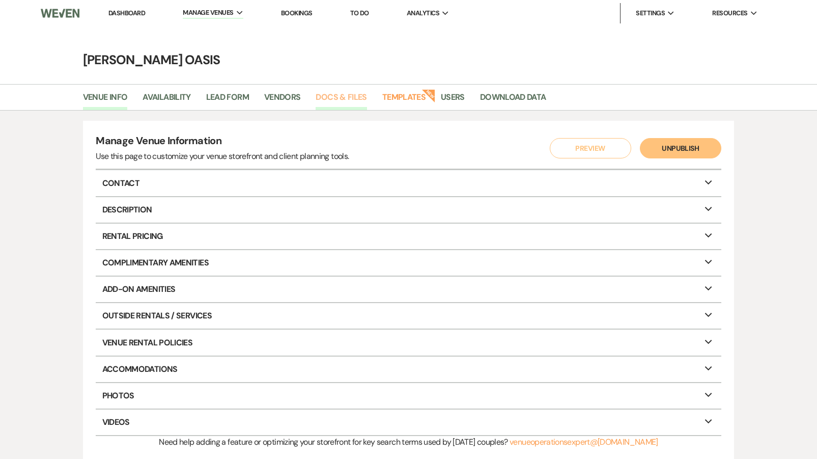
click at [327, 98] on link "Docs & Files" at bounding box center [341, 100] width 51 height 19
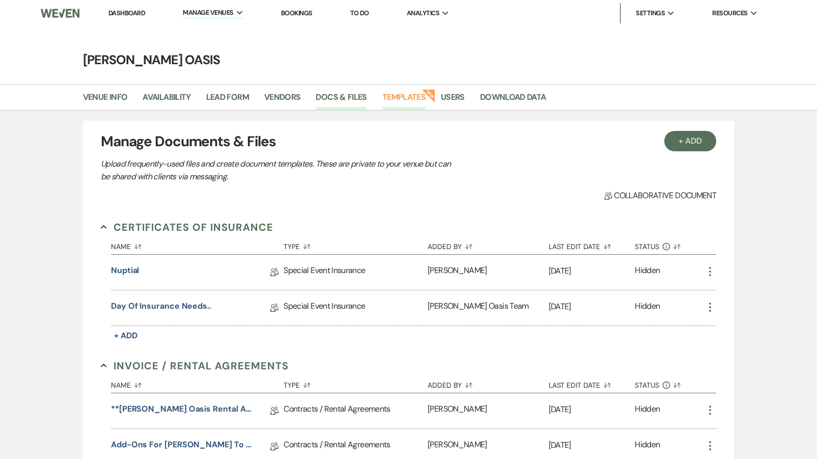
click at [403, 103] on link "Templates" at bounding box center [403, 100] width 43 height 19
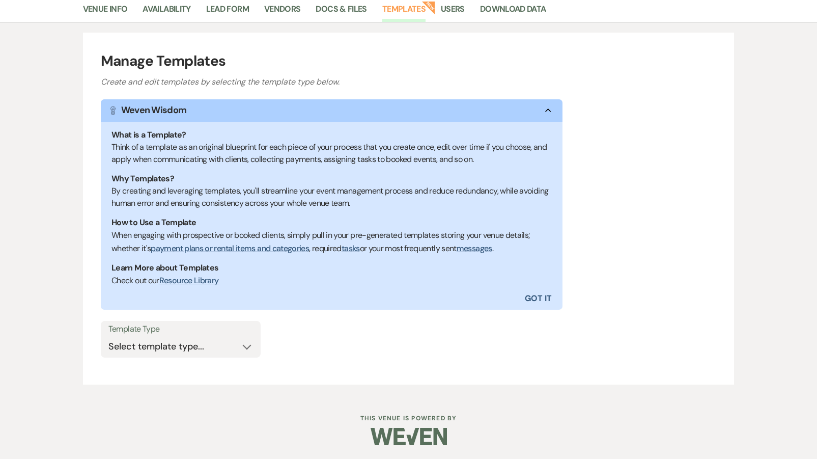
scroll to position [88, 0]
click at [142, 331] on label "Template Type" at bounding box center [180, 329] width 145 height 15
select select "Message Templates"
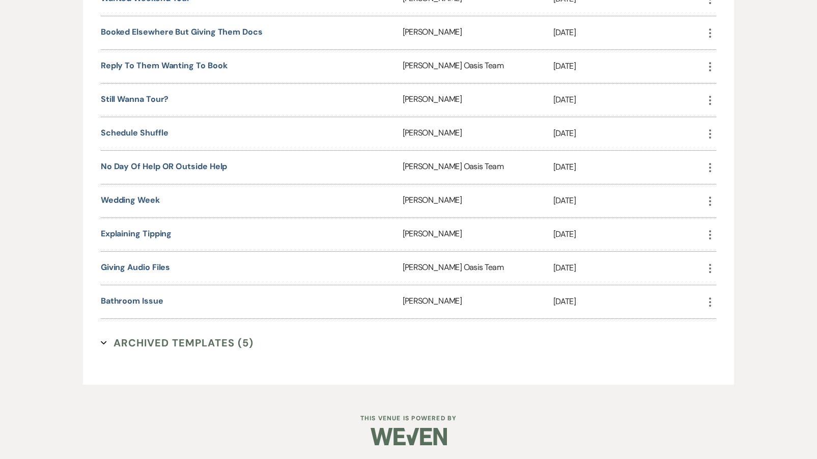
scroll to position [1978, 0]
click at [153, 300] on link "Bathroom Issue" at bounding box center [132, 301] width 63 height 11
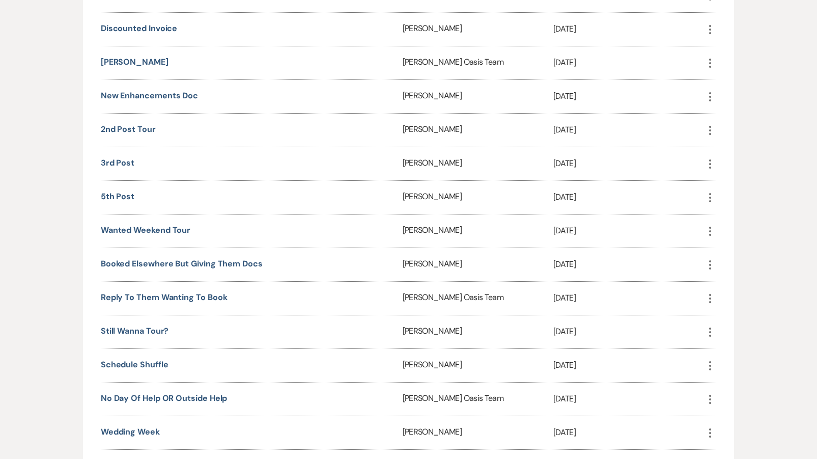
scroll to position [1748, 0]
click at [167, 25] on link "discounted invoice" at bounding box center [139, 27] width 77 height 11
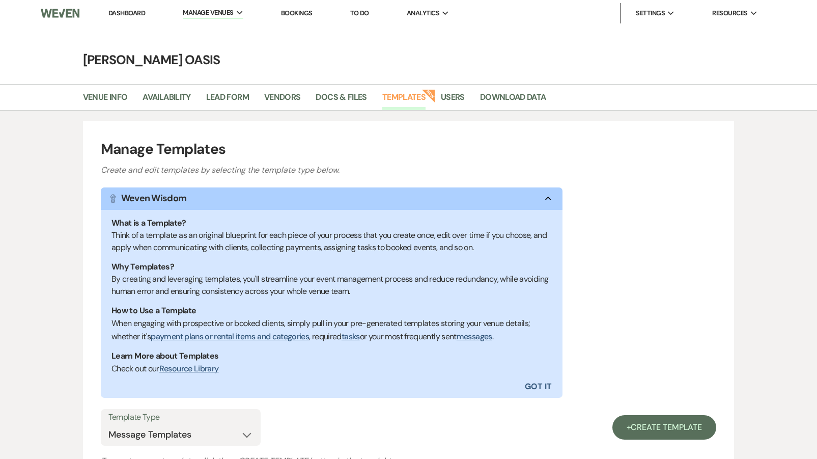
scroll to position [0, 0]
click at [128, 10] on link "Dashboard" at bounding box center [126, 13] width 37 height 9
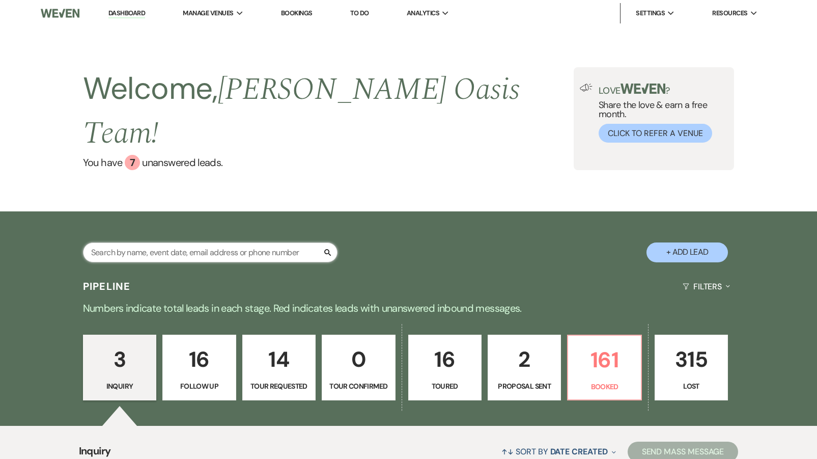
click at [235, 242] on input "text" at bounding box center [210, 252] width 255 height 20
type input "[PERSON_NAME]"
select select "5"
select select "8"
select select "6"
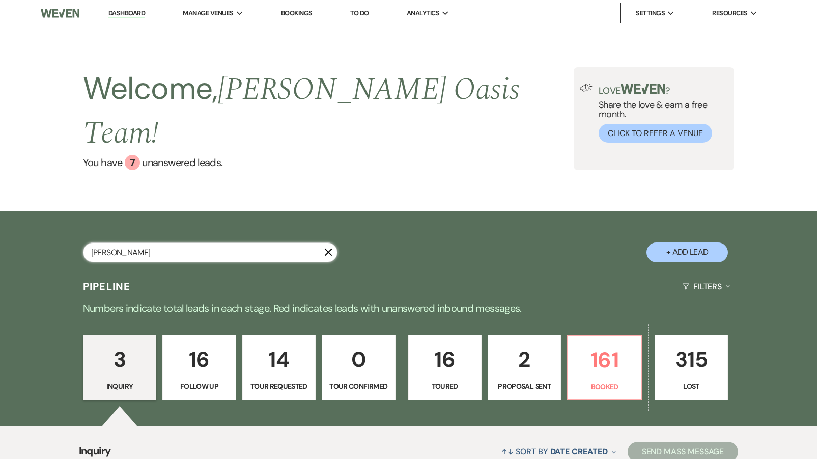
select select "8"
select select "5"
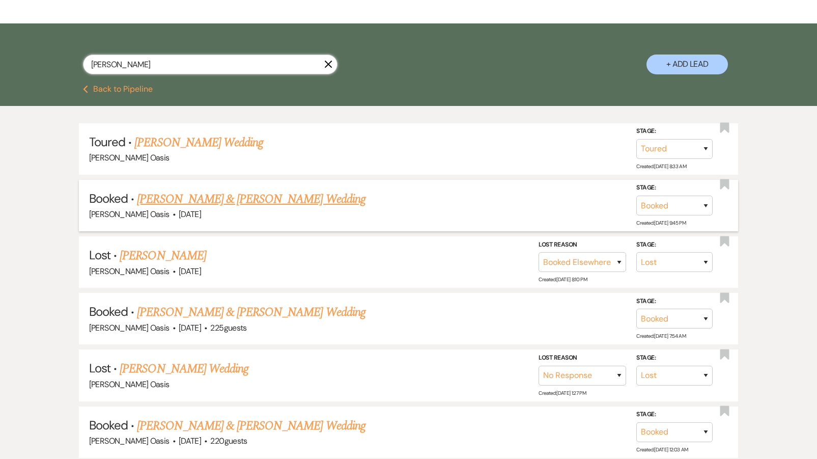
scroll to position [187, 0]
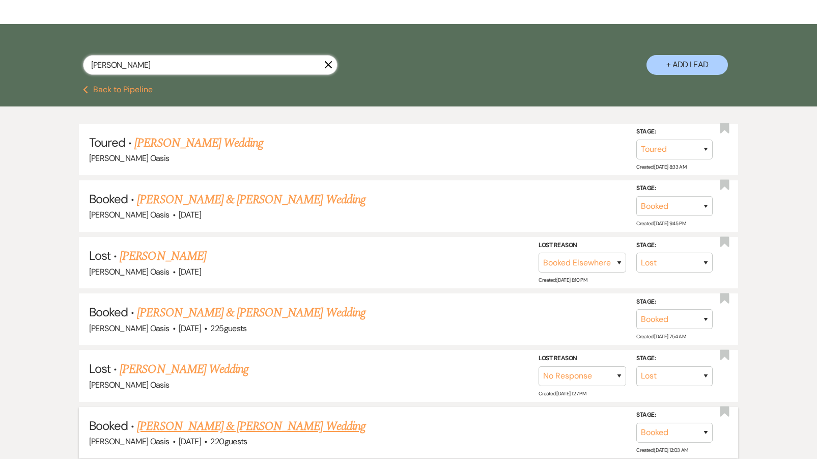
type input "[PERSON_NAME]"
click at [209, 417] on link "[PERSON_NAME] & [PERSON_NAME] Wedding" at bounding box center [251, 426] width 228 height 18
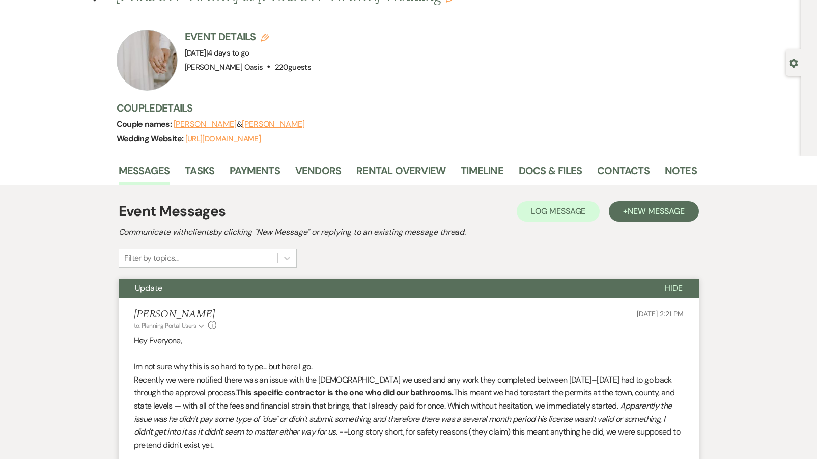
scroll to position [41, 0]
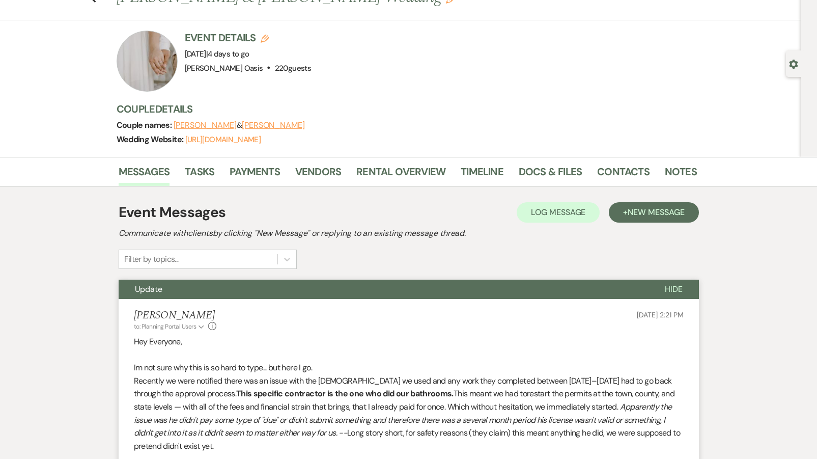
click at [674, 290] on span "Hide" at bounding box center [674, 289] width 18 height 11
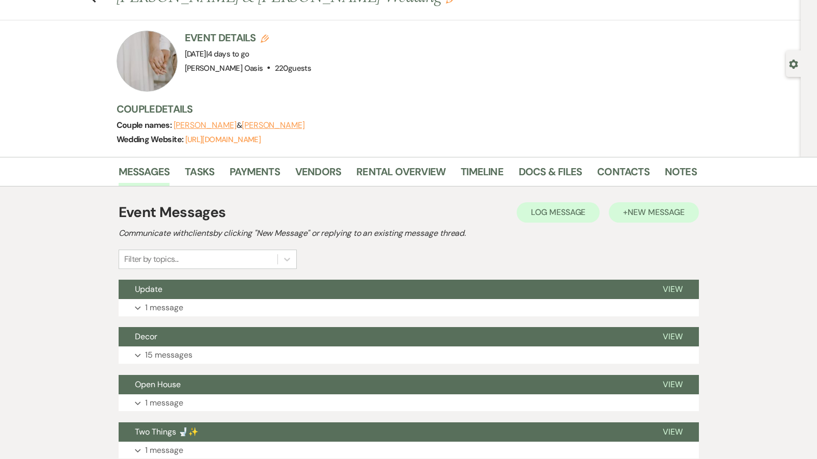
click at [619, 211] on button "+ New Message" at bounding box center [654, 212] width 90 height 20
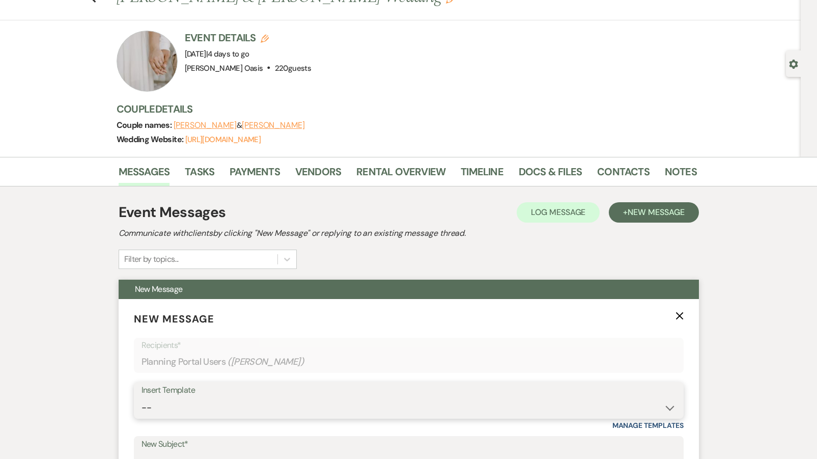
select select "5782"
type input "Final Invoice"
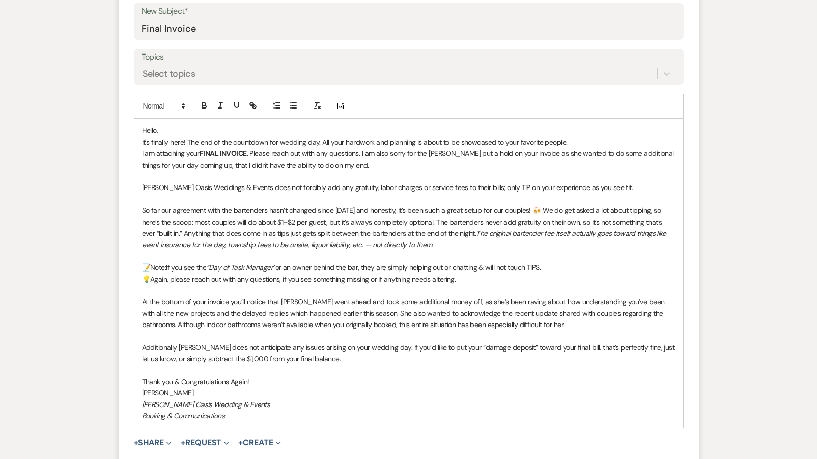
scroll to position [477, 0]
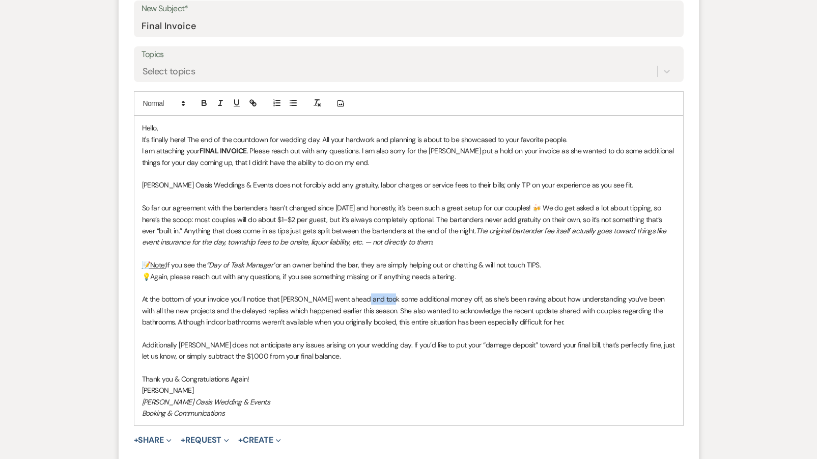
drag, startPoint x: 389, startPoint y: 292, endPoint x: 359, endPoint y: 291, distance: 30.1
click at [359, 294] on span "At the bottom of your invoice you’ll notice that [PERSON_NAME] went ahead and t…" at bounding box center [404, 310] width 525 height 32
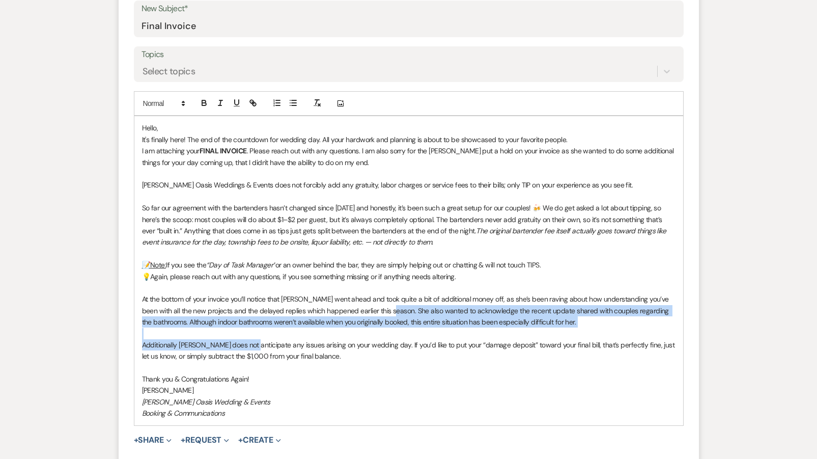
drag, startPoint x: 382, startPoint y: 303, endPoint x: 249, endPoint y: 333, distance: 136.6
click at [249, 333] on div "Hello, It's finally here! The end of the countdown for wedding day. All your ha…" at bounding box center [408, 270] width 549 height 309
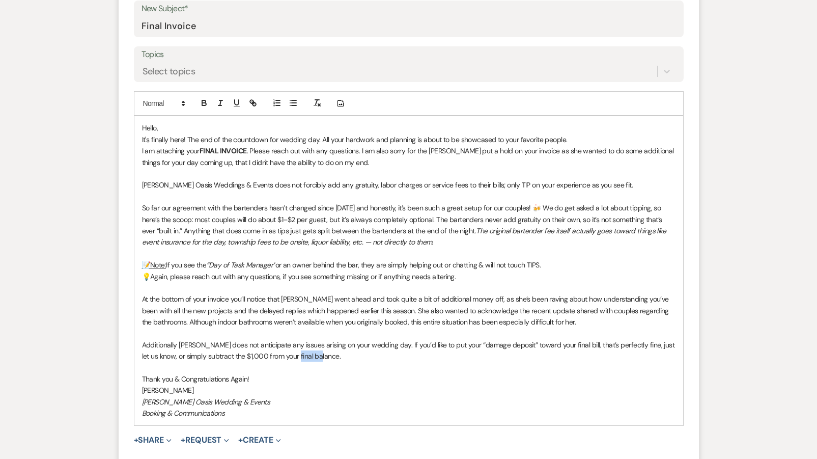
click at [296, 354] on p "Additionally [PERSON_NAME] does not anticipate any issues arising on your weddi…" at bounding box center [409, 350] width 534 height 23
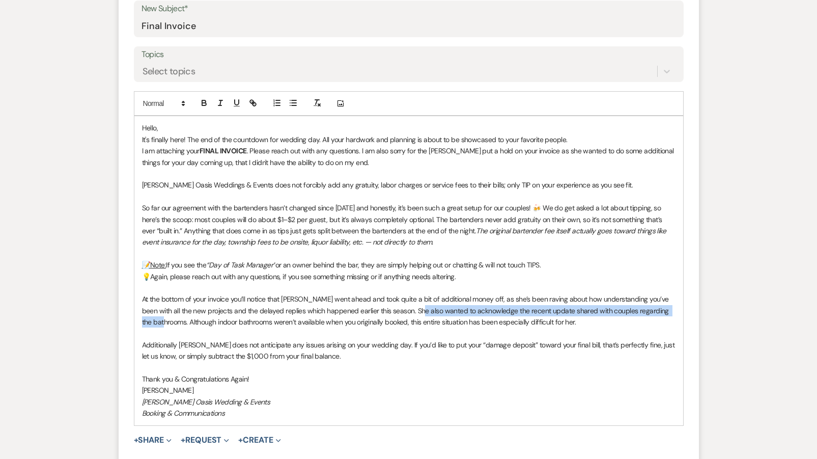
drag, startPoint x: 175, startPoint y: 316, endPoint x: 408, endPoint y: 305, distance: 232.9
click at [408, 305] on span "At the bottom of your invoice you’ll notice that [PERSON_NAME] went ahead and t…" at bounding box center [406, 310] width 529 height 32
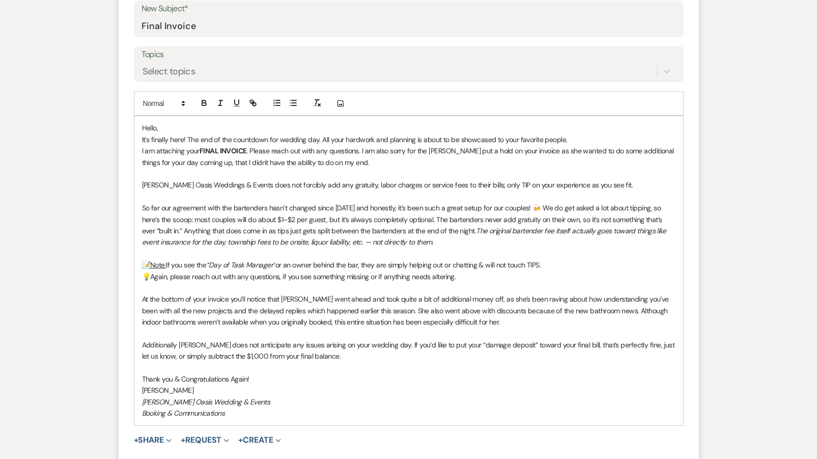
click at [479, 328] on p at bounding box center [409, 333] width 534 height 11
click at [486, 319] on p "At the bottom of your invoice you’ll notice that [PERSON_NAME] went ahead and t…" at bounding box center [409, 310] width 534 height 34
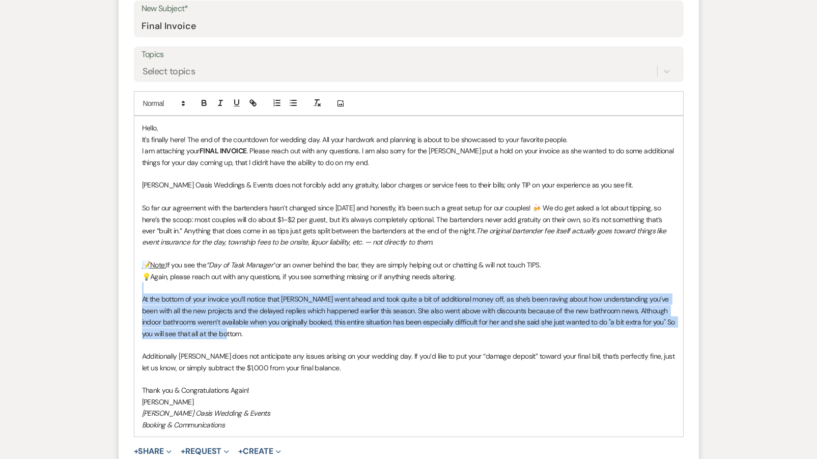
drag, startPoint x: 240, startPoint y: 332, endPoint x: 140, endPoint y: 287, distance: 109.8
click at [140, 287] on div "Hello, It's finally here! The end of the countdown for wedding day. All your ha…" at bounding box center [408, 276] width 549 height 320
copy div "At the bottom of your invoice you’ll notice that [PERSON_NAME] went ahead and t…"
click at [158, 447] on button "+ Share Expand" at bounding box center [153, 451] width 38 height 8
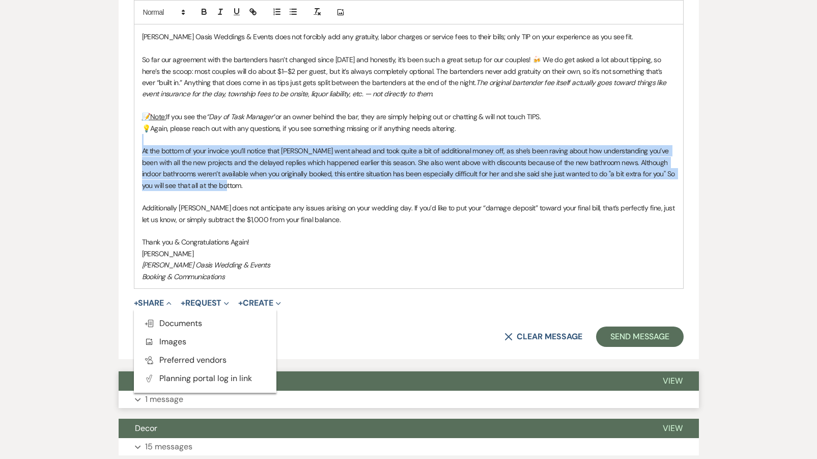
scroll to position [630, 0]
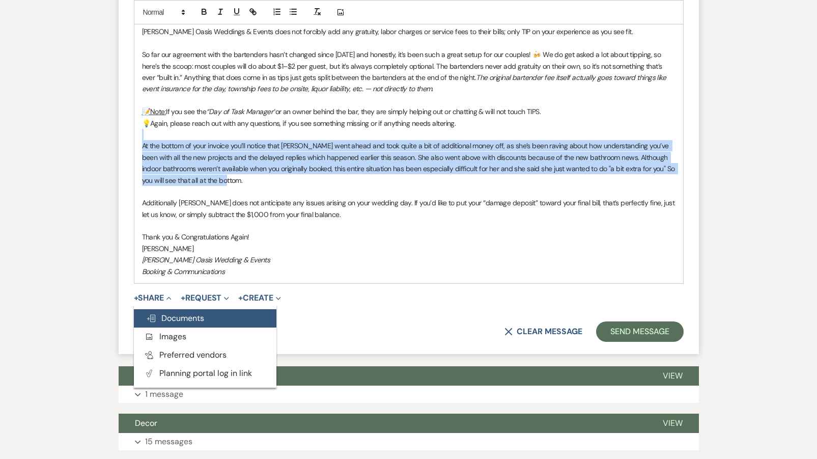
click at [177, 315] on span "Doc Upload Documents" at bounding box center [175, 318] width 58 height 11
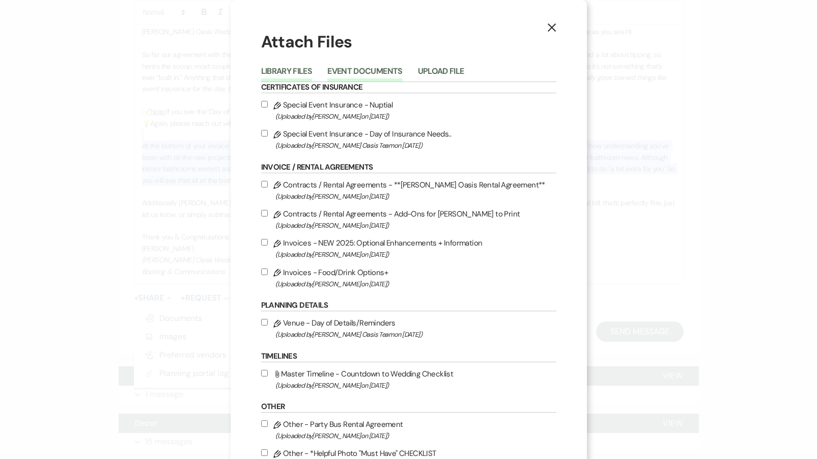
click at [352, 70] on button "Event Documents" at bounding box center [364, 74] width 75 height 14
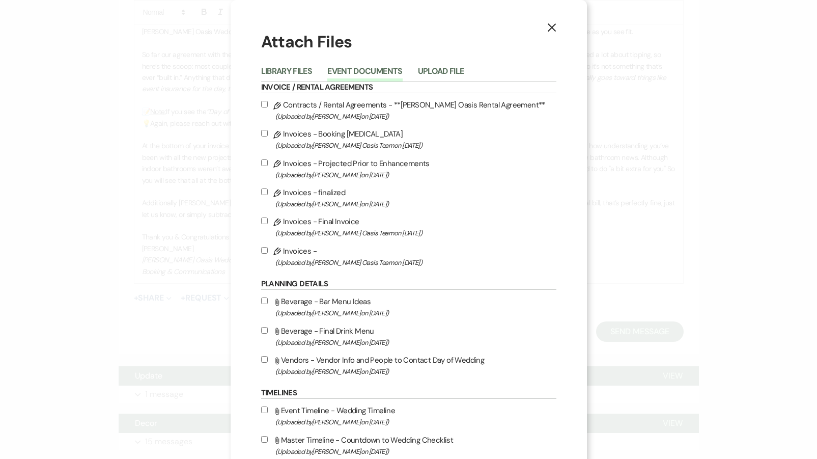
click at [327, 228] on label "Pencil Invoices - Final Invoice (Uploaded by [PERSON_NAME] Oasis Team on [DATE]…" at bounding box center [408, 227] width 295 height 24
click at [268, 224] on input "Pencil Invoices - Final Invoice (Uploaded by [PERSON_NAME] Oasis Team on [DATE]…" at bounding box center [264, 220] width 7 height 7
checkbox input "true"
click at [552, 26] on use "button" at bounding box center [551, 27] width 8 height 8
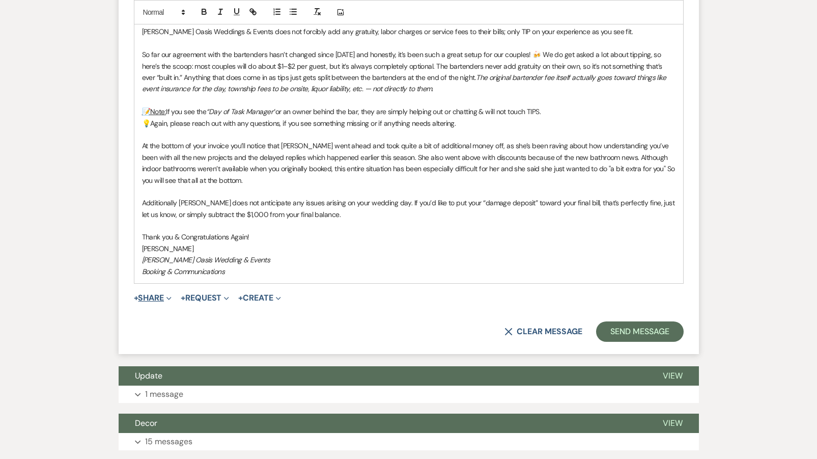
click at [146, 294] on button "+ Share Expand" at bounding box center [153, 298] width 38 height 8
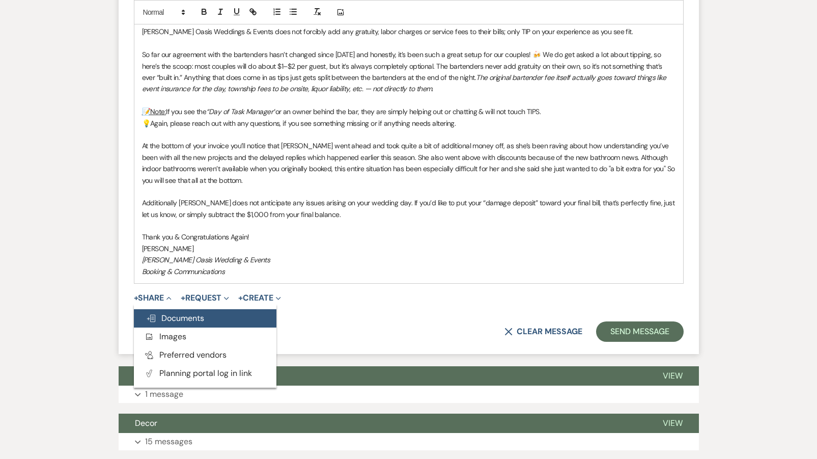
click at [153, 315] on span "Doc Upload Documents" at bounding box center [175, 318] width 58 height 11
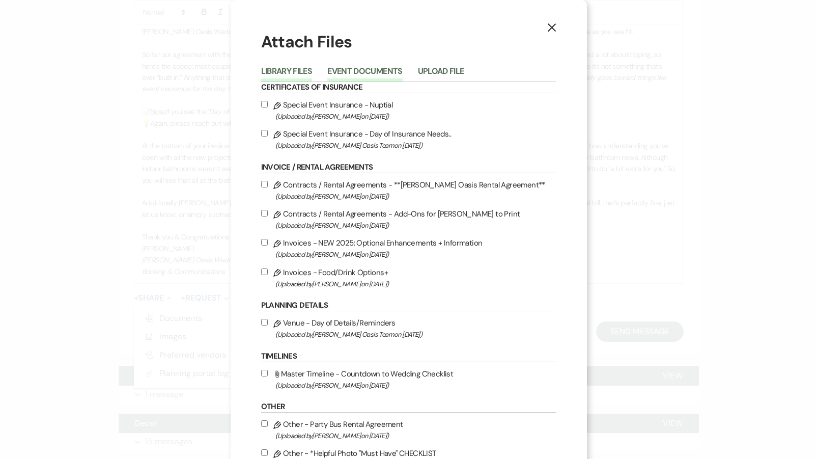
click at [384, 72] on button "Event Documents" at bounding box center [364, 74] width 75 height 14
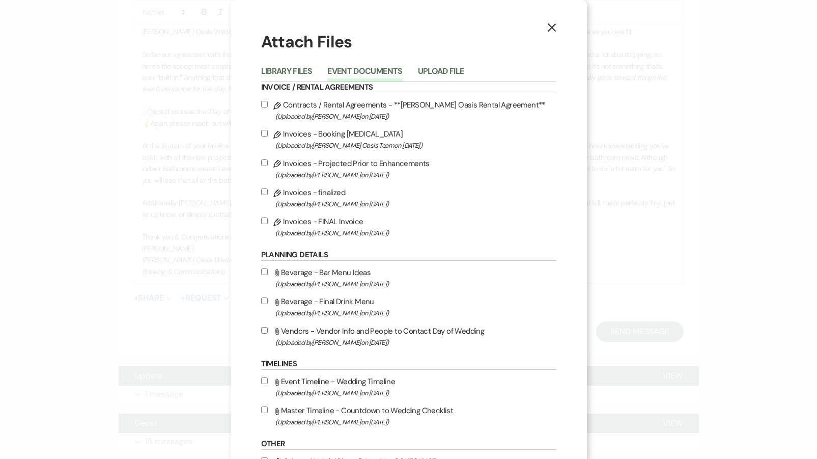
click at [287, 226] on label "Pencil Invoices - FINAL Invoice (Uploaded by [PERSON_NAME] on [DATE] )" at bounding box center [408, 227] width 295 height 24
click at [268, 224] on input "Pencil Invoices - FINAL Invoice (Uploaded by [PERSON_NAME] on [DATE] )" at bounding box center [264, 220] width 7 height 7
checkbox input "true"
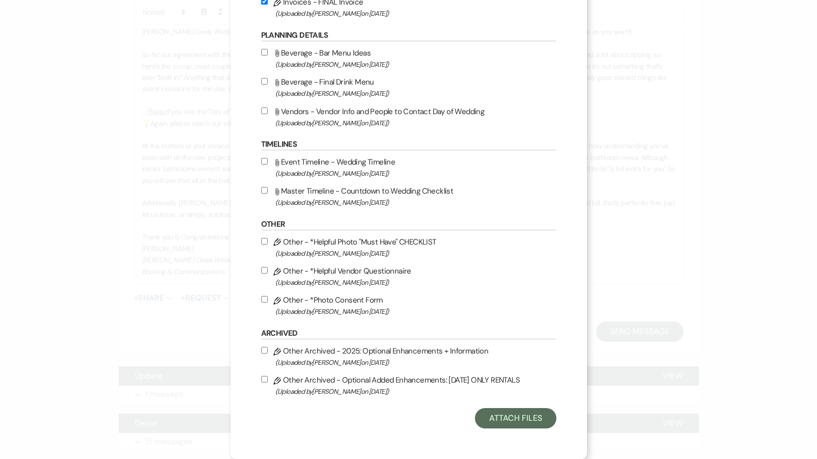
scroll to position [231, 0]
click at [511, 422] on button "Attach Files" at bounding box center [515, 418] width 81 height 20
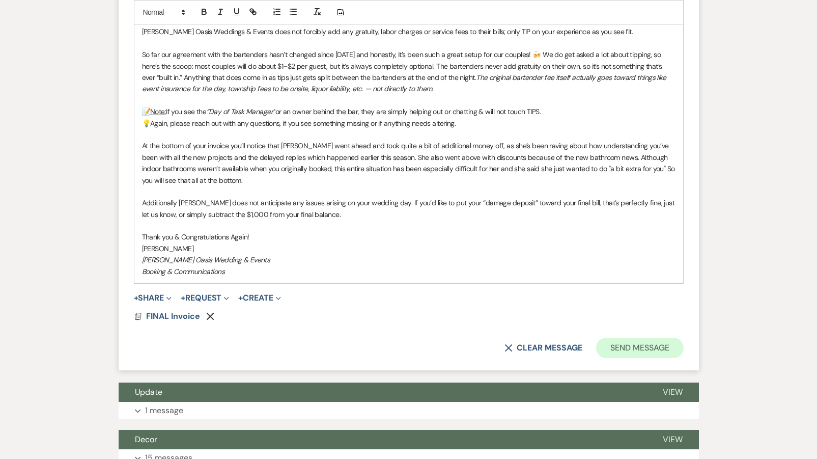
click at [661, 338] on button "Send Message" at bounding box center [639, 348] width 87 height 20
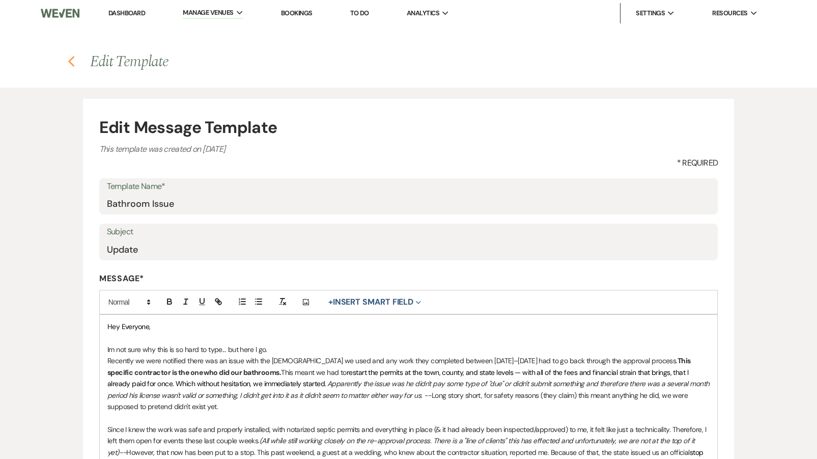
click at [71, 64] on use "button" at bounding box center [71, 61] width 7 height 11
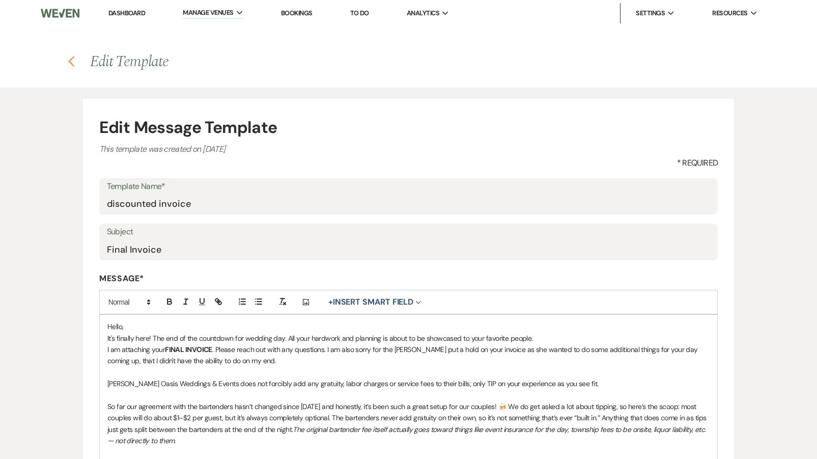
click at [75, 60] on icon "Previous" at bounding box center [72, 61] width 8 height 12
